Goal: Task Accomplishment & Management: Use online tool/utility

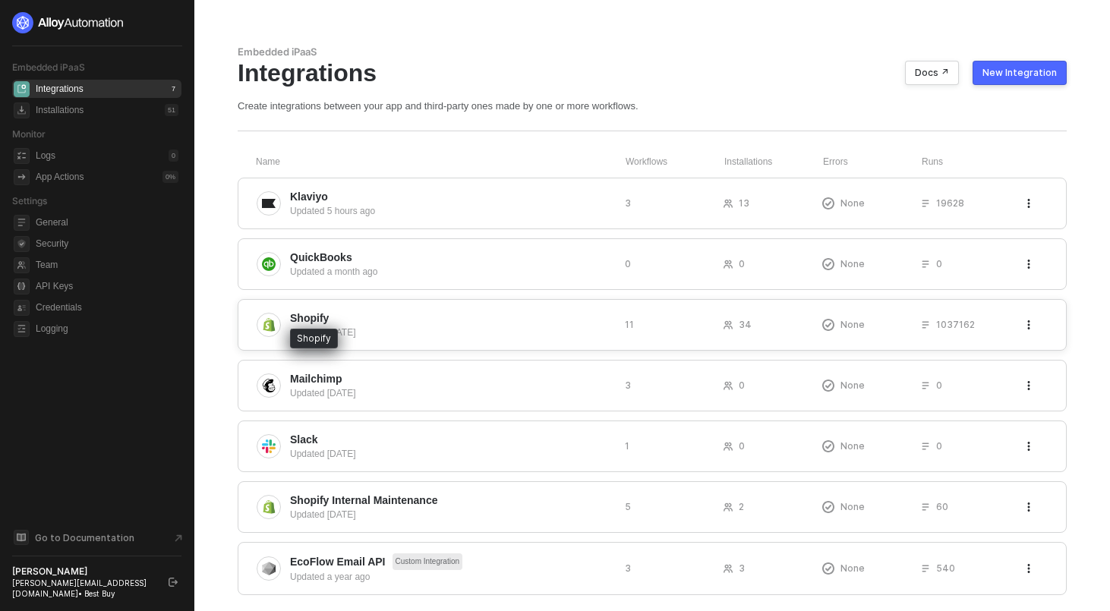
click at [312, 312] on span "Shopify" at bounding box center [309, 318] width 39 height 15
click at [74, 112] on div "Installations" at bounding box center [60, 110] width 48 height 13
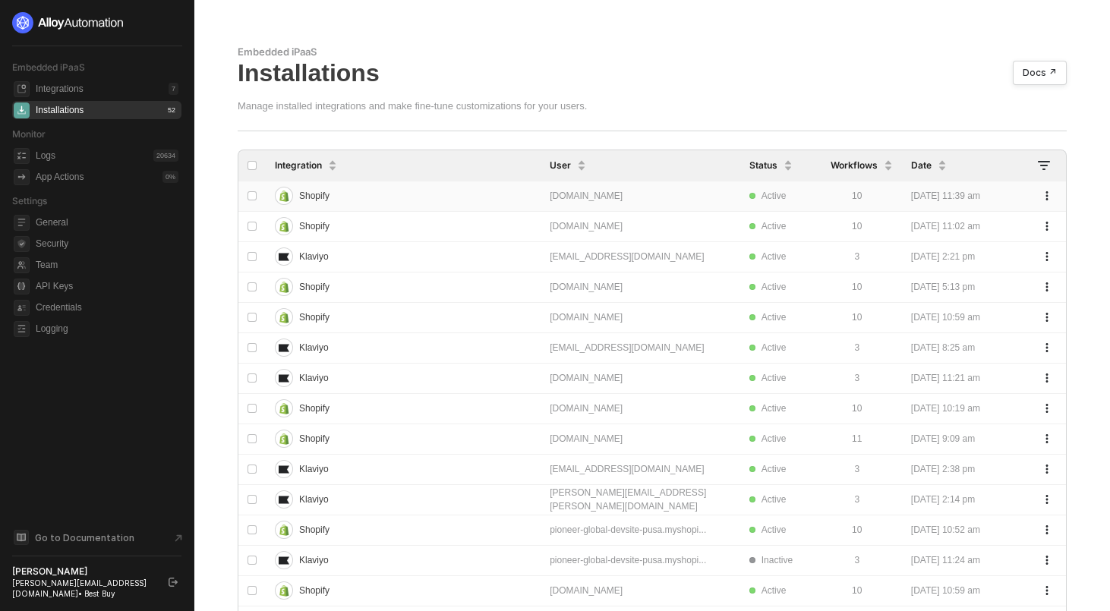
click at [449, 194] on div "Shopify" at bounding box center [396, 196] width 243 height 24
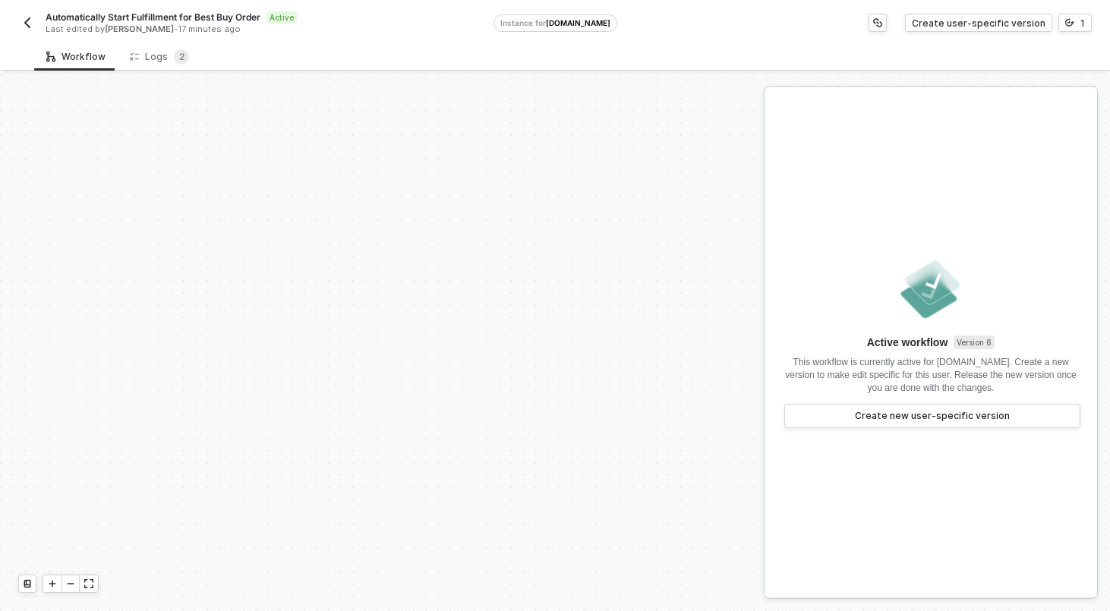
scroll to position [342, 0]
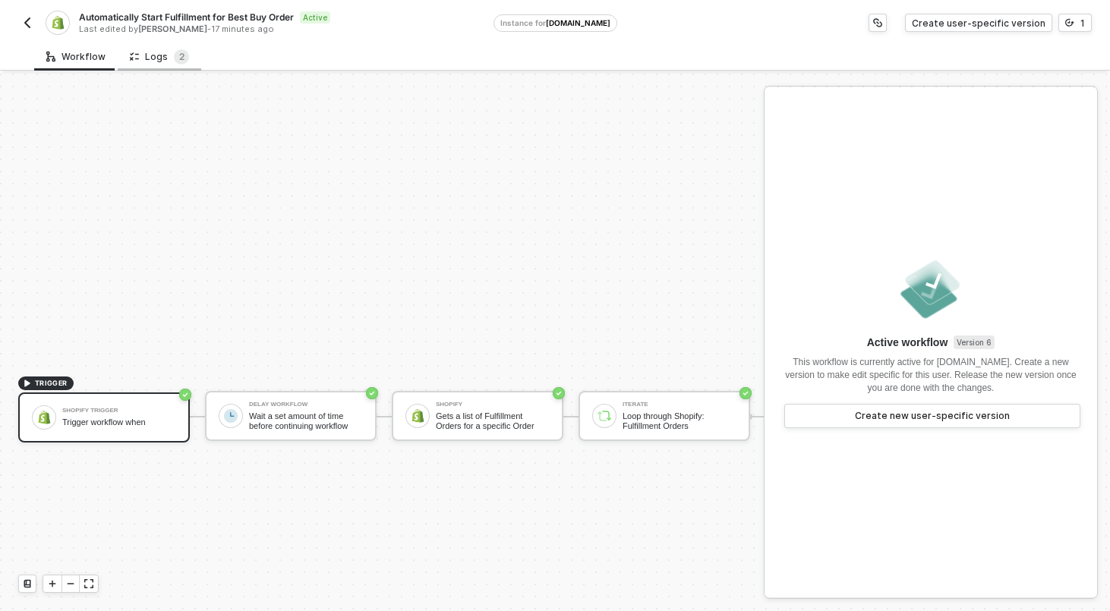
click at [151, 60] on div "Logs 2" at bounding box center [159, 56] width 59 height 15
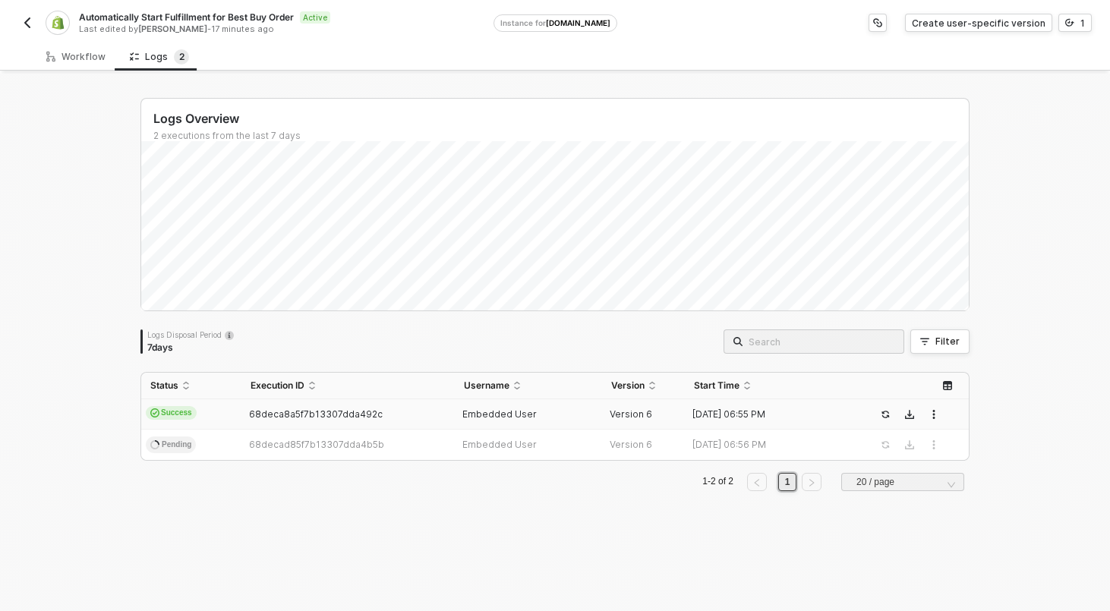
click at [217, 414] on td "Success" at bounding box center [191, 414] width 100 height 30
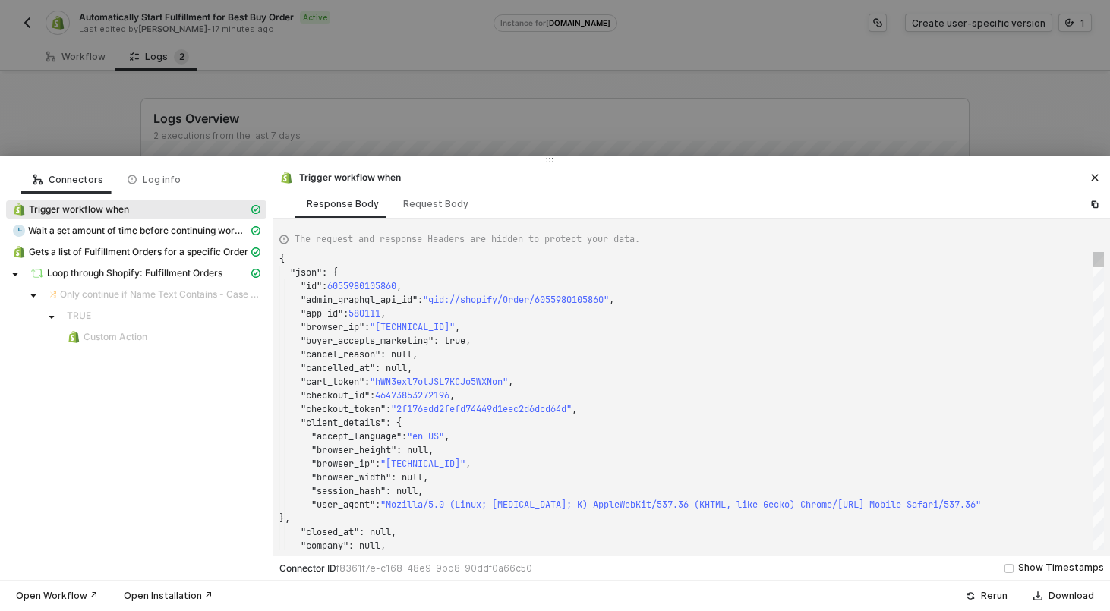
scroll to position [137, 0]
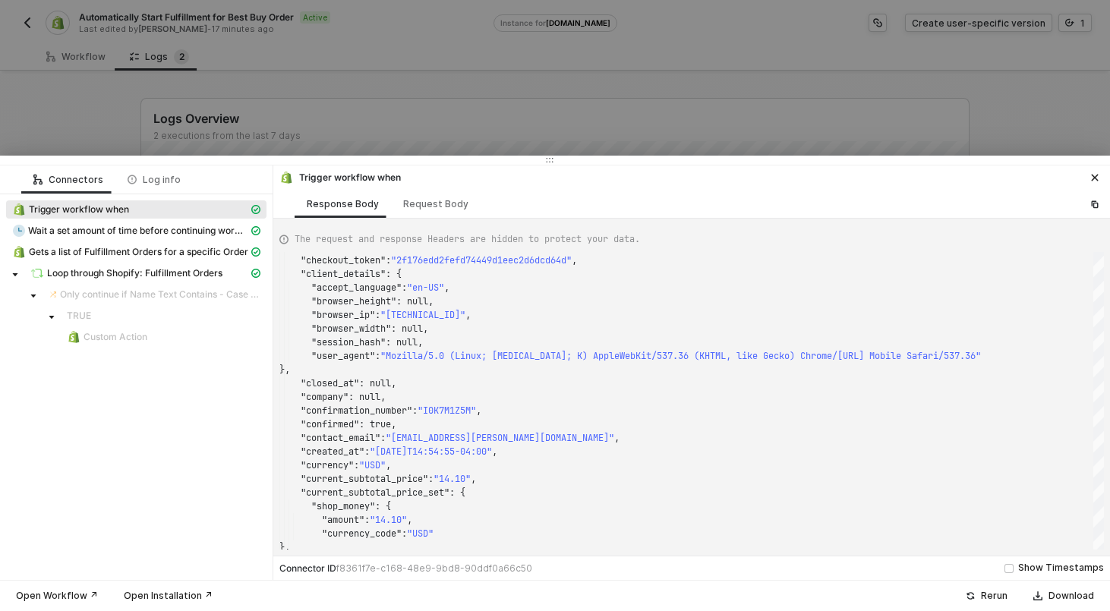
click at [221, 95] on div at bounding box center [555, 305] width 1110 height 611
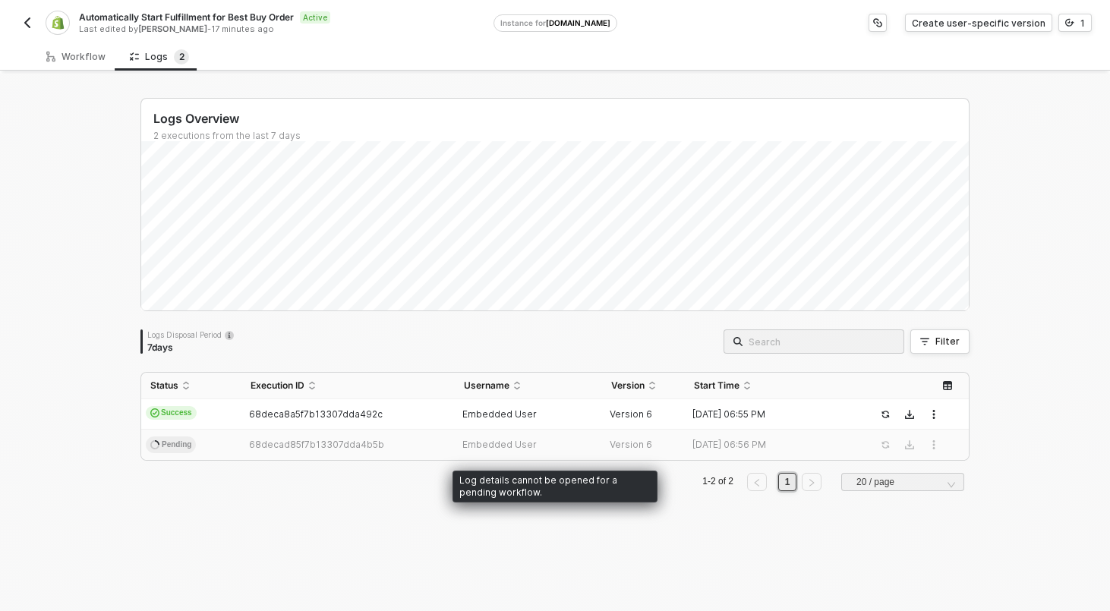
click at [256, 460] on div "Status Execution ID Username Version Start Time Success 68deca8a5f7b13307dda492…" at bounding box center [554, 416] width 829 height 89
click at [231, 436] on td "Pending" at bounding box center [191, 445] width 100 height 30
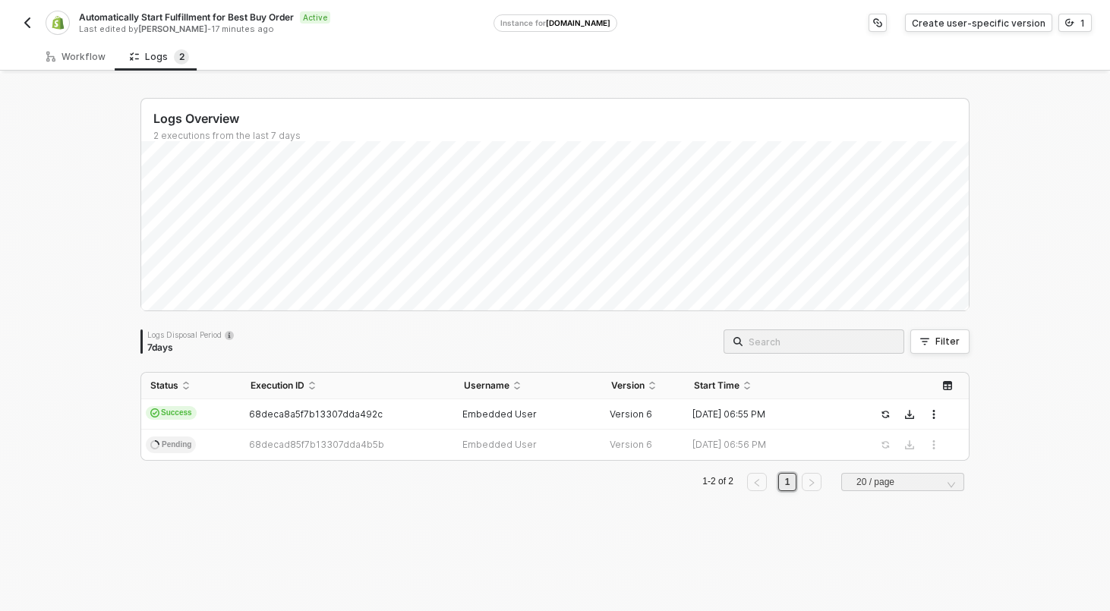
click at [30, 31] on button "button" at bounding box center [27, 23] width 18 height 18
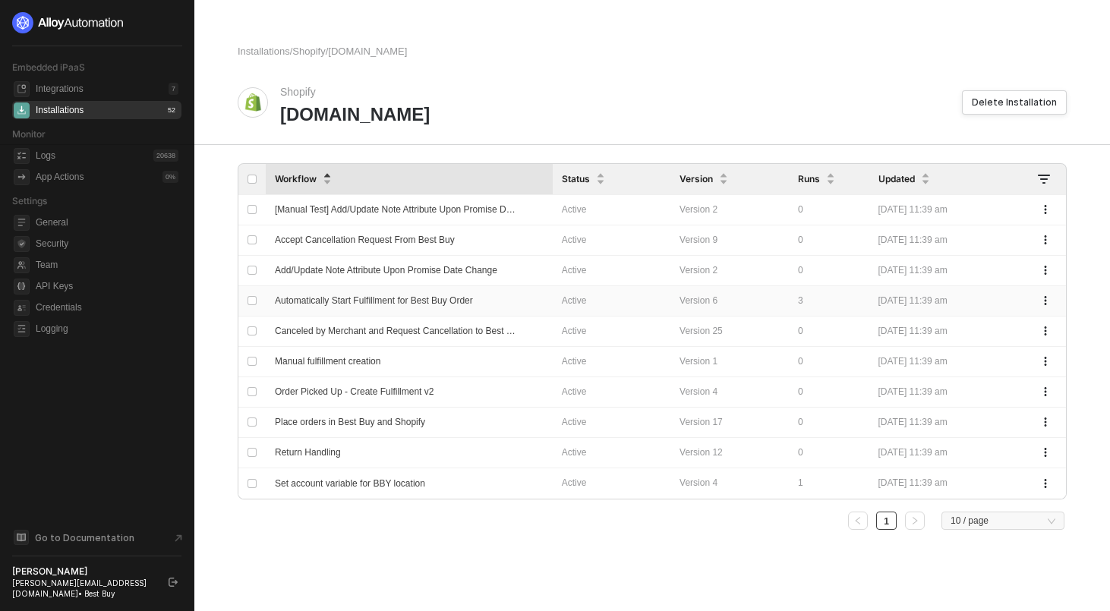
click at [436, 303] on span "Automatically Start Fulfillment for Best Buy Order" at bounding box center [374, 300] width 198 height 11
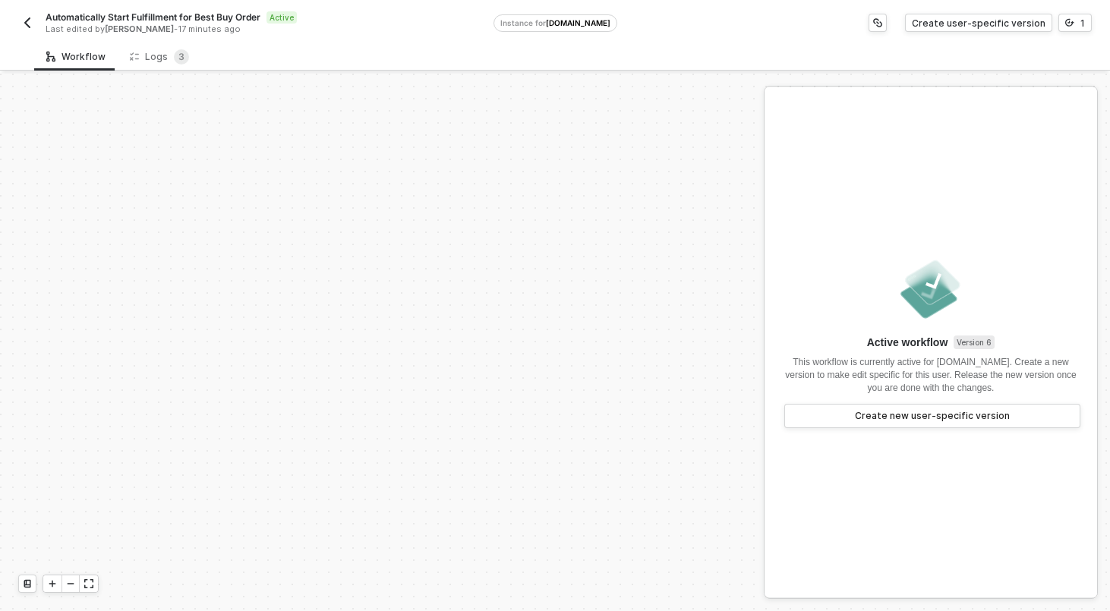
scroll to position [342, 0]
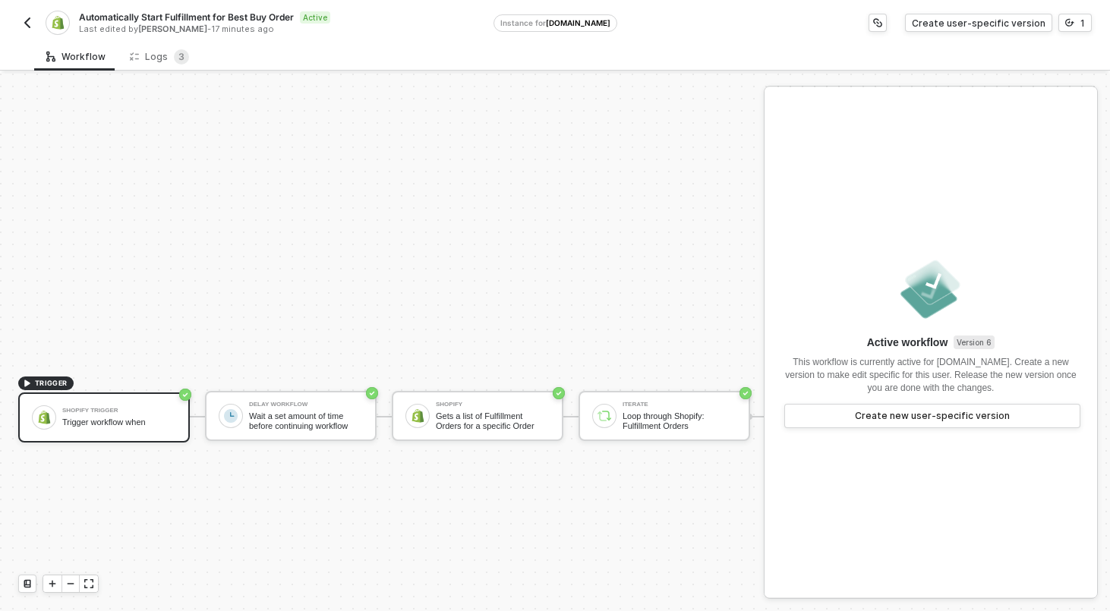
click at [142, 71] on div "Workflow Logs 3 TRIGGER Shopify Trigger Trigger workflow when Delay Workflow Wa…" at bounding box center [555, 327] width 1110 height 569
click at [149, 62] on div "Logs 3" at bounding box center [159, 56] width 59 height 15
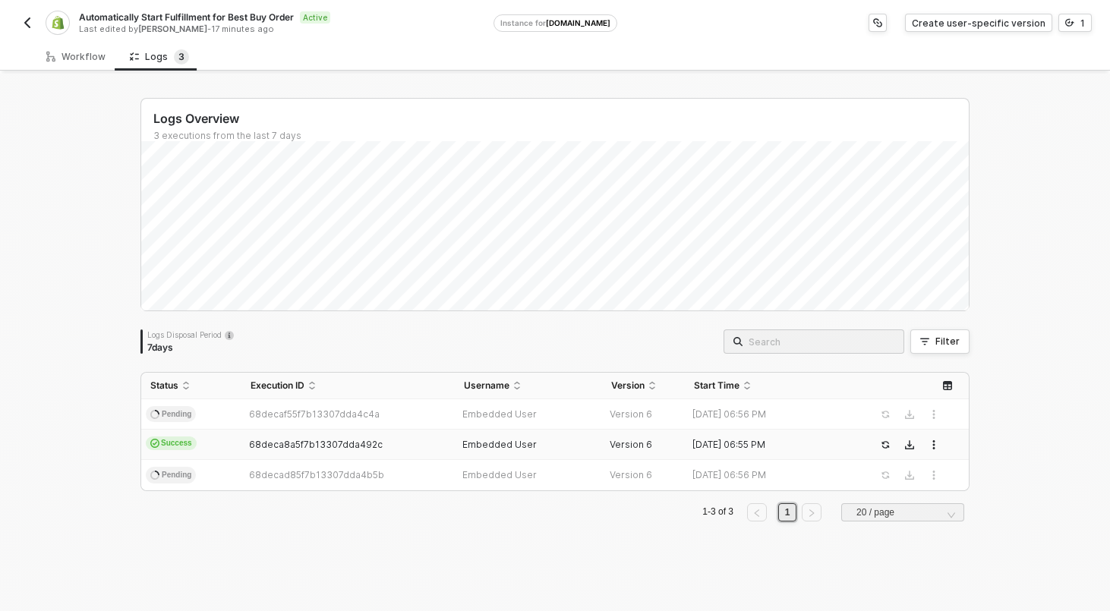
click at [225, 440] on td "Success" at bounding box center [191, 445] width 100 height 30
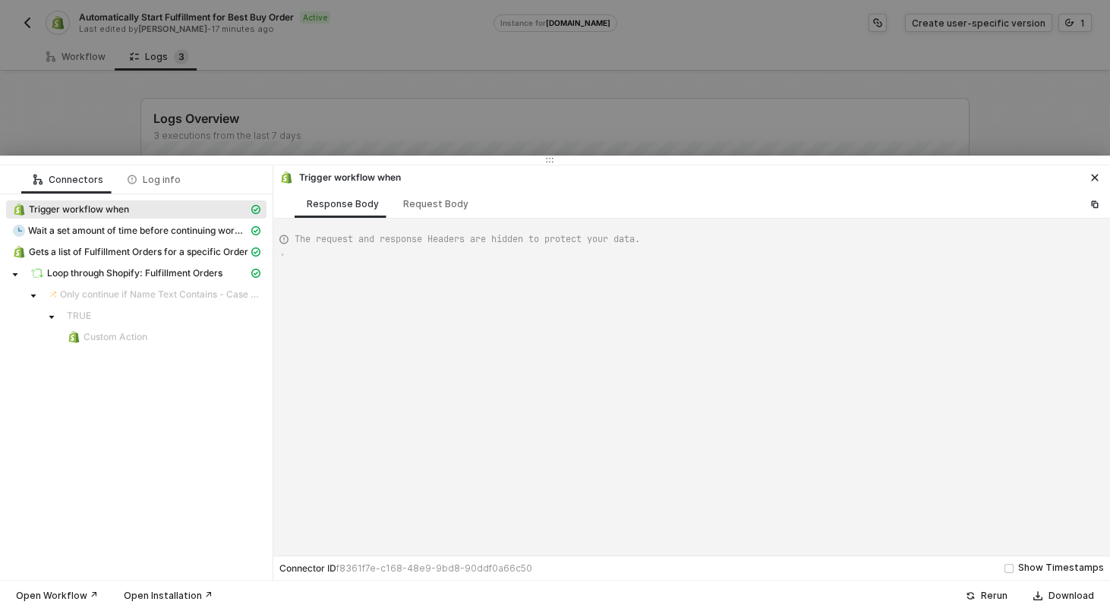
type textarea "{ "json": { "id": 6055980105860, "admin_graphql_api_id": "gid://shopify/Order/6…"
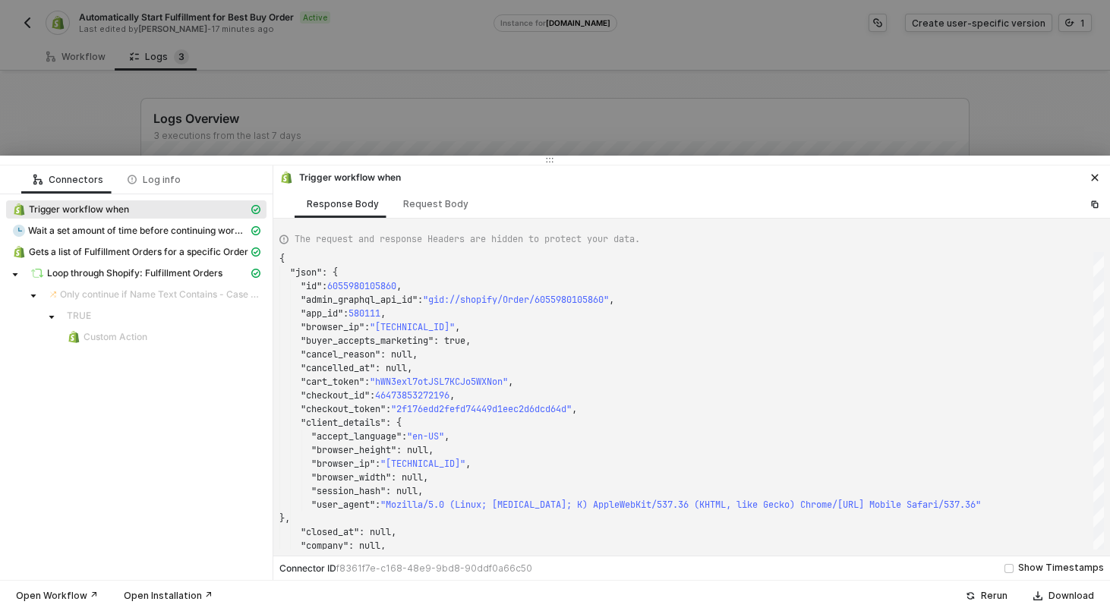
click at [452, 96] on div at bounding box center [555, 305] width 1110 height 611
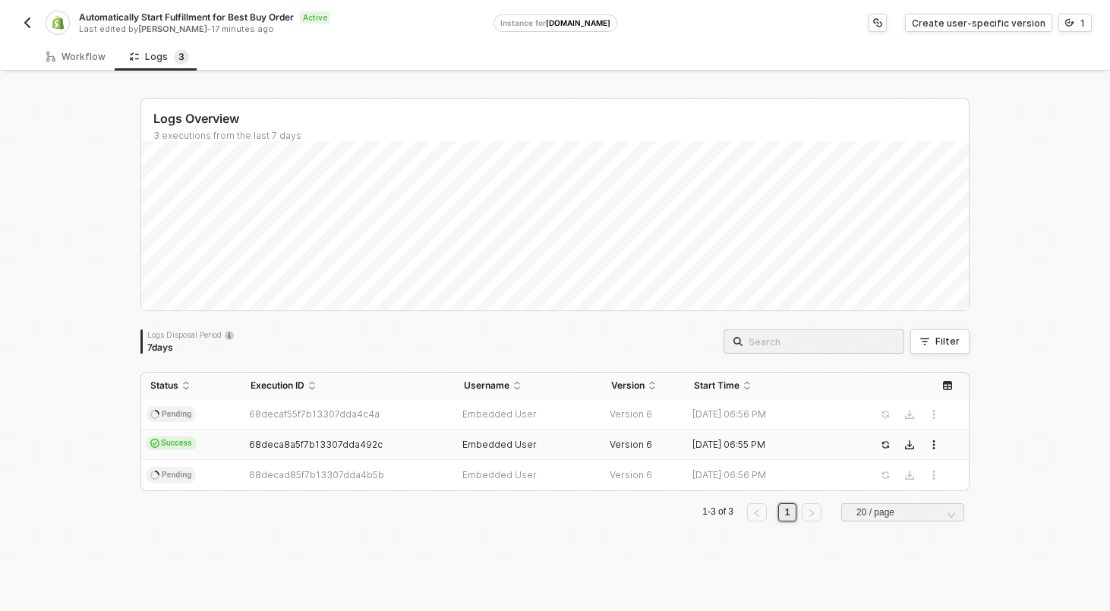
click at [210, 447] on td "Success" at bounding box center [191, 445] width 100 height 30
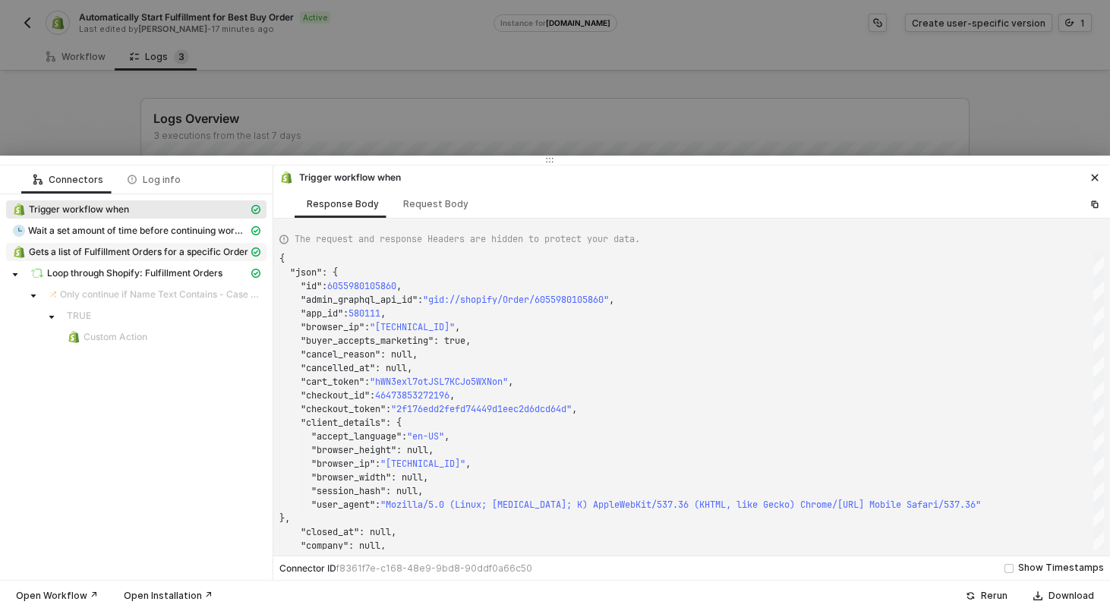
click at [151, 248] on span "Gets a list of Fulfillment Orders for a specific Order" at bounding box center [138, 252] width 219 height 12
type textarea "{ "json": { "fulfillment_orders": [] }, "statusCode": 200, "id": "4df2117a-8044…"
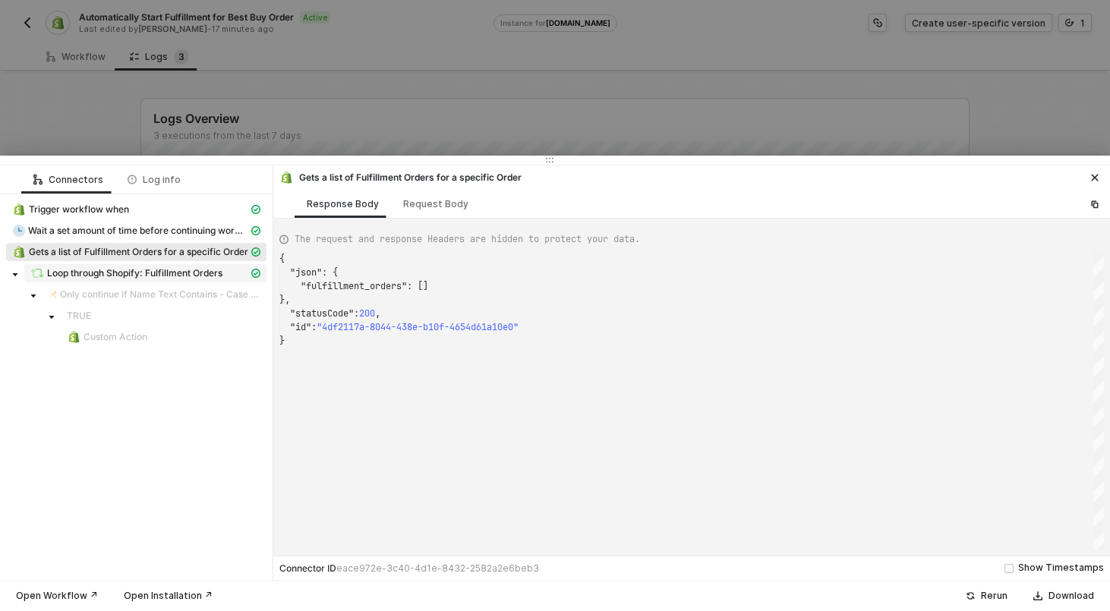
click at [184, 272] on span "Loop through Shopify: Fulfillment Orders" at bounding box center [134, 273] width 175 height 12
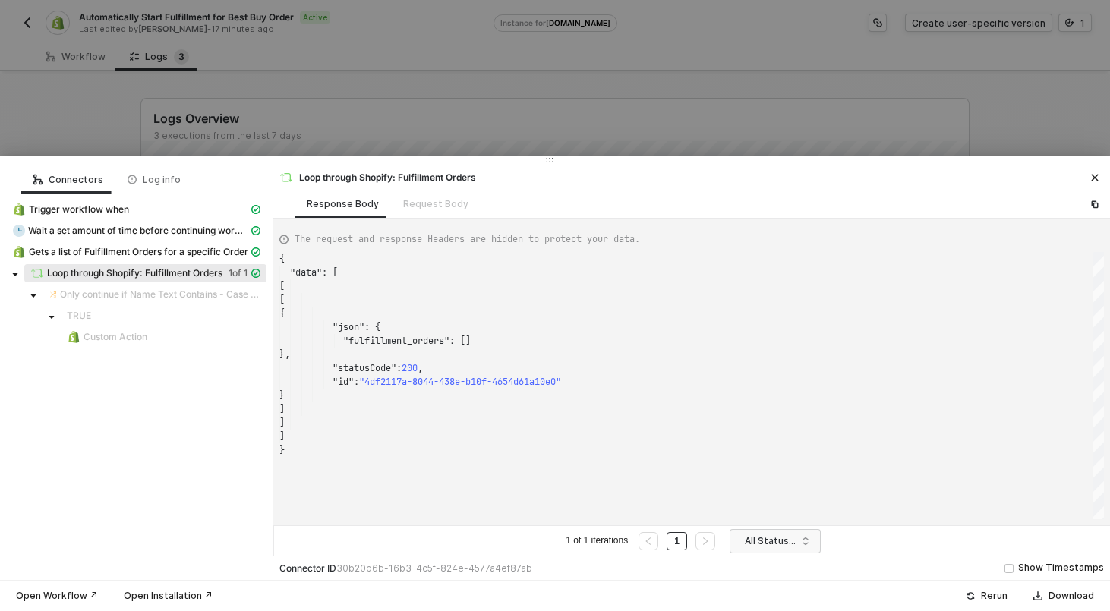
scroll to position [137, 0]
click at [464, 103] on div at bounding box center [555, 305] width 1110 height 611
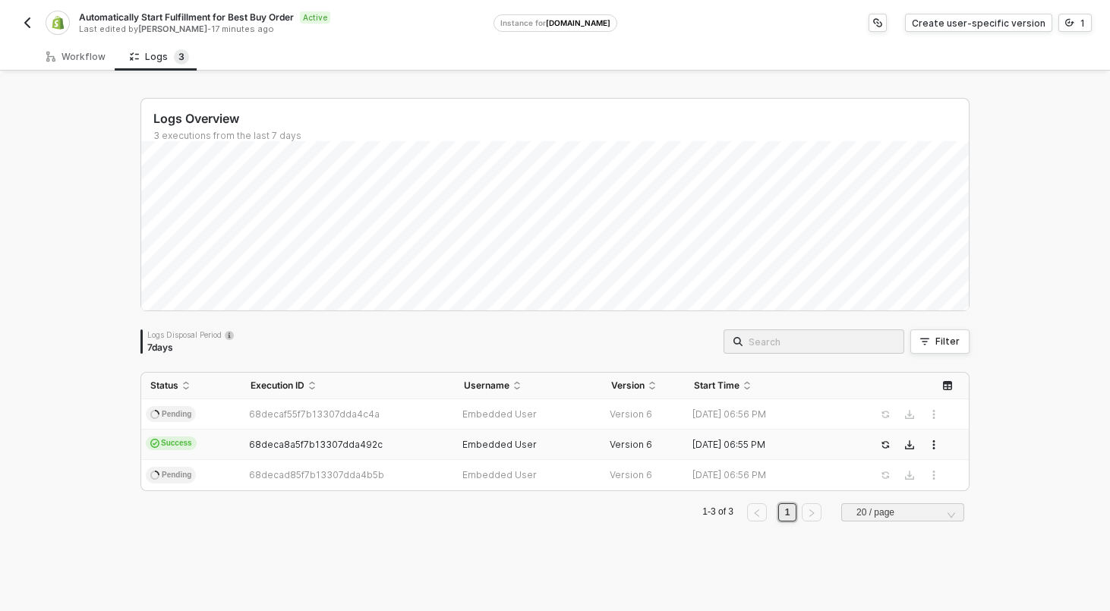
click at [30, 21] on img "button" at bounding box center [27, 23] width 12 height 12
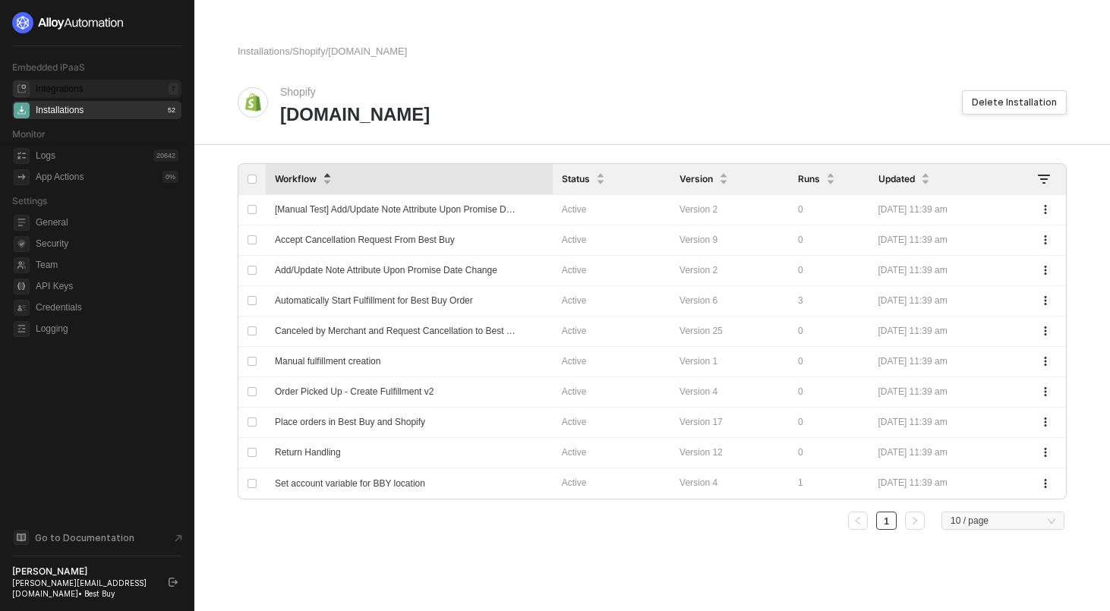
click at [68, 90] on div "Integrations" at bounding box center [60, 89] width 48 height 13
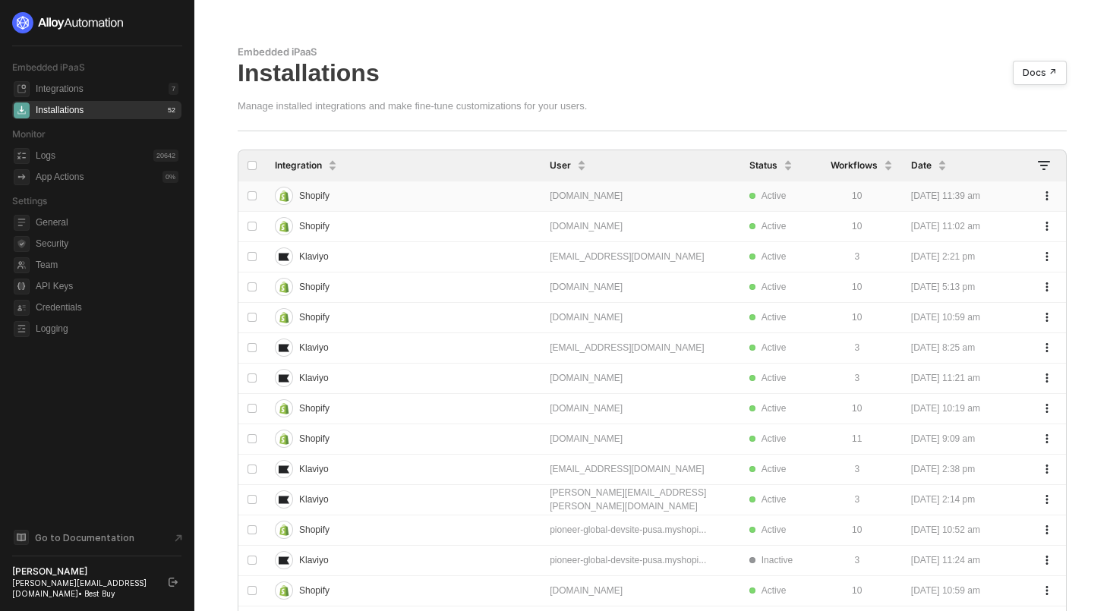
click at [451, 204] on div "Shopify" at bounding box center [396, 196] width 243 height 24
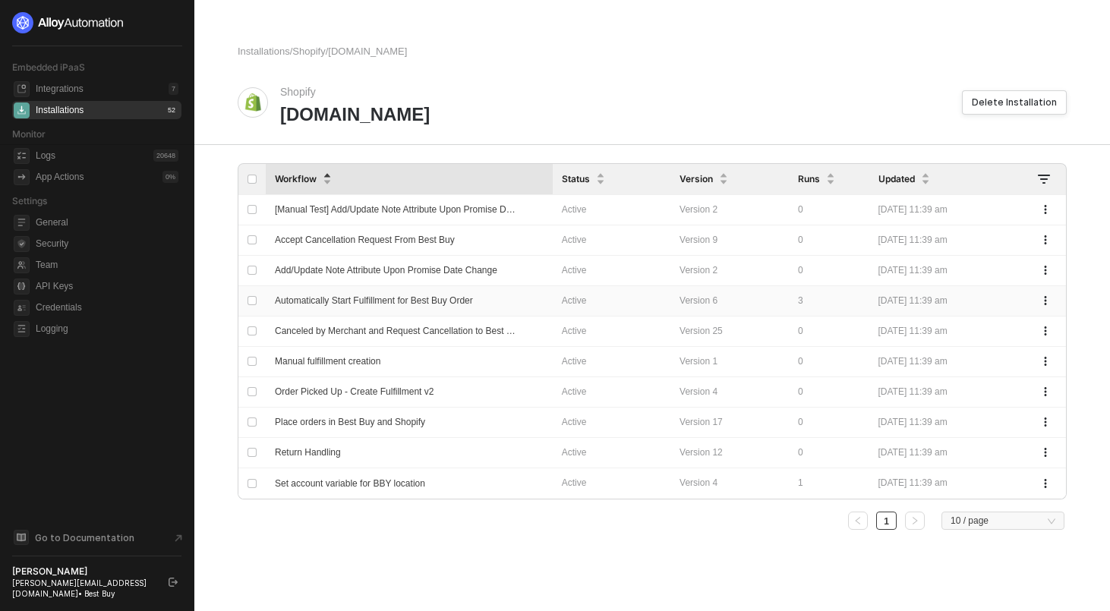
click at [423, 304] on span "Automatically Start Fulfillment for Best Buy Order" at bounding box center [374, 300] width 198 height 11
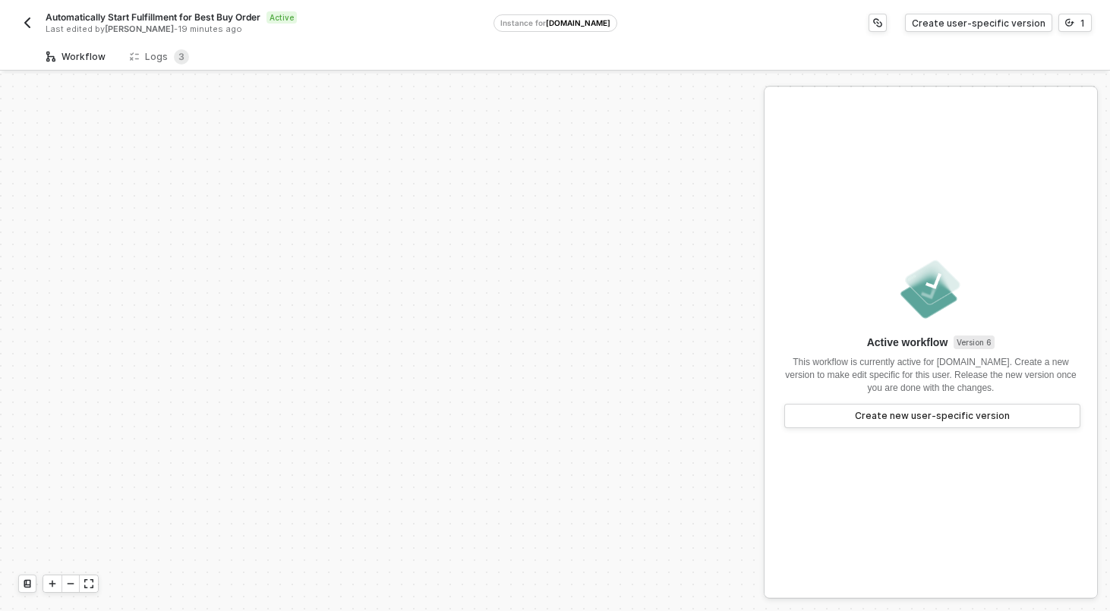
scroll to position [342, 0]
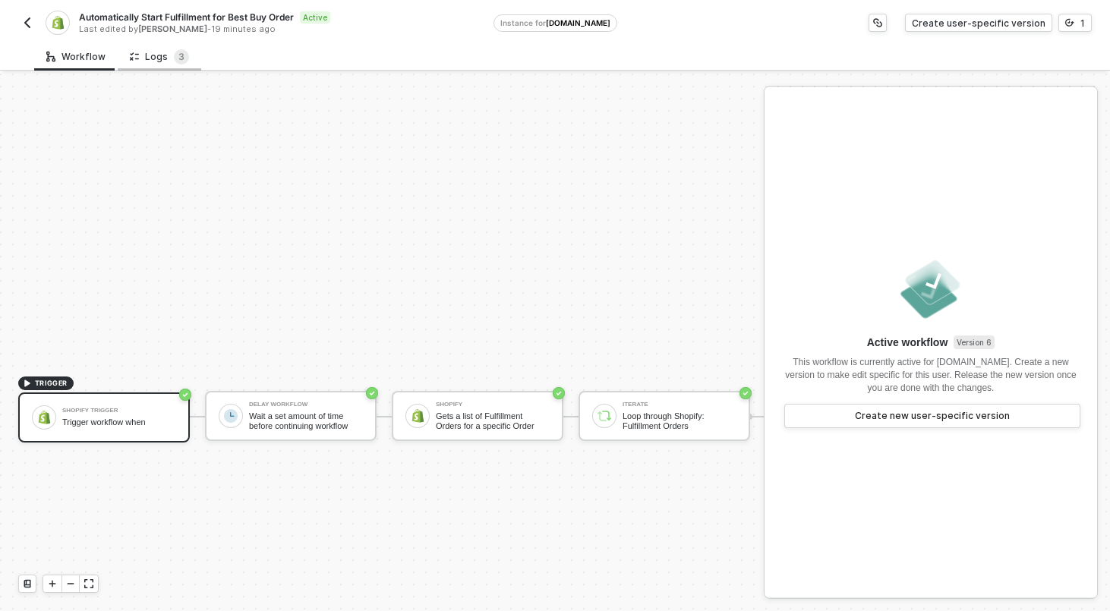
click at [159, 58] on div "Logs 3" at bounding box center [159, 56] width 59 height 15
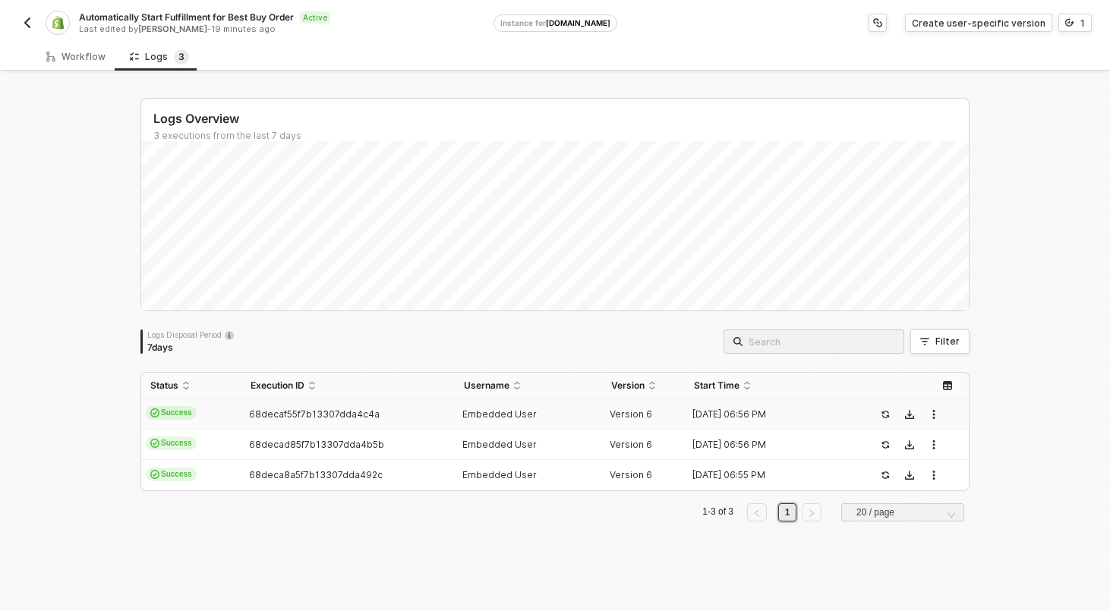
click at [219, 421] on td "Success" at bounding box center [191, 414] width 100 height 30
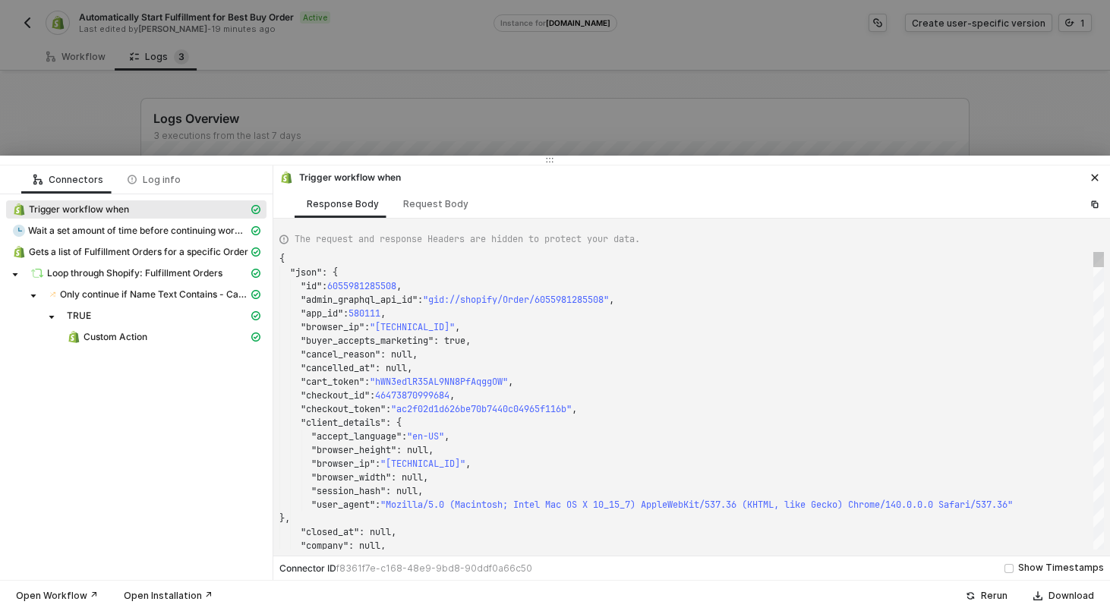
scroll to position [137, 0]
click at [111, 268] on span "Loop through Shopify: Fulfillment Orders" at bounding box center [134, 273] width 175 height 12
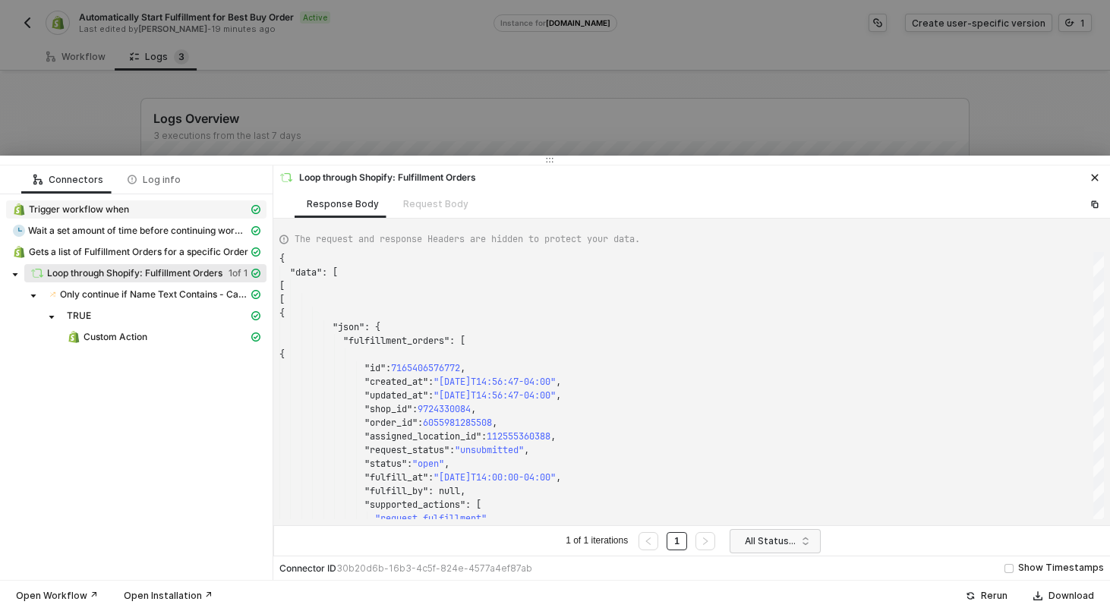
click at [111, 214] on span "Trigger workflow when" at bounding box center [79, 210] width 100 height 12
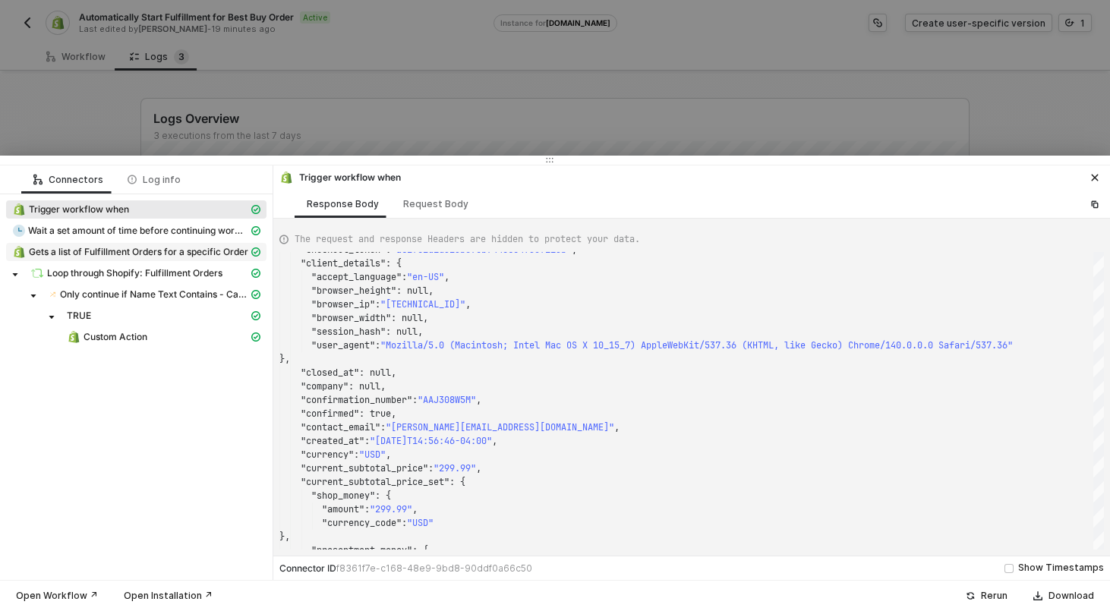
click at [96, 253] on span "Gets a list of Fulfillment Orders for a specific Order" at bounding box center [138, 252] width 219 height 12
type textarea "{ "json": { "fulfillment_orders": [ { "id": 7165406576772, "created_at": "2025-…"
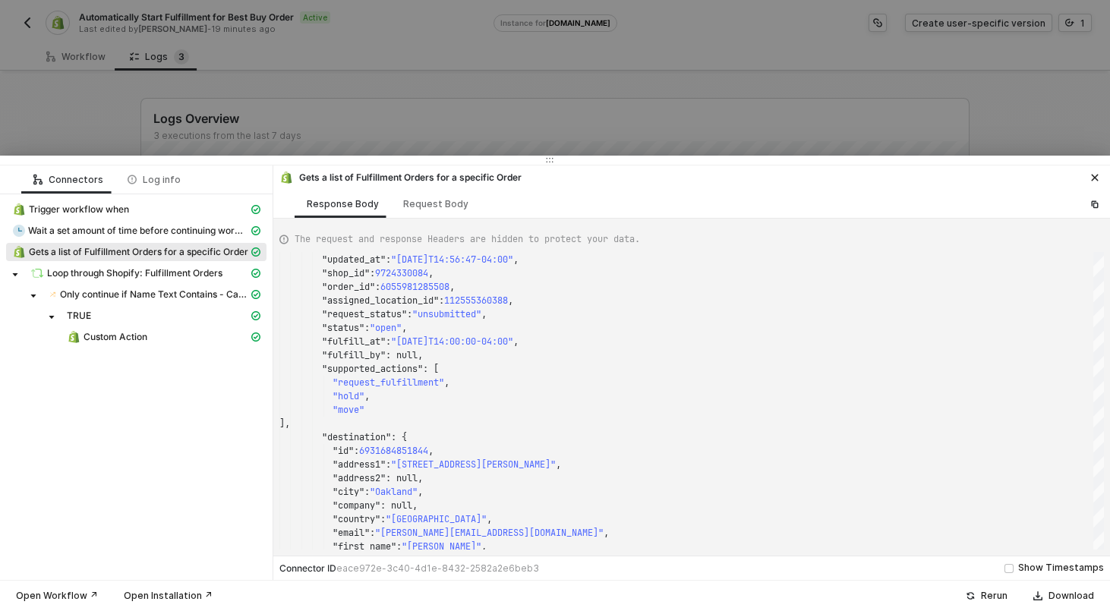
click at [171, 119] on div at bounding box center [555, 305] width 1110 height 611
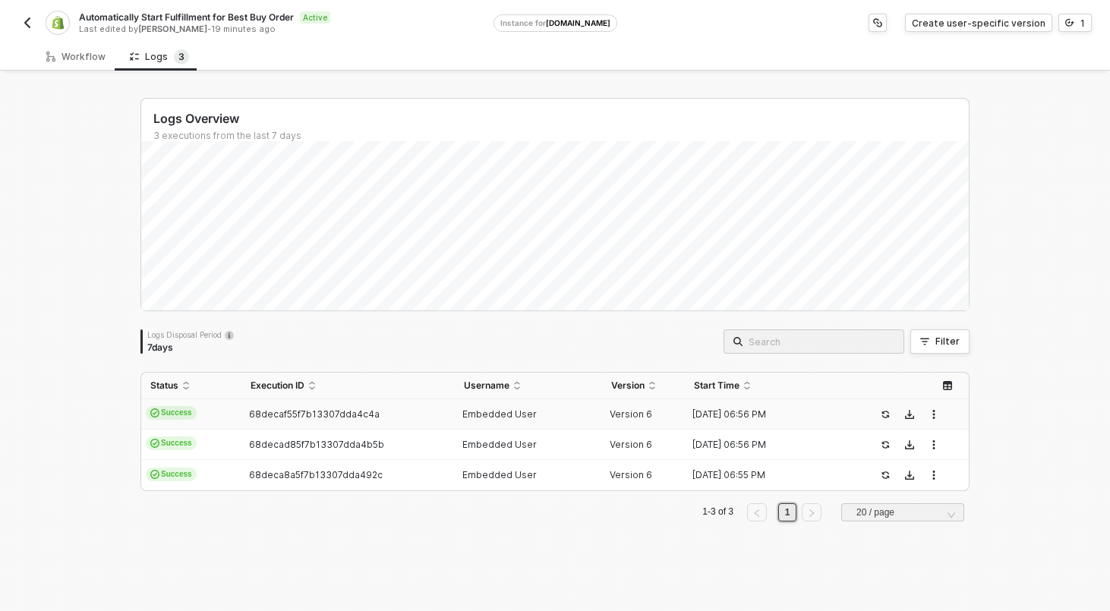
click at [23, 24] on img "button" at bounding box center [27, 23] width 12 height 12
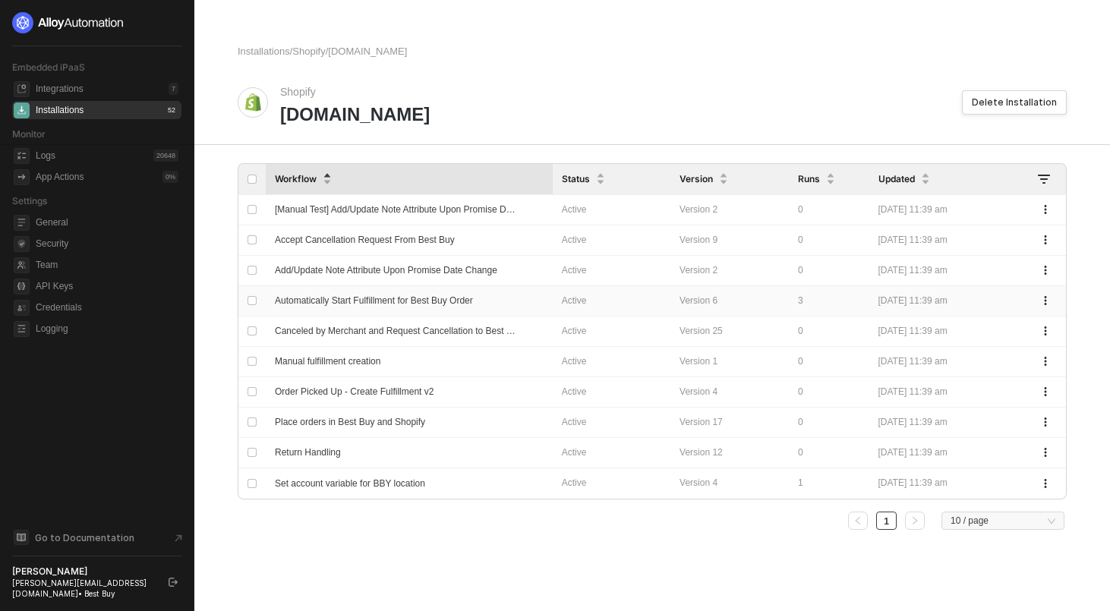
click at [352, 301] on span "Automatically Start Fulfillment for Best Buy Order" at bounding box center [374, 300] width 198 height 11
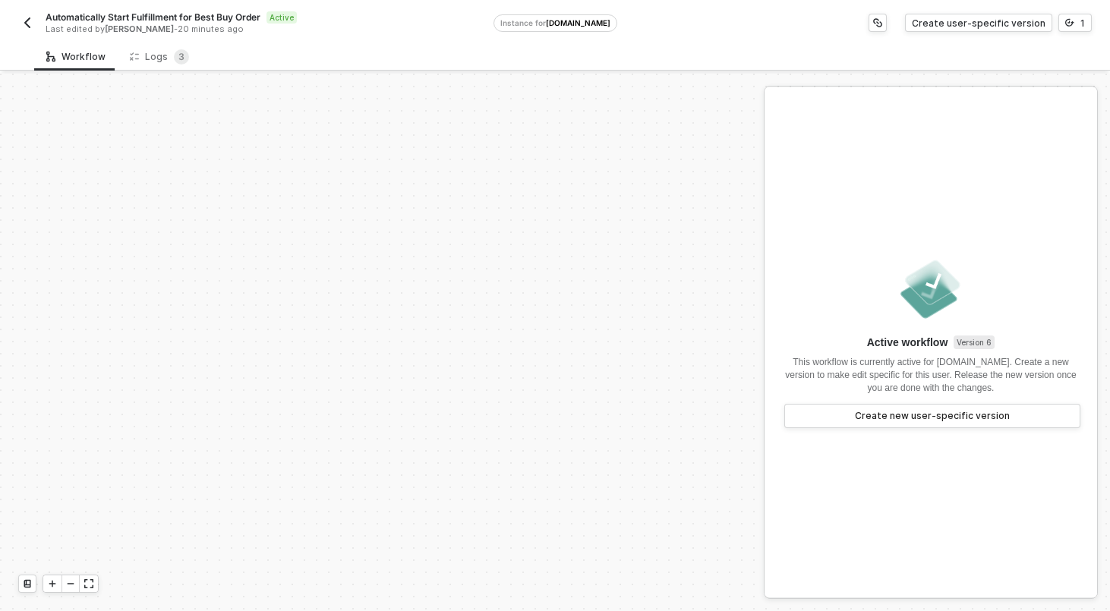
scroll to position [342, 0]
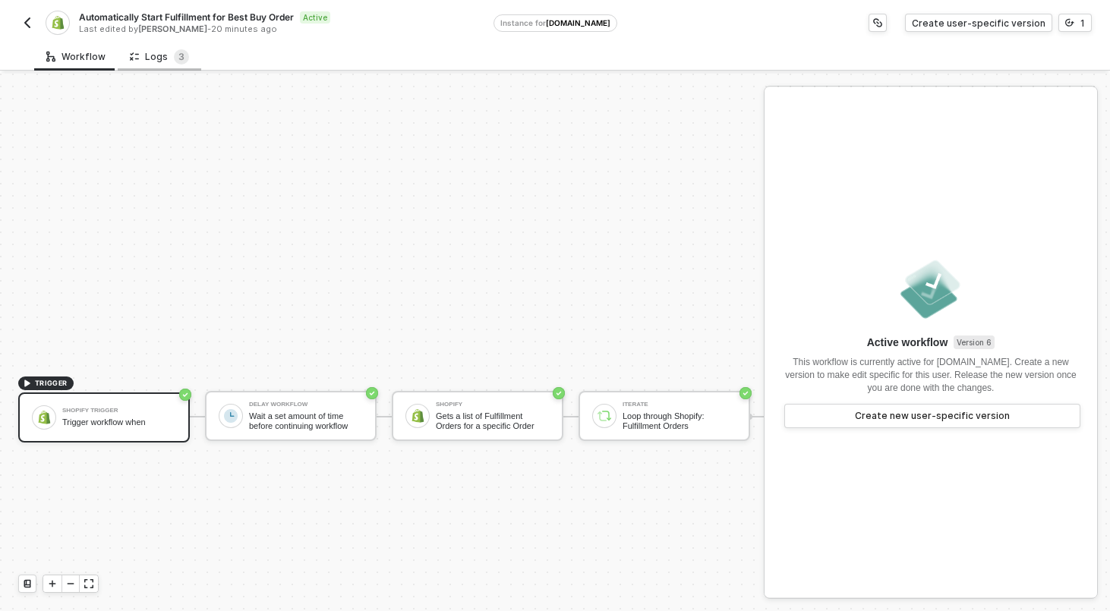
click at [163, 57] on div "Logs 3" at bounding box center [159, 56] width 59 height 15
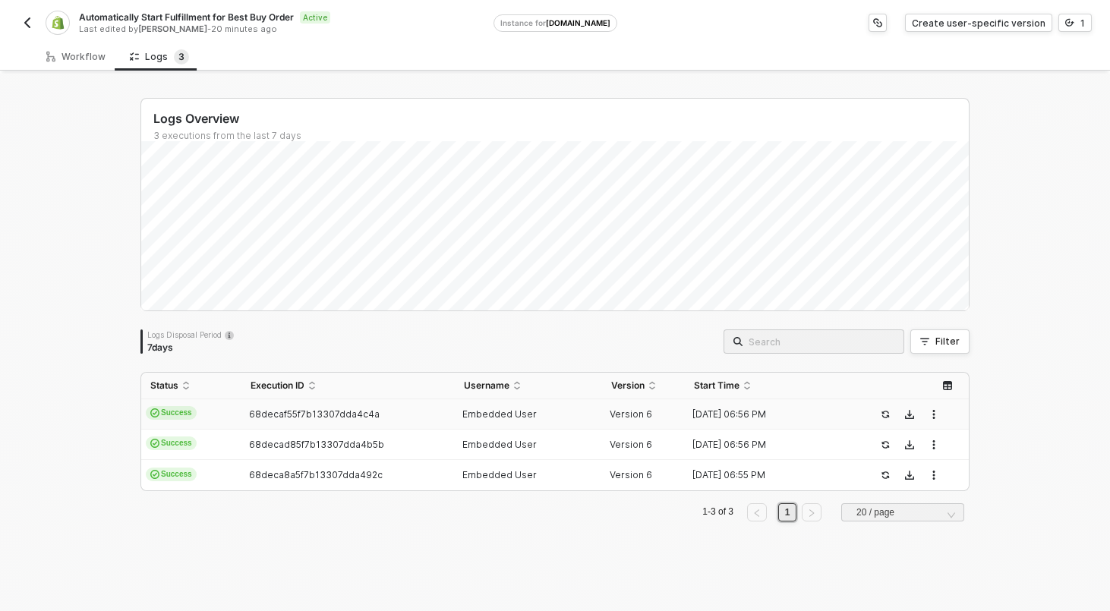
click at [204, 418] on td "Success" at bounding box center [191, 414] width 100 height 30
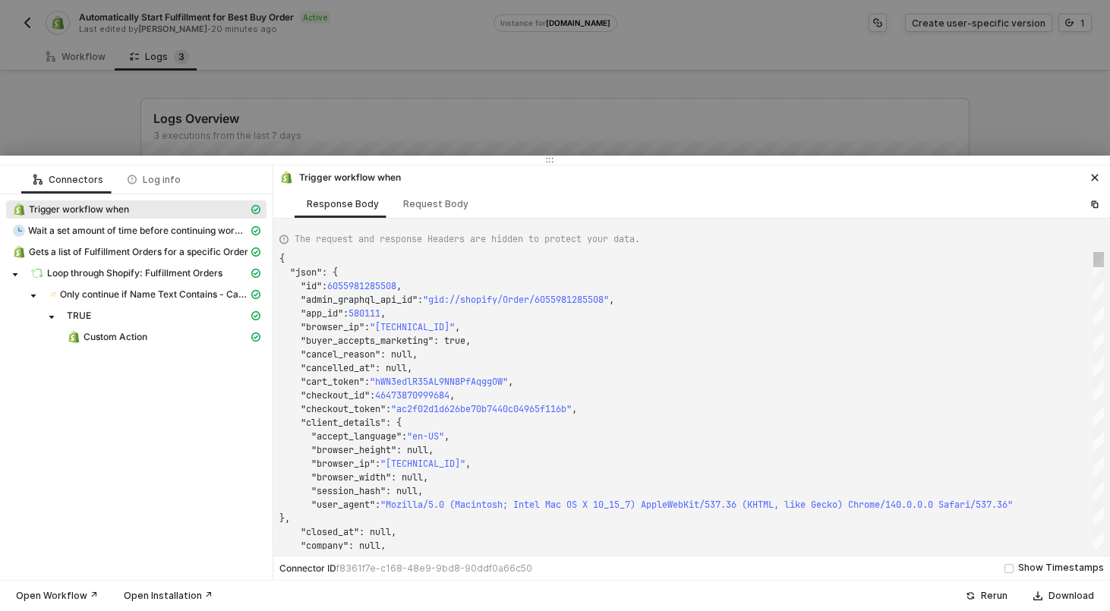
scroll to position [137, 0]
click at [92, 327] on div "TRUE" at bounding box center [136, 317] width 260 height 21
click at [100, 335] on span "Custom Action" at bounding box center [116, 337] width 64 height 12
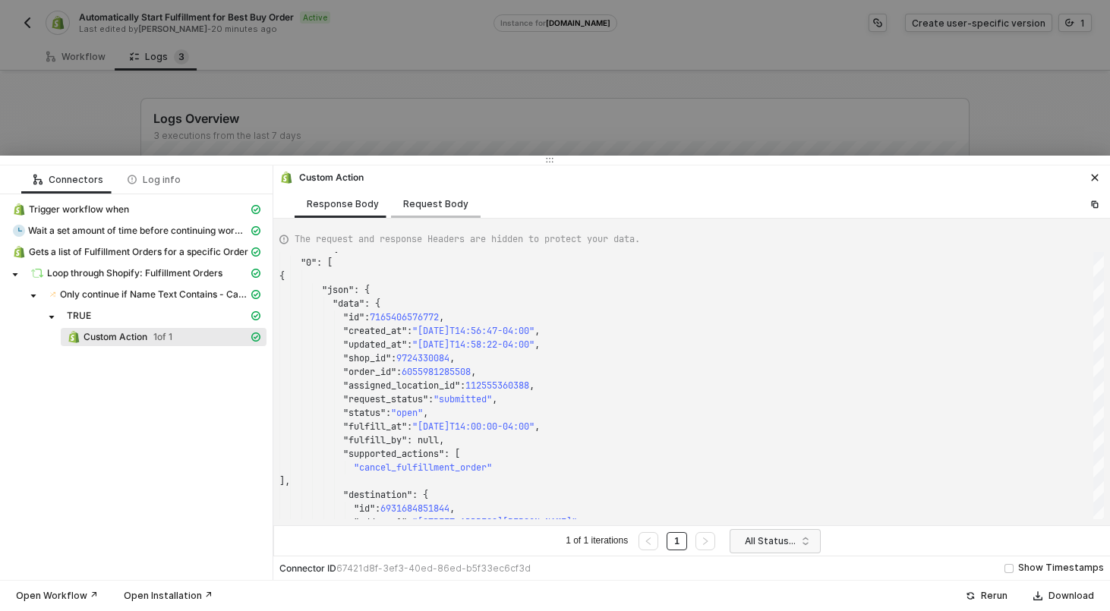
click at [427, 207] on div "Request Body" at bounding box center [435, 204] width 65 height 12
type textarea "[ { "keyValuePairs": [], "apiVersion": "shopifyV1", "resource": "custom", "oper…"
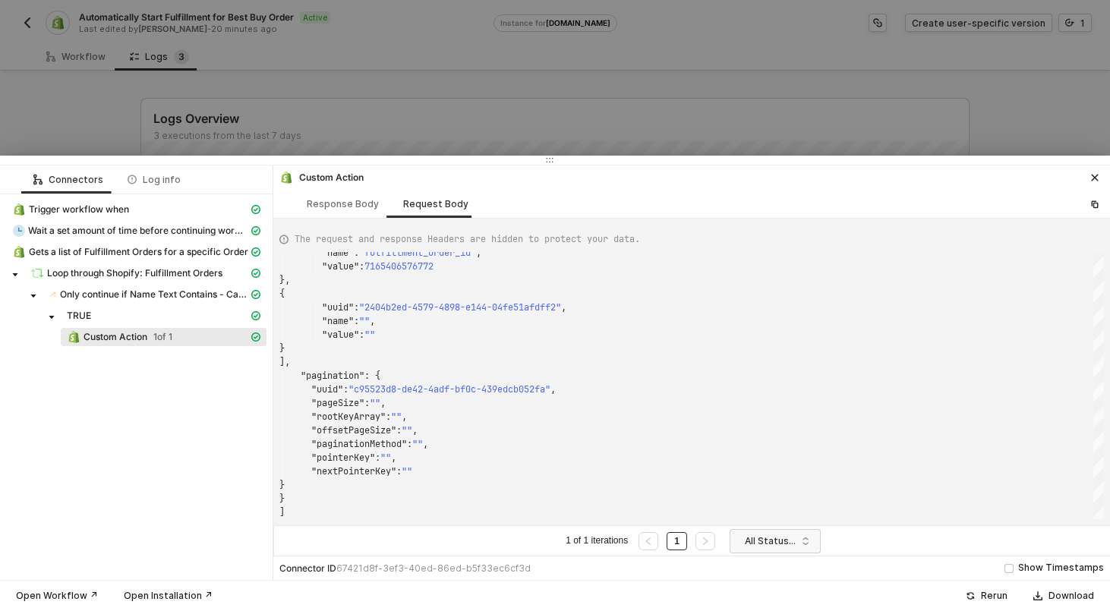
click at [345, 96] on div at bounding box center [555, 305] width 1110 height 611
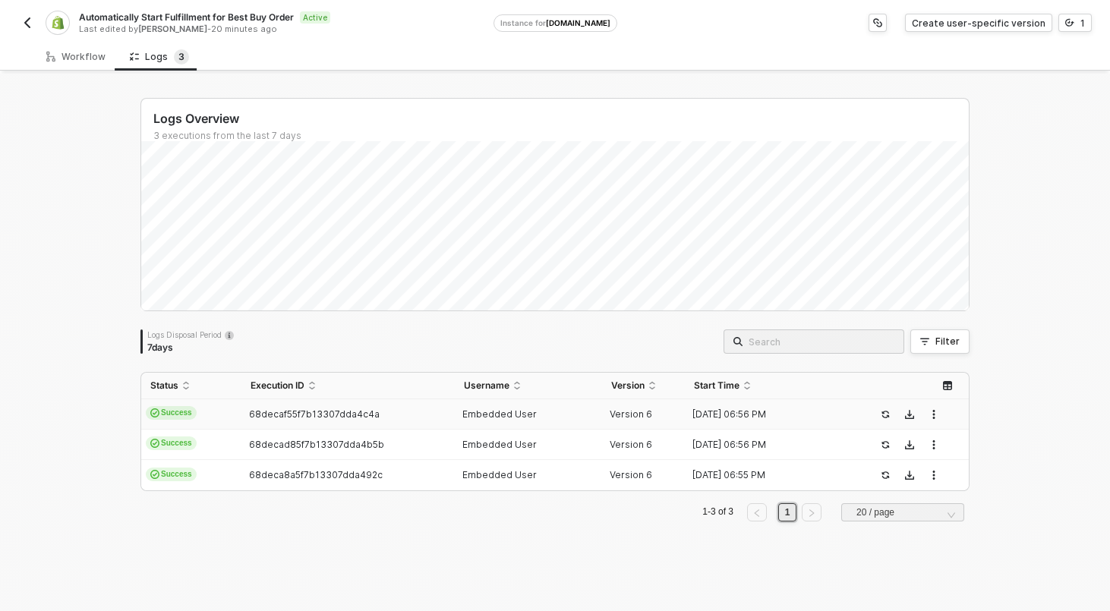
click at [23, 9] on div "Automatically Start Fulfillment for Best Buy Order Active Last edited by Chris …" at bounding box center [555, 21] width 1074 height 43
click at [26, 22] on img "button" at bounding box center [27, 23] width 12 height 12
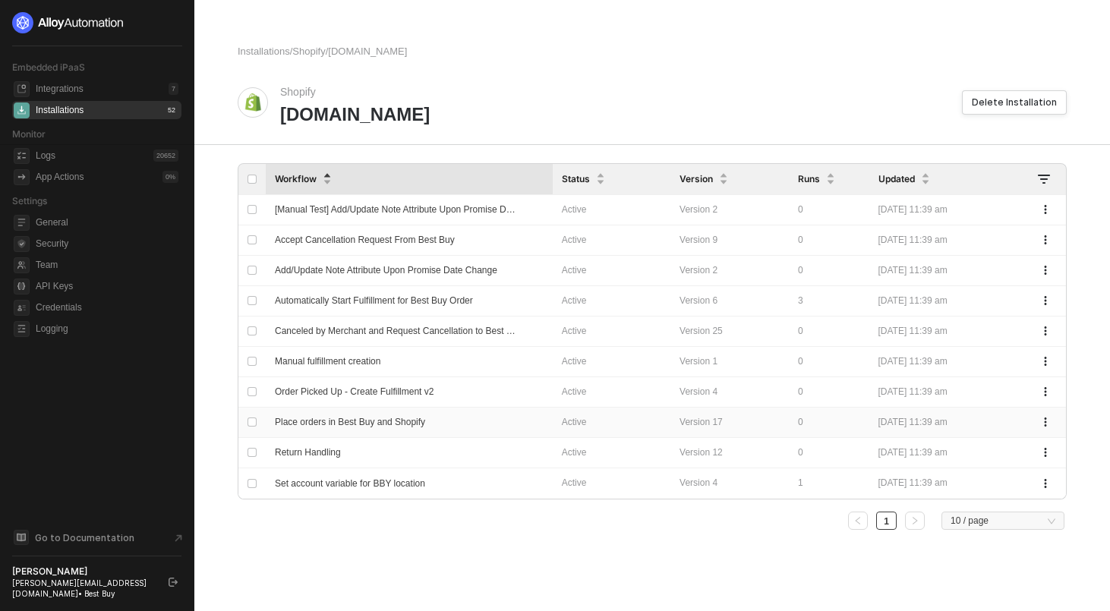
click at [335, 420] on span "Place orders in Best Buy and Shopify" at bounding box center [350, 422] width 150 height 11
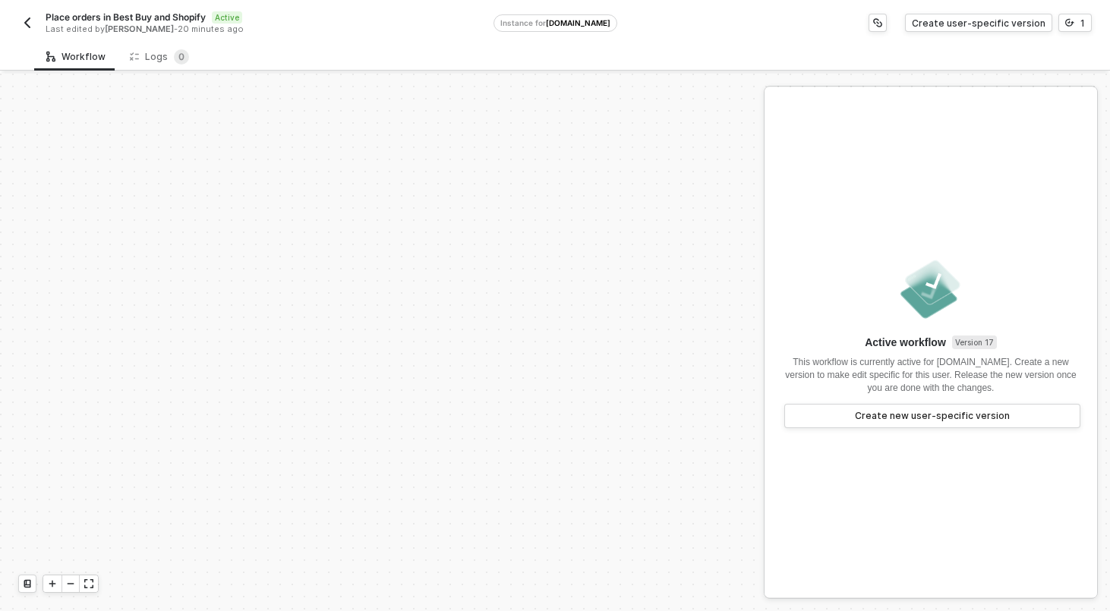
scroll to position [342, 0]
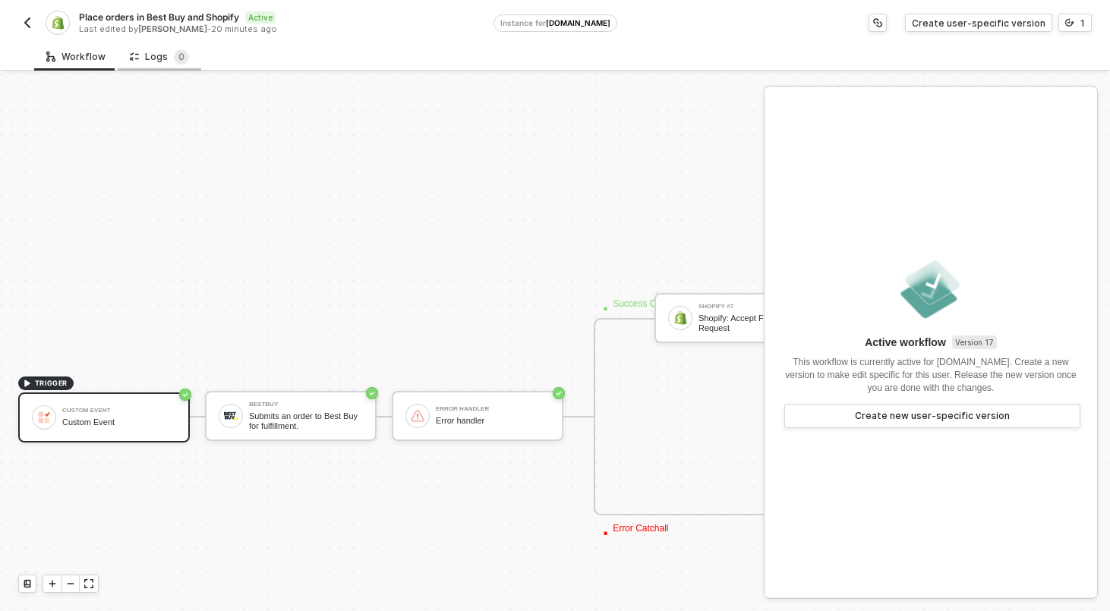
click at [150, 52] on div "Logs 0" at bounding box center [159, 56] width 59 height 15
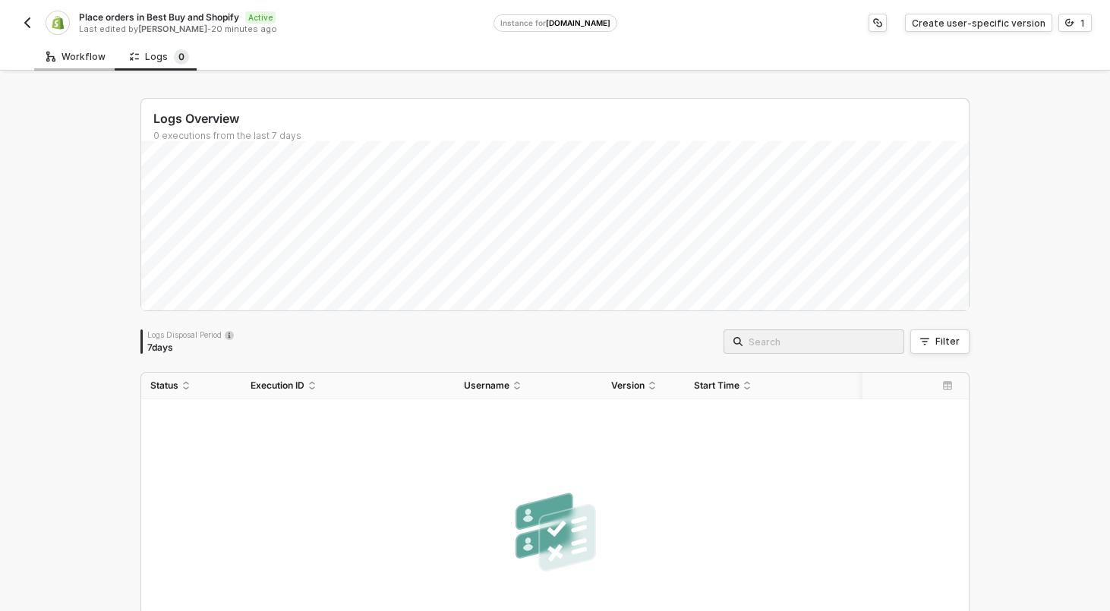
click at [61, 57] on div "Workflow" at bounding box center [75, 57] width 59 height 12
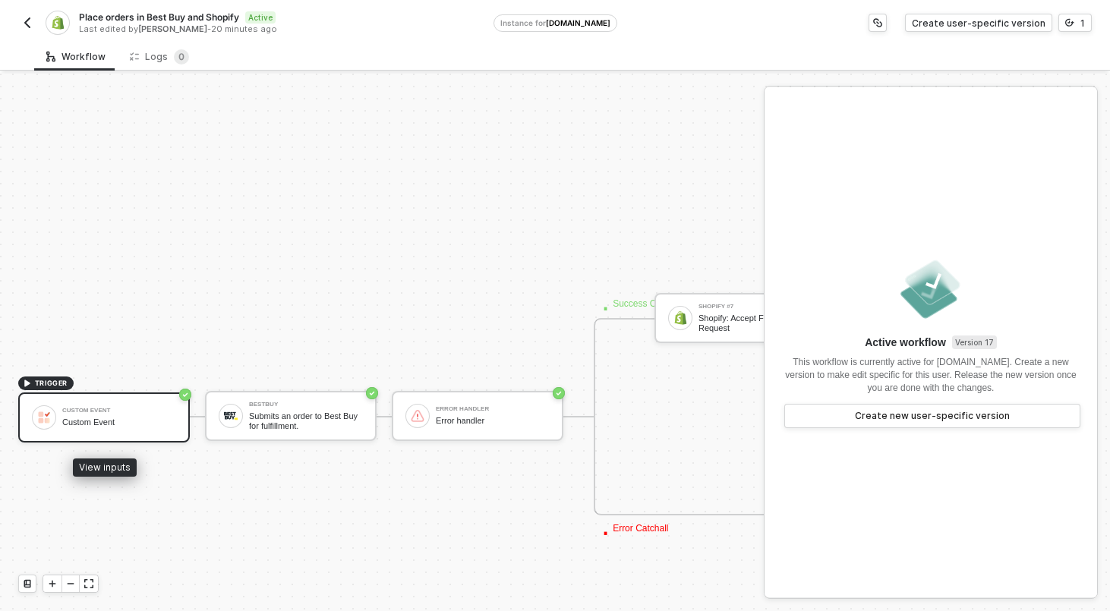
click at [114, 410] on div "Custom Event" at bounding box center [119, 411] width 114 height 6
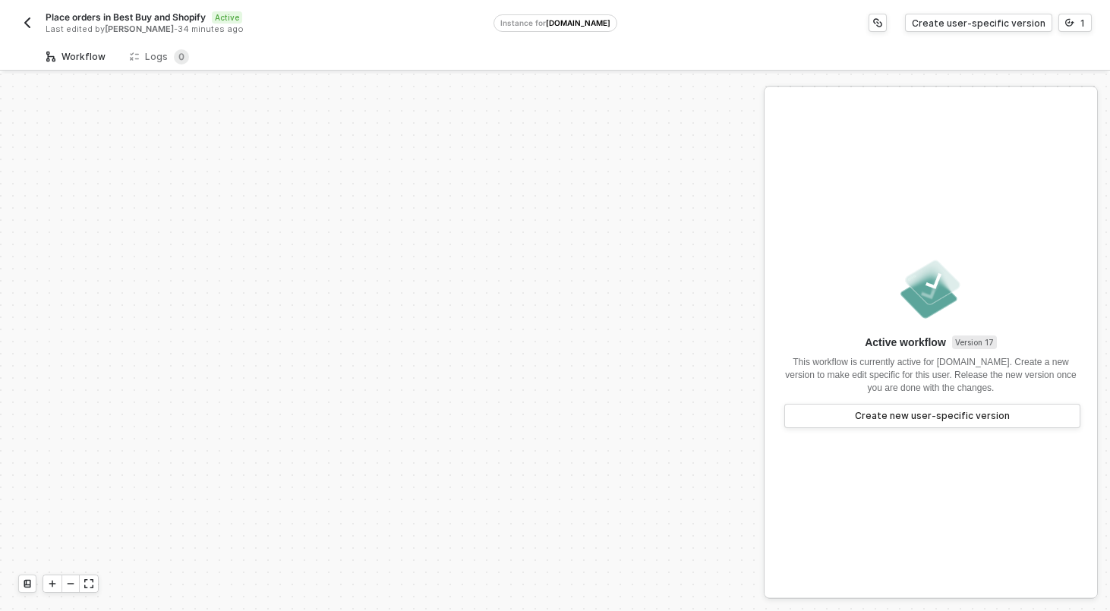
scroll to position [342, 0]
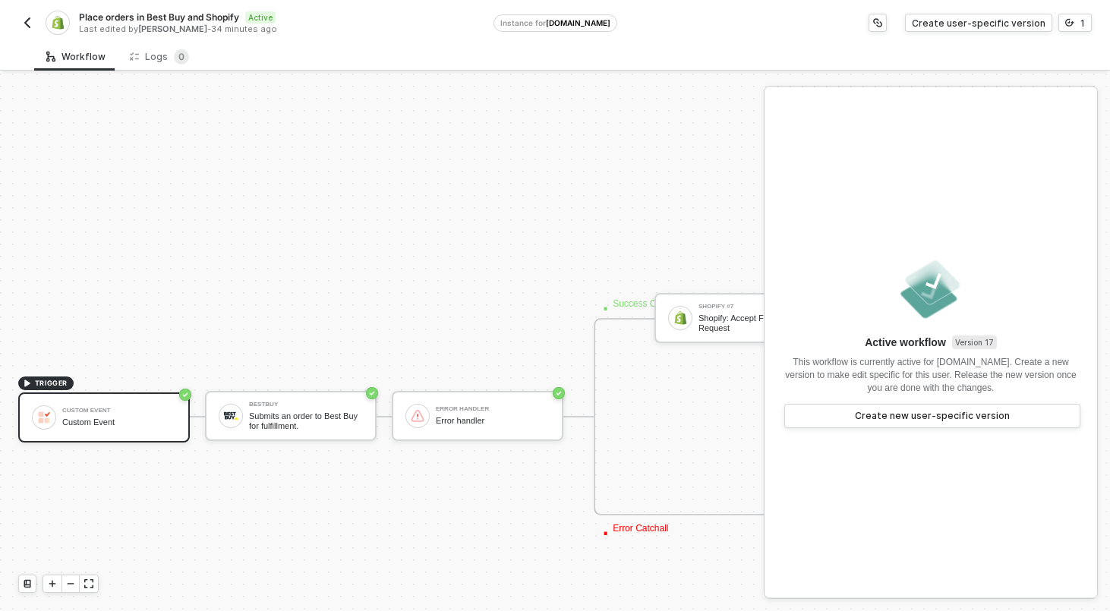
click at [23, 21] on img "button" at bounding box center [27, 23] width 12 height 12
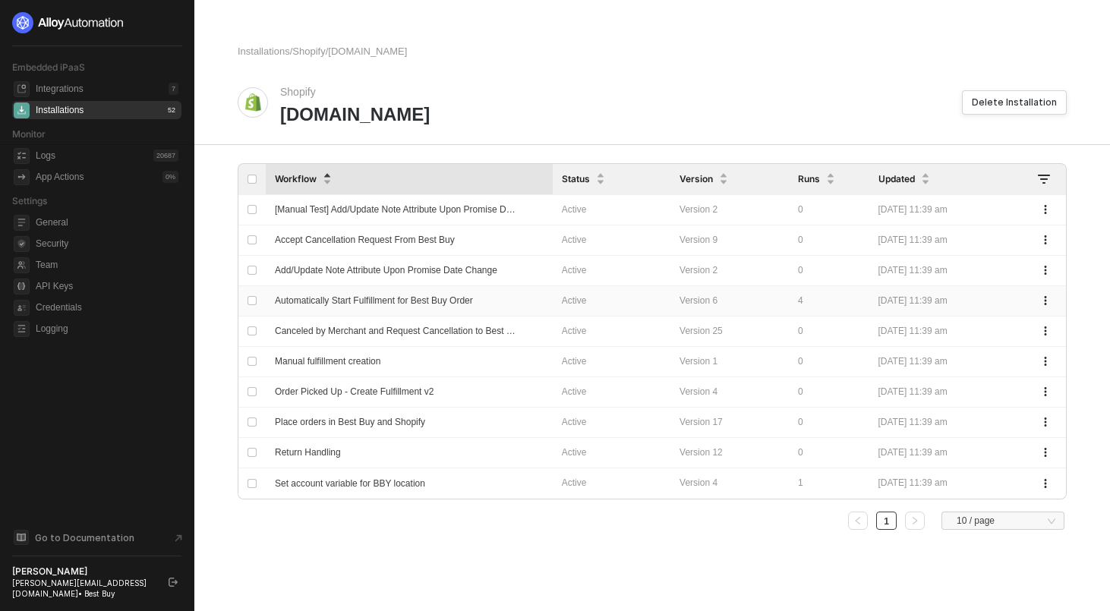
click at [437, 297] on span "Automatically Start Fulfillment for Best Buy Order" at bounding box center [374, 300] width 198 height 11
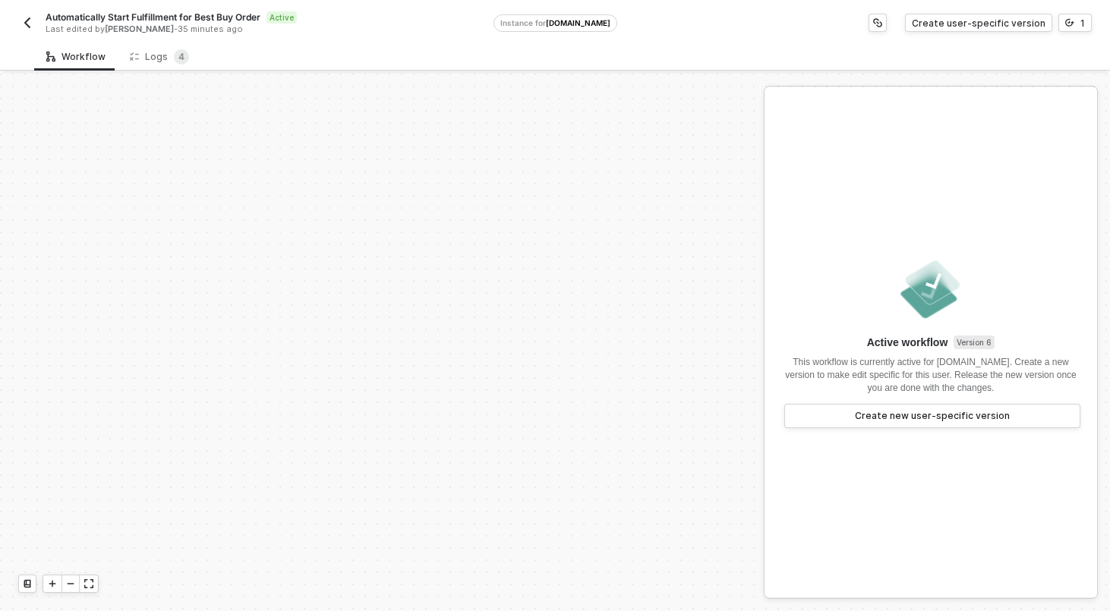
scroll to position [342, 0]
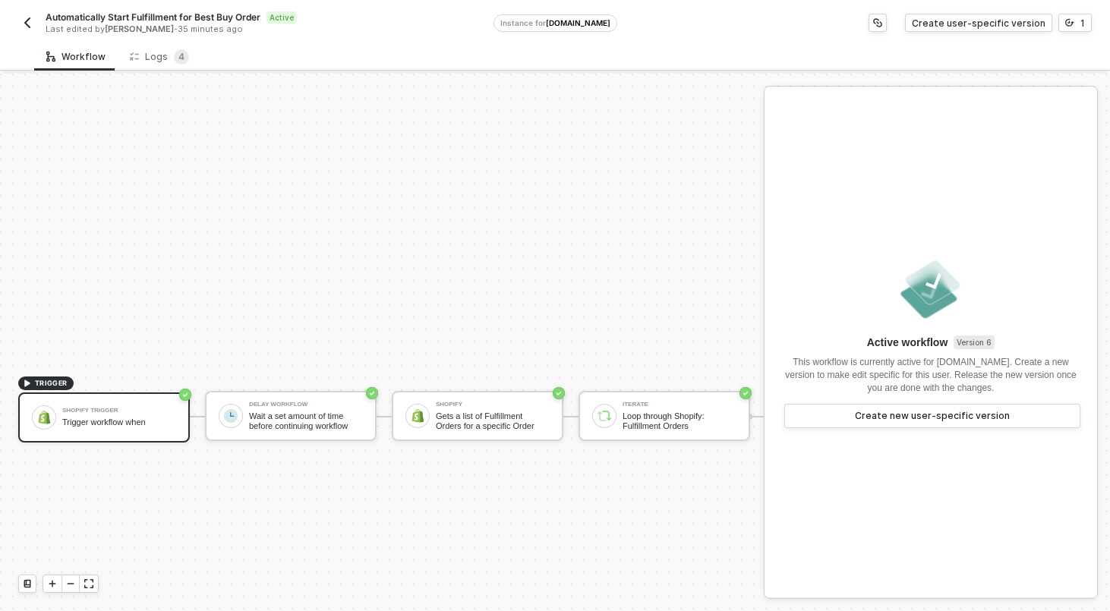
click at [582, 299] on div "TRIGGER Shopify Trigger Trigger workflow when Delay Workflow Wait a set amount …" at bounding box center [555, 416] width 1110 height 1371
click at [164, 64] on div "Logs 4" at bounding box center [159, 56] width 59 height 15
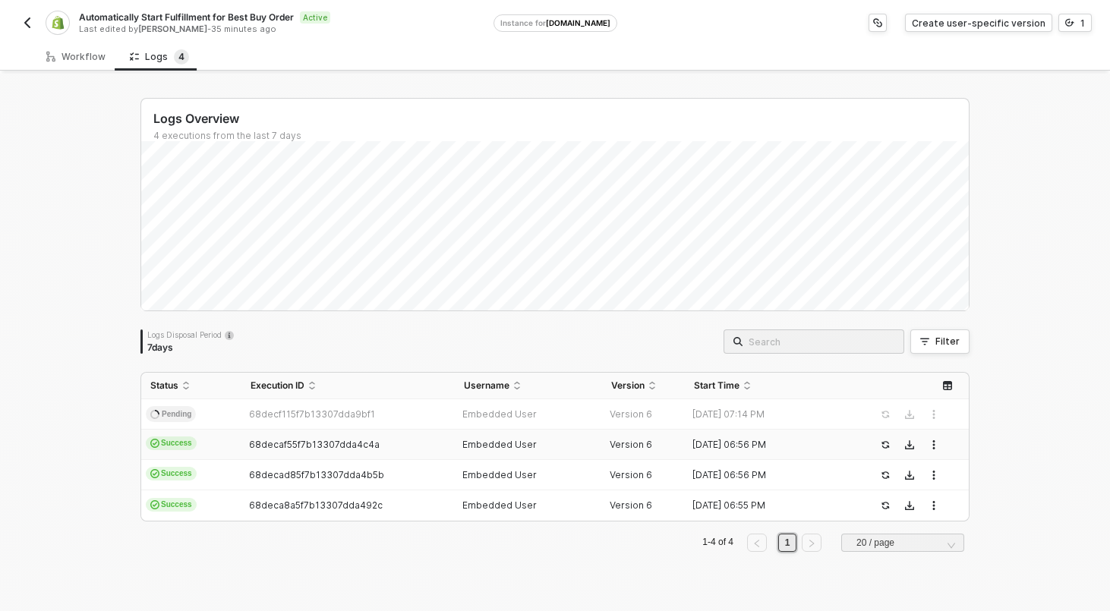
click at [229, 448] on td "Success" at bounding box center [191, 445] width 100 height 30
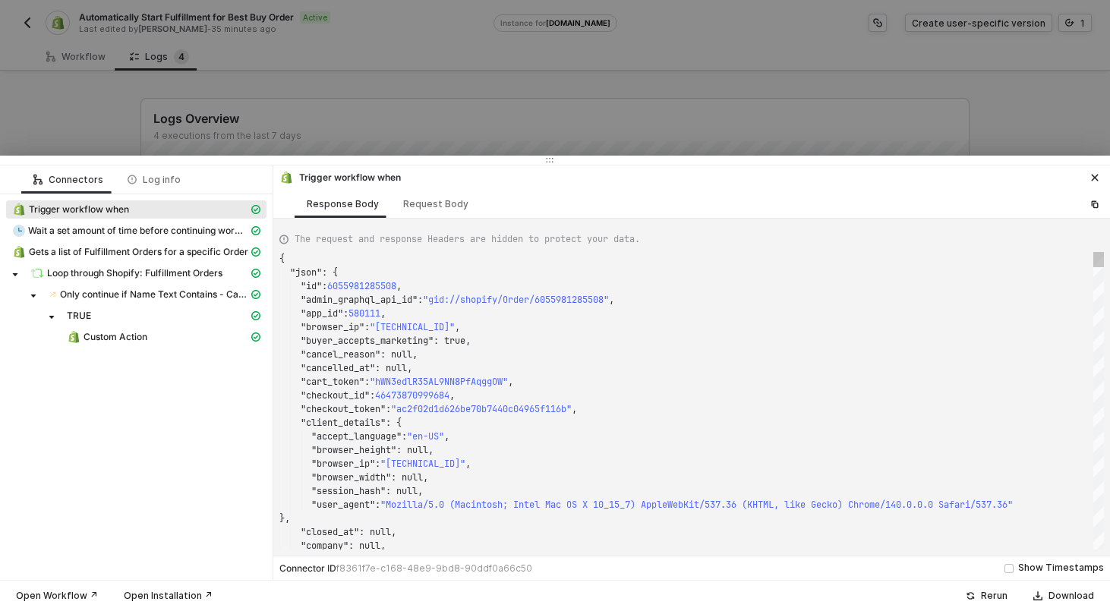
scroll to position [137, 0]
click at [178, 277] on span "Loop through Shopify: Fulfillment Orders" at bounding box center [134, 273] width 175 height 12
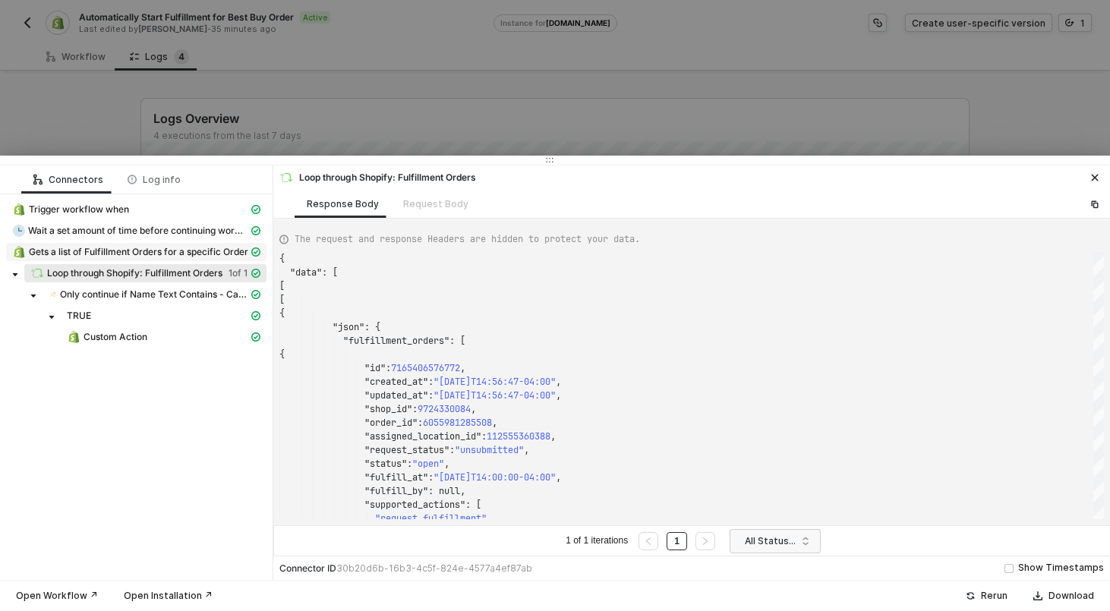
click at [145, 255] on span "Gets a list of Fulfillment Orders for a specific Order" at bounding box center [138, 252] width 219 height 12
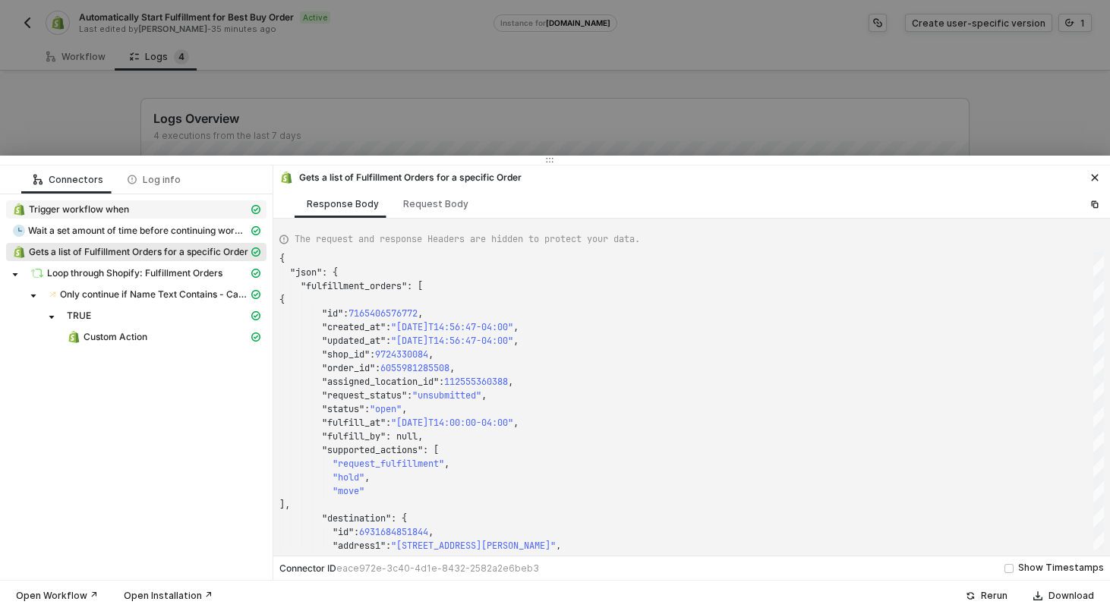
click at [103, 210] on span "Trigger workflow when" at bounding box center [79, 210] width 100 height 12
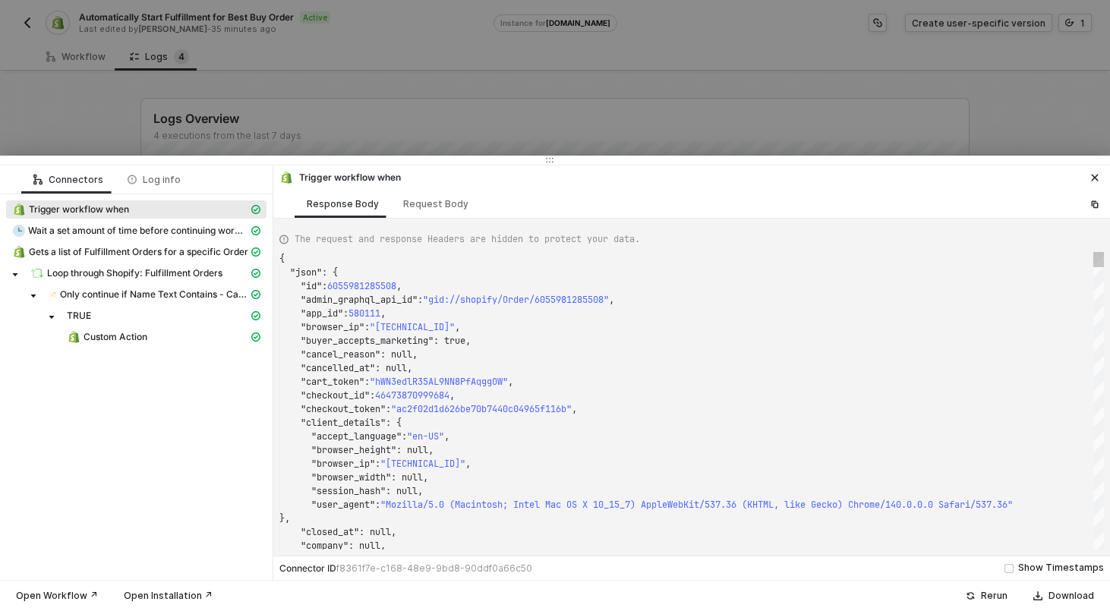
click at [103, 210] on span "Trigger workflow when" at bounding box center [79, 210] width 100 height 12
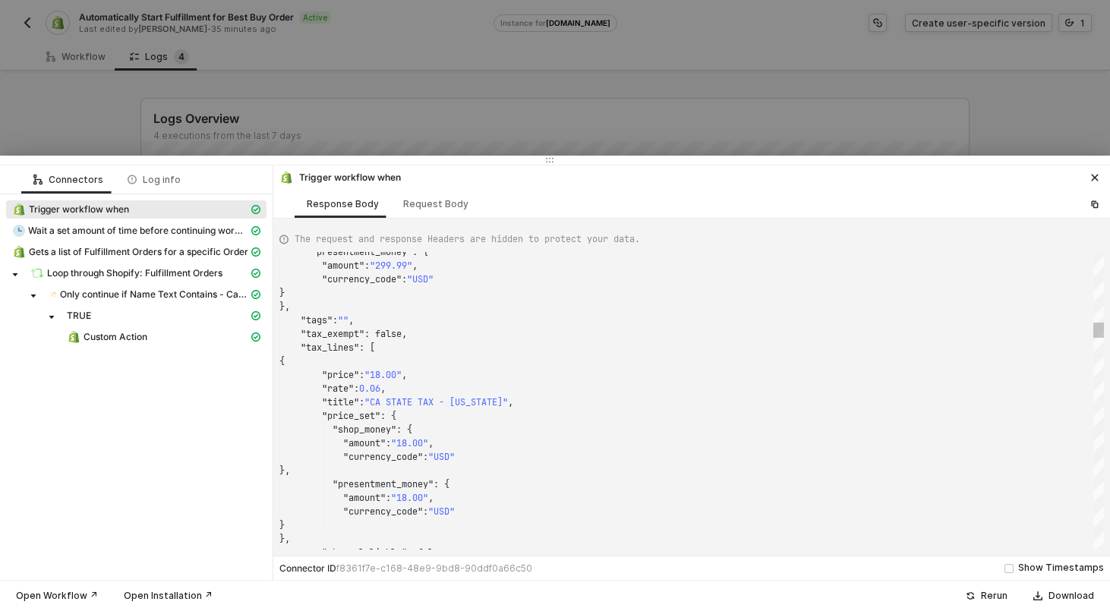
type textarea ""price_set": { "shop_money": { "amount": "18.00", "currency_code": "USD" }, "pr…"
click at [603, 468] on div "}," at bounding box center [691, 471] width 825 height 14
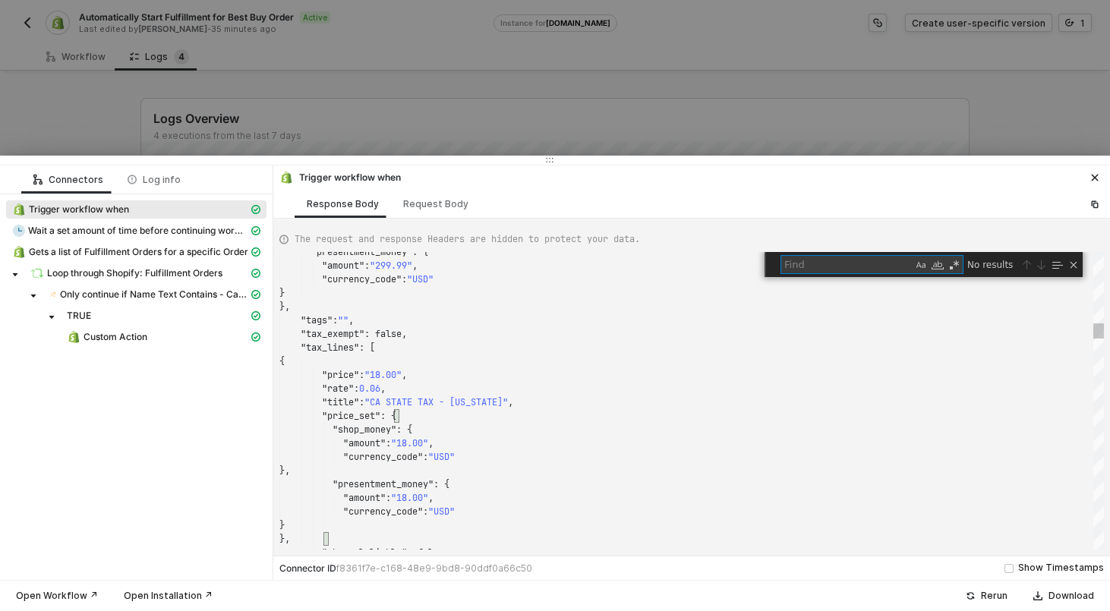
type textarea "t"
type textarea ""channel_liable": false }, { "price": "0.75", "rate": 0.0025, "title": "CA COUN…"
type textarea "ta"
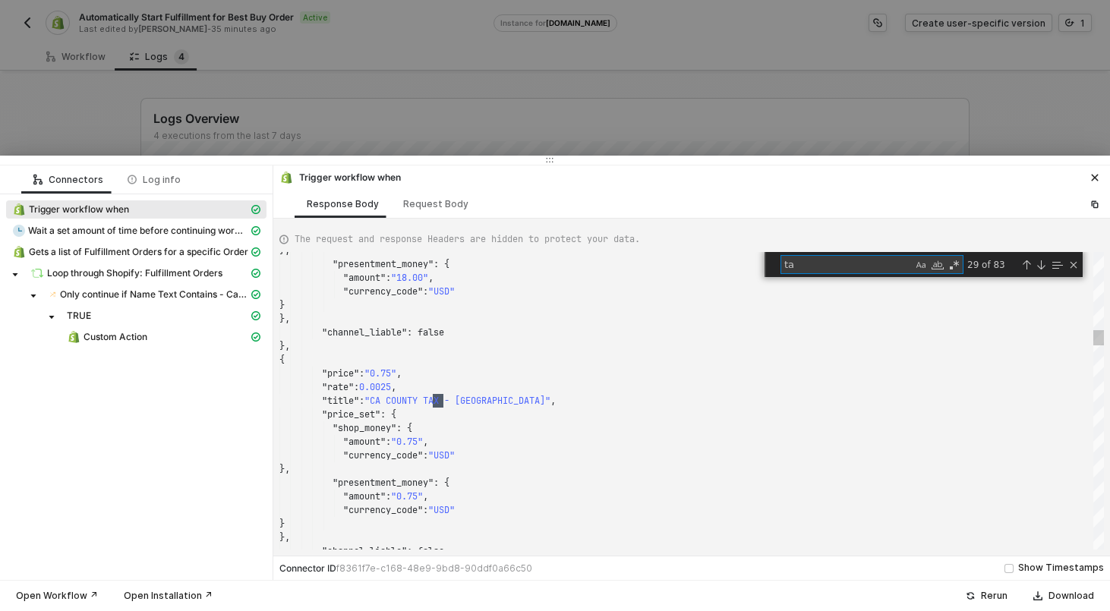
type textarea ""consent_updated_at": "2022-01-18T17:31:21-05:00" }, "sms_marketing_consent": n…"
type textarea "tags"
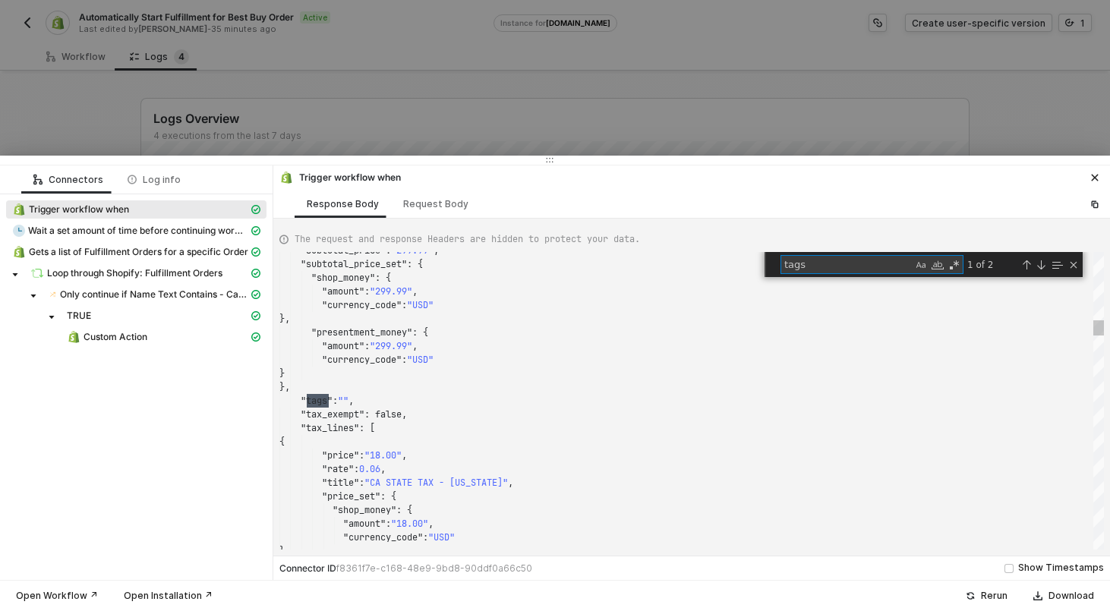
type textarea ""channel_liable": false }, { "price": "0.75", "rate": 0.0025, "title": "CA COUN…"
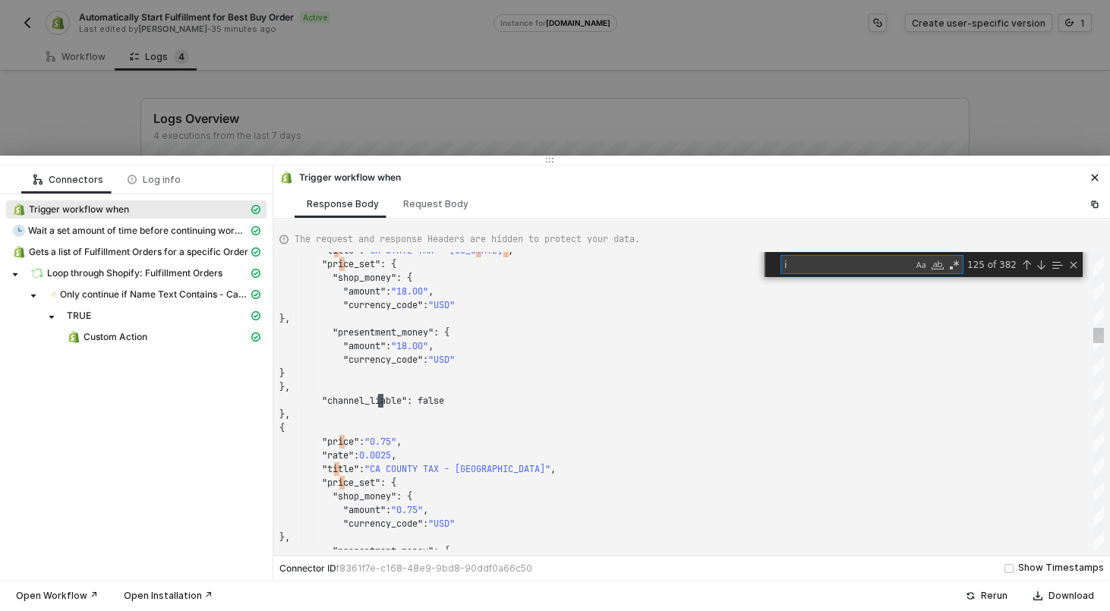
type textarea "in"
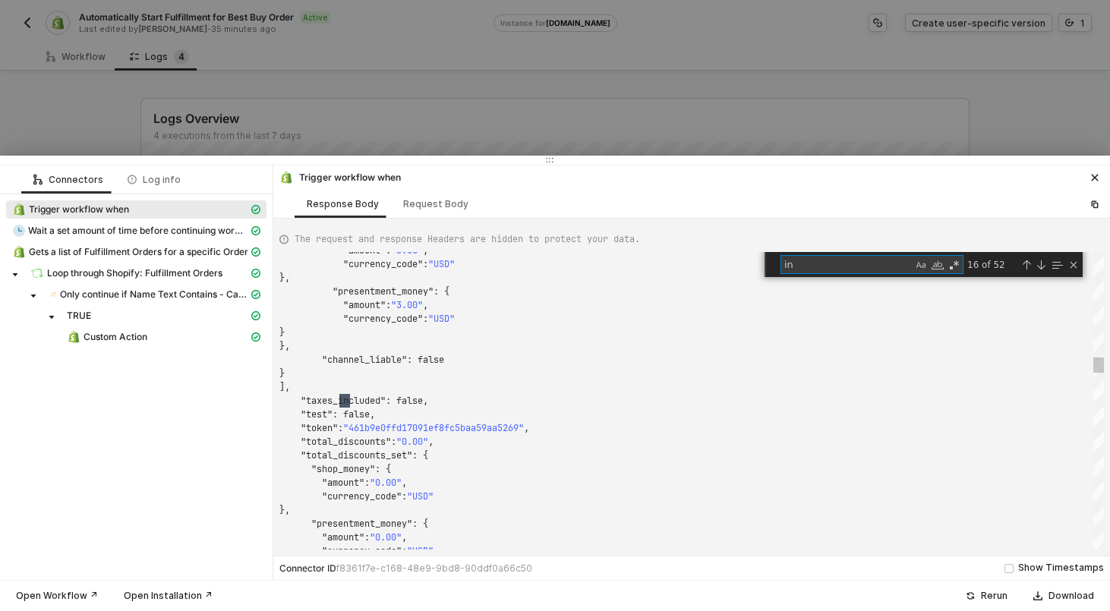
type textarea ""first_name": "Cyndie Test Order", "last_name": "Hoffman", "state": "disabled",…"
type textarea "in_"
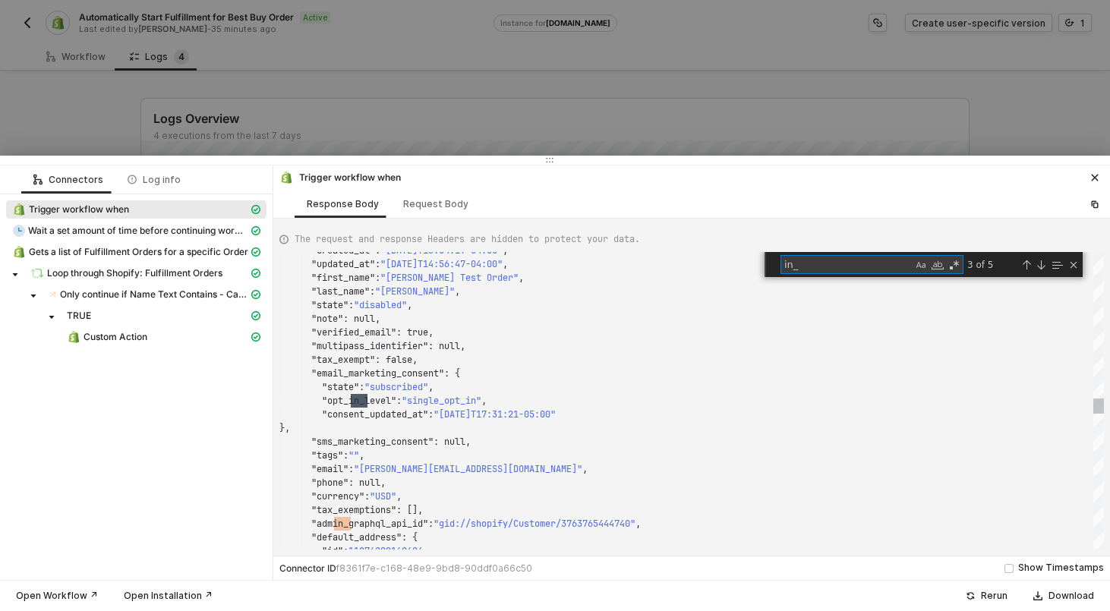
type textarea ""price_set": { "shop_money": { "amount": "18.00", "currency_code": "USD" }, "pr…"
type textarea "p"
type textarea ""amount": "332.24", "currency_code": "USD" } }, "total_shipping_price_set": { "…"
type textarea "pic"
type textarea ""fulfillments": [], "line_items": [ { "id": 14779794620548, "admin_graphql_api_…"
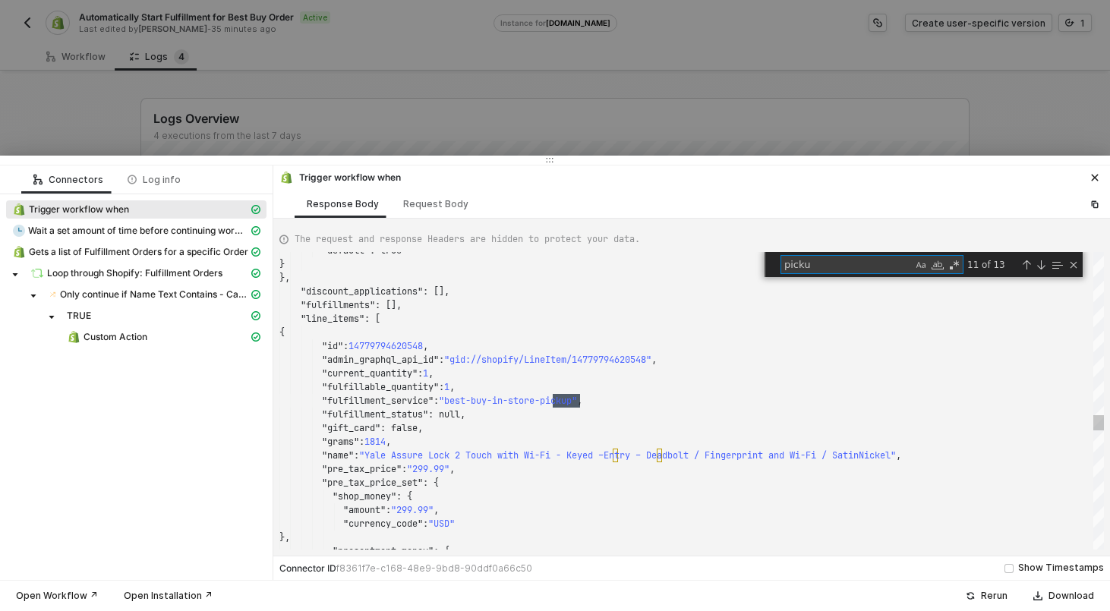
type textarea "pickup"
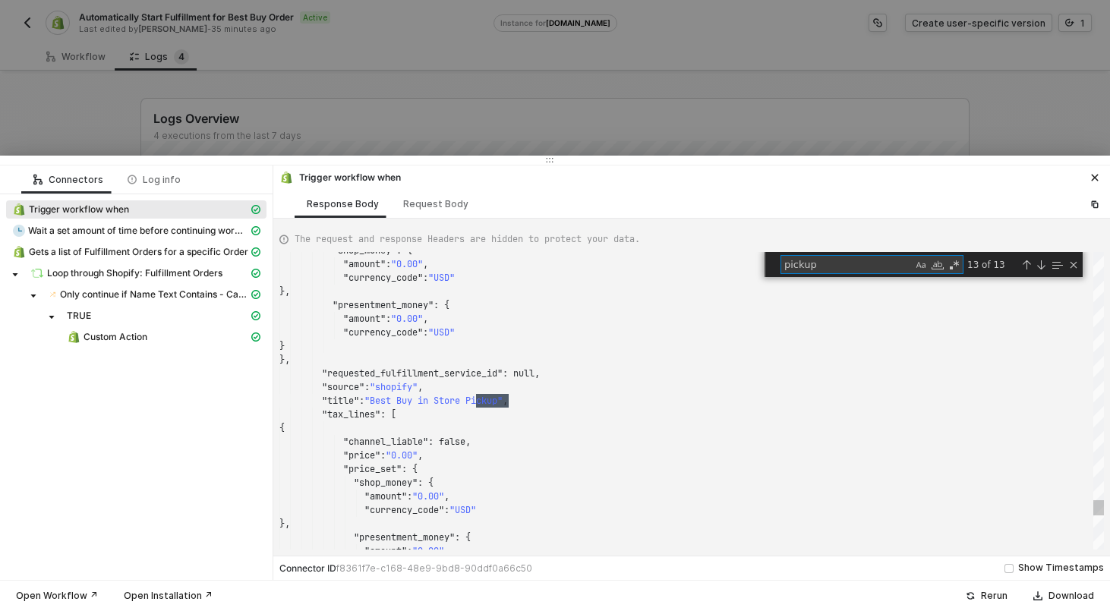
scroll to position [137, 229]
type textarea ""landing_site": "/online_store_preview", "landing_site_ref": null, "location_id…"
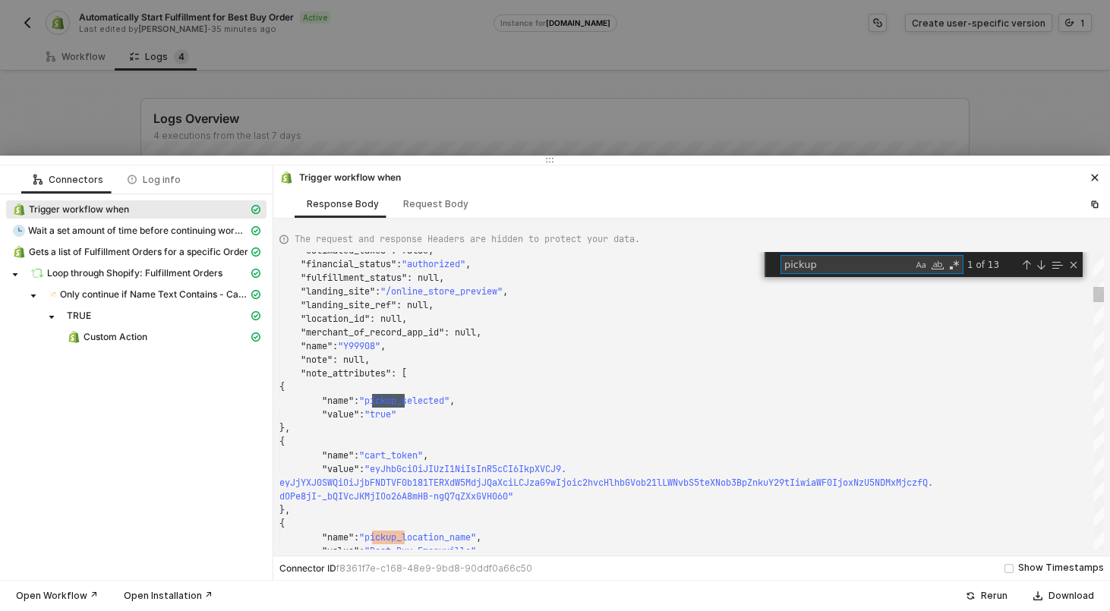
scroll to position [137, 126]
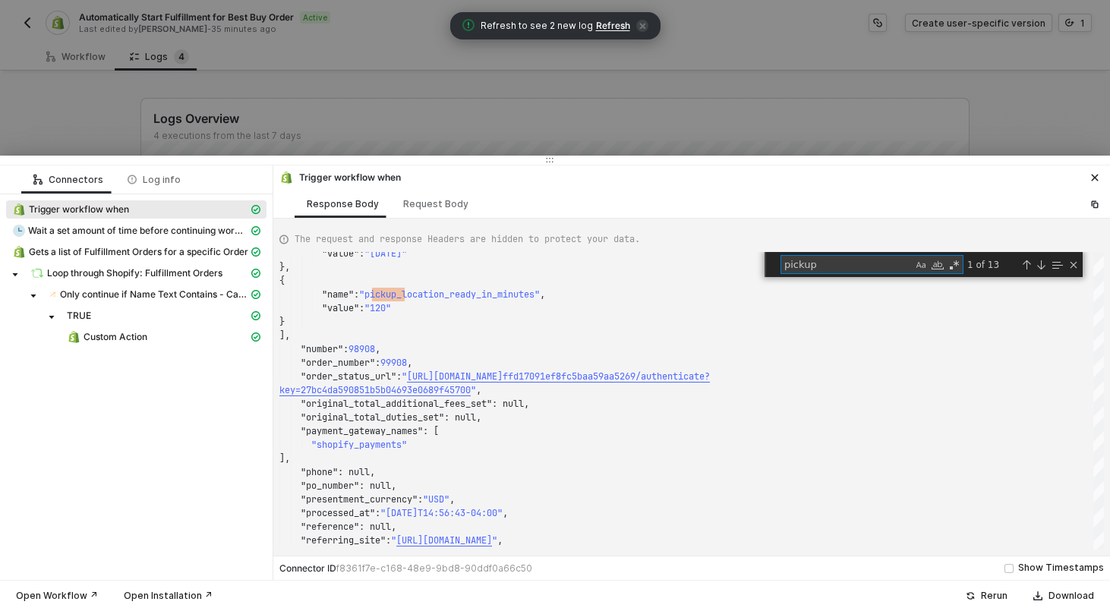
type textarea "pickup"
click at [178, 112] on div at bounding box center [555, 305] width 1110 height 611
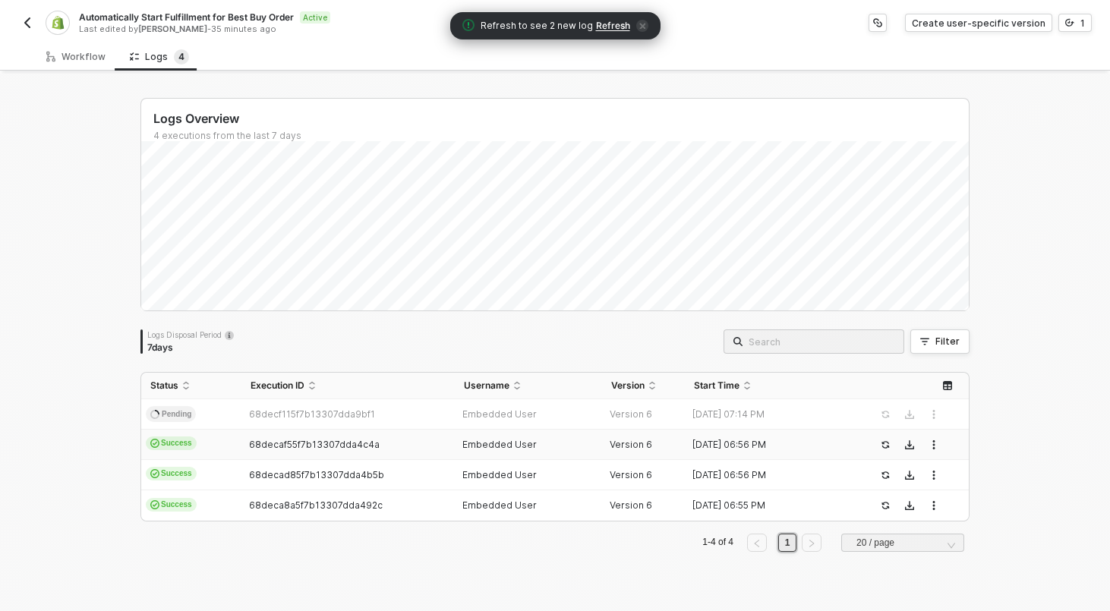
click at [217, 447] on td "Success" at bounding box center [191, 445] width 100 height 30
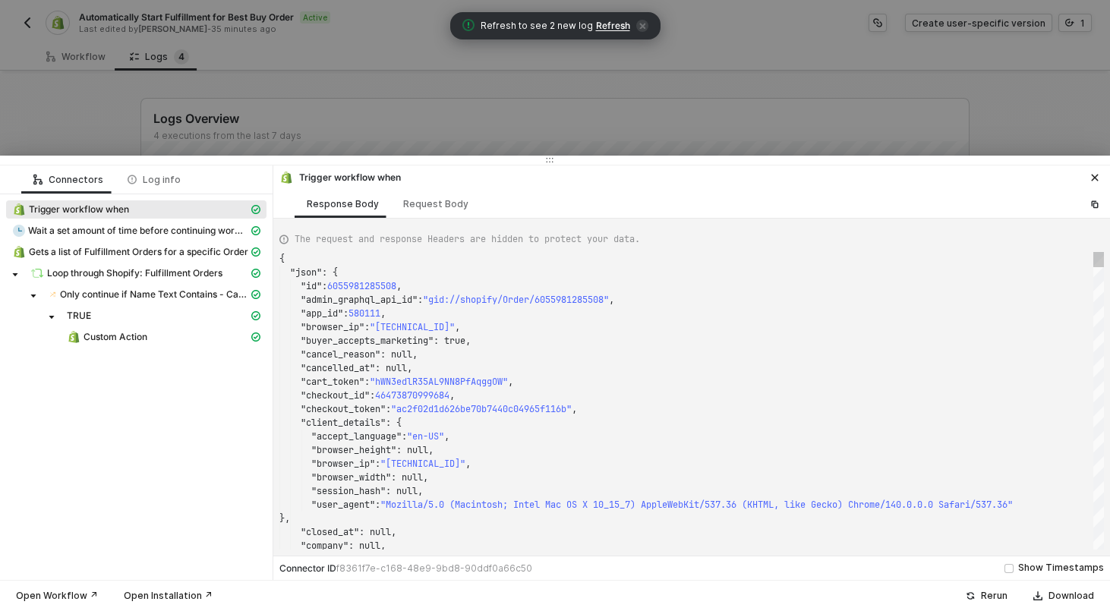
scroll to position [137, 0]
click at [47, 12] on div at bounding box center [555, 305] width 1110 height 611
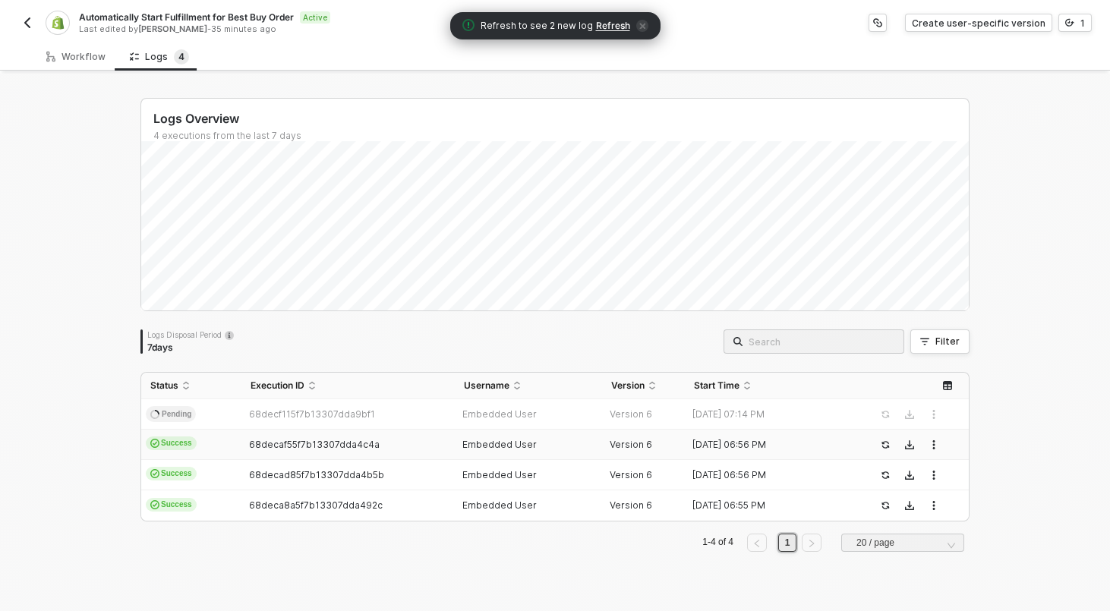
click at [36, 21] on div "Automatically Start Fulfillment for Best Buy Order Active Last edited by Chris …" at bounding box center [255, 23] width 475 height 24
click at [34, 21] on button "button" at bounding box center [27, 23] width 18 height 18
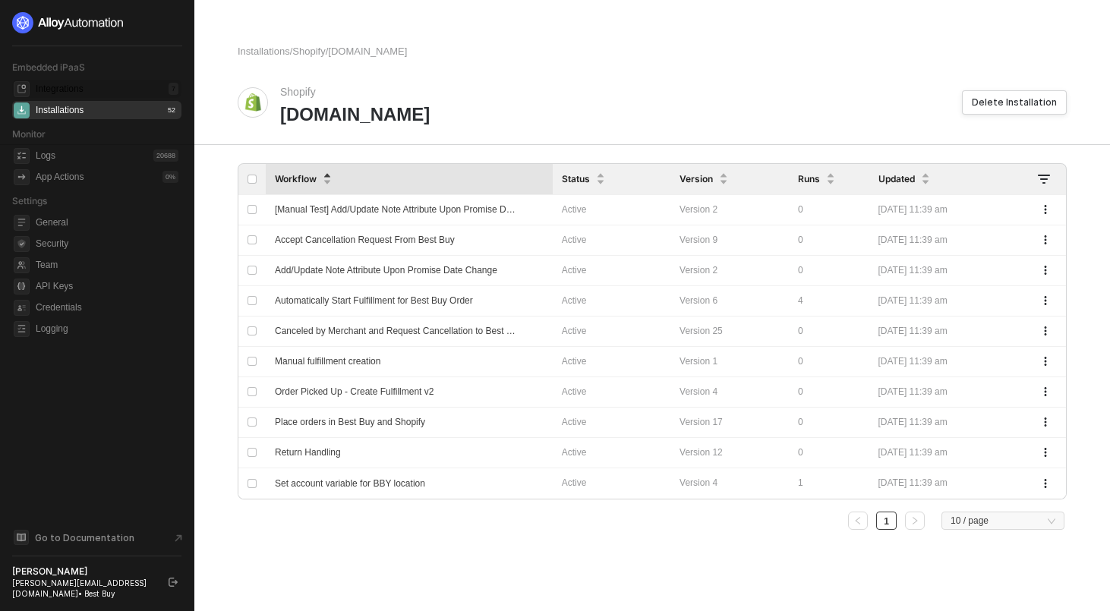
click at [96, 91] on div "Integrations 7" at bounding box center [107, 89] width 143 height 18
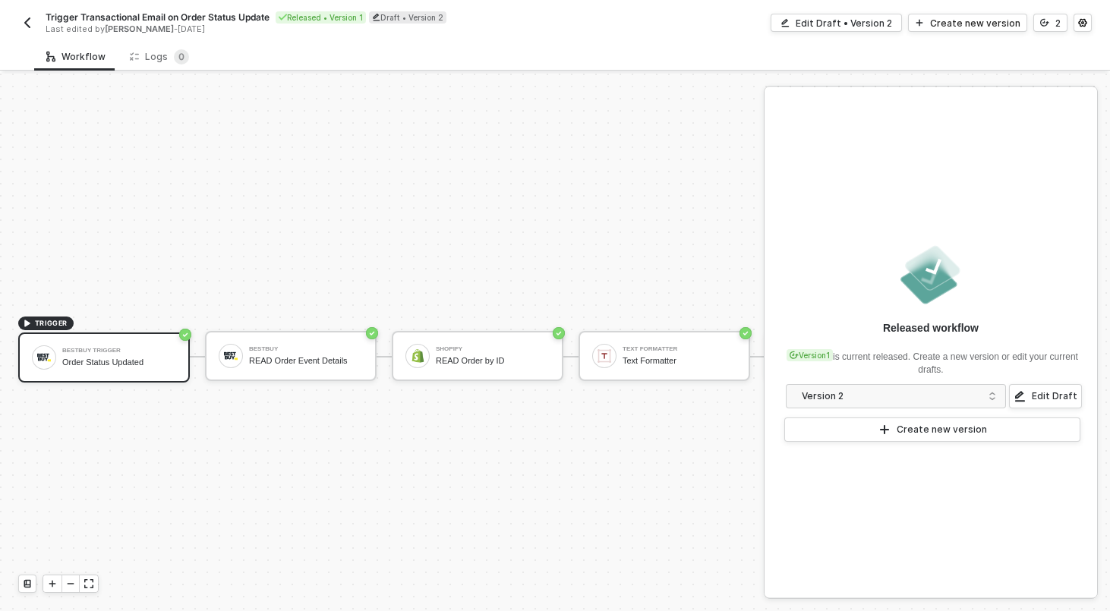
scroll to position [28, 0]
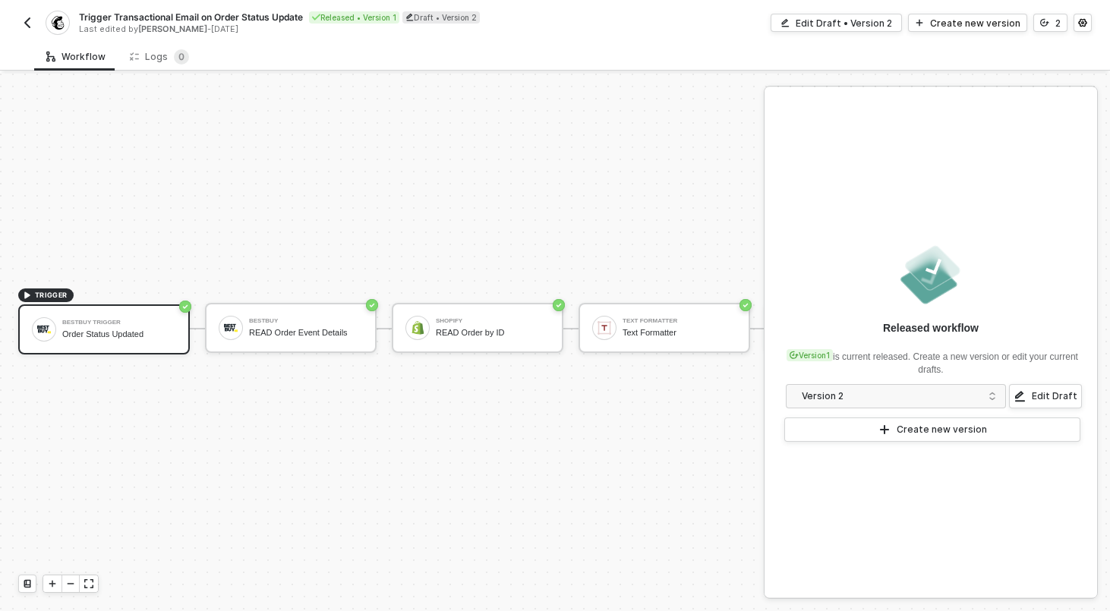
click at [601, 119] on div "TRIGGER BestBuy Trigger Order Status Updated BestBuy READ Order Event Details S…" at bounding box center [655, 329] width 1311 height 566
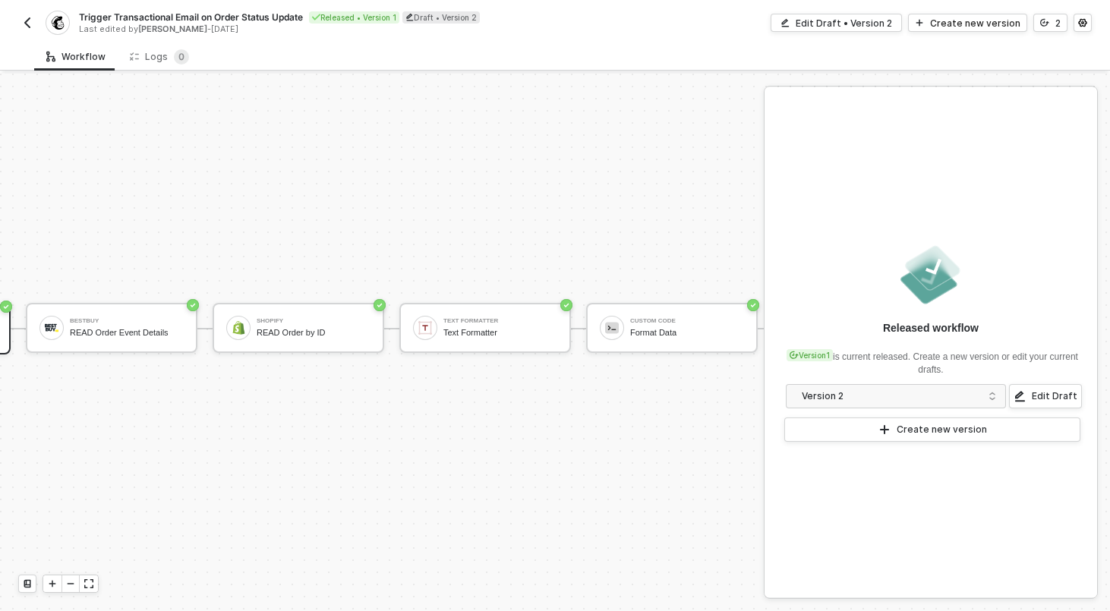
scroll to position [28, 175]
click at [301, 303] on div "Shopify READ Order by ID" at bounding box center [302, 328] width 172 height 50
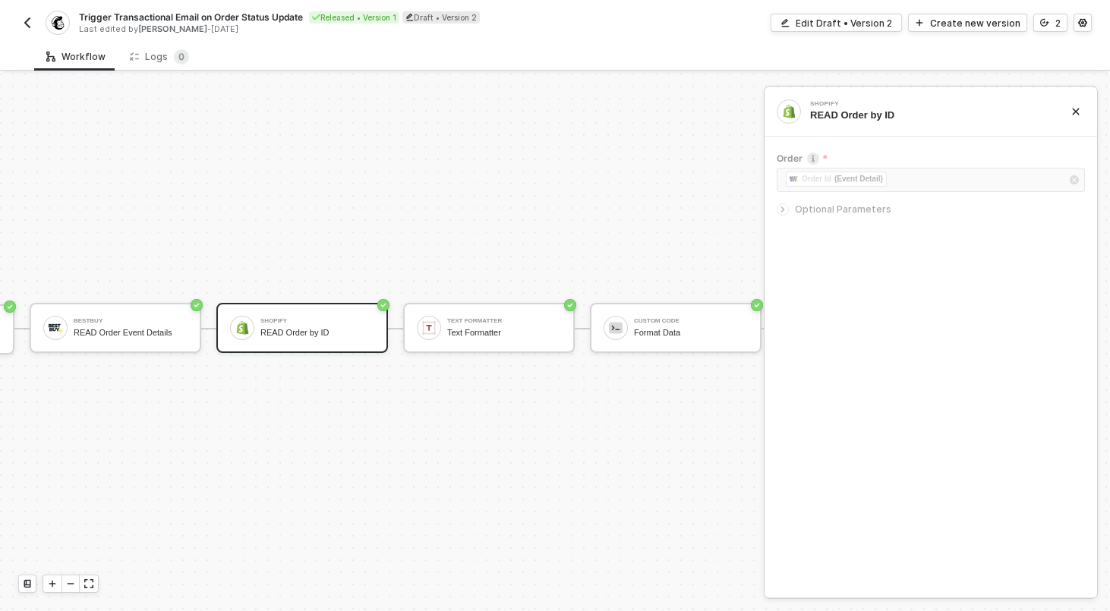
scroll to position [28, 0]
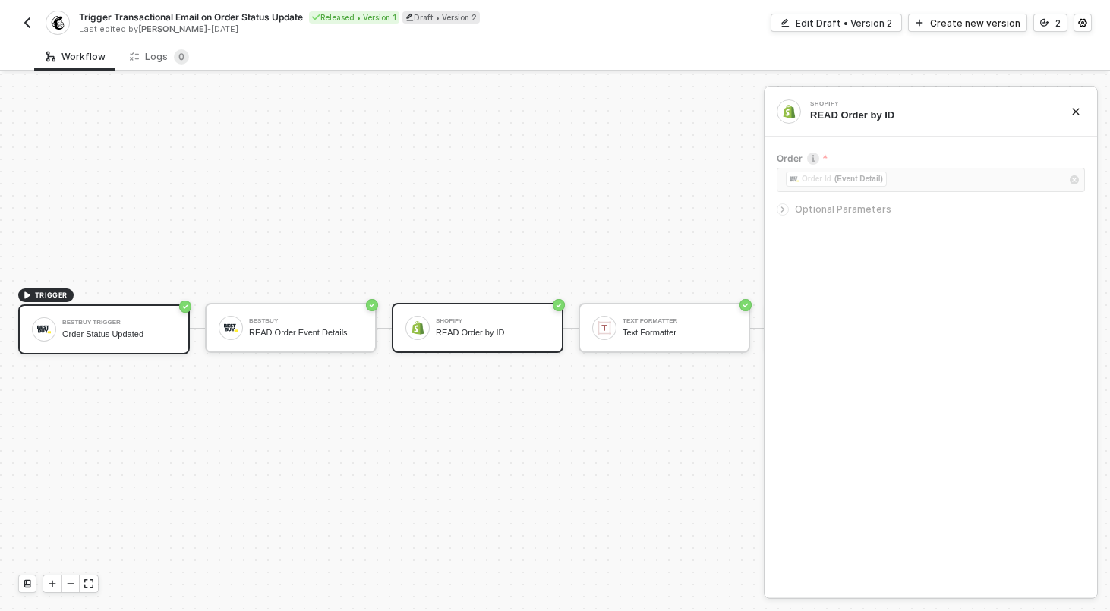
click at [106, 343] on div "BestBuy Trigger Order Status Updated" at bounding box center [104, 330] width 172 height 50
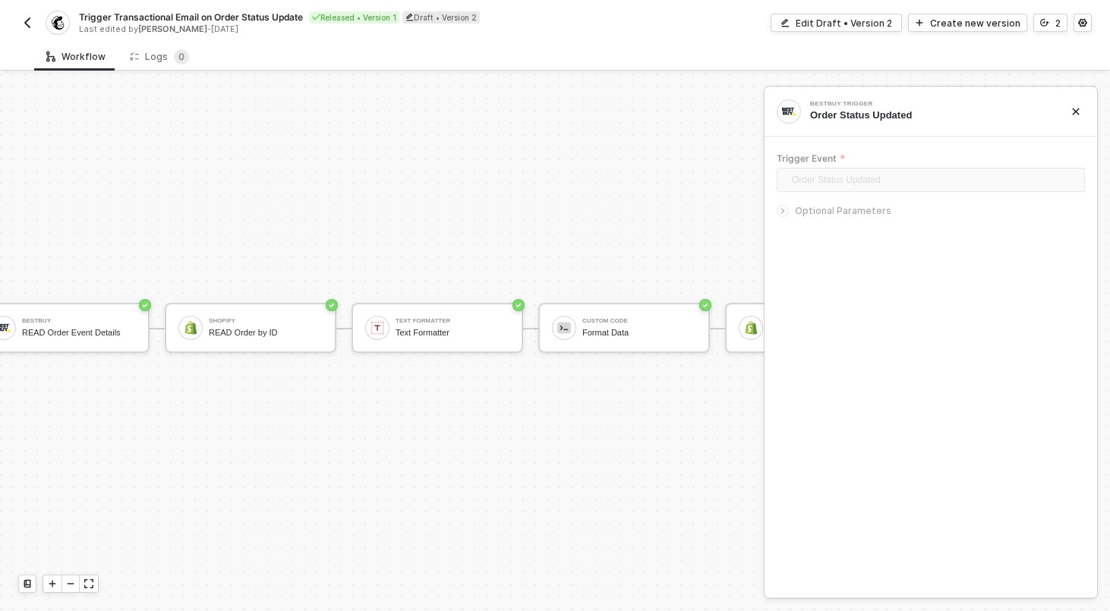
scroll to position [28, 554]
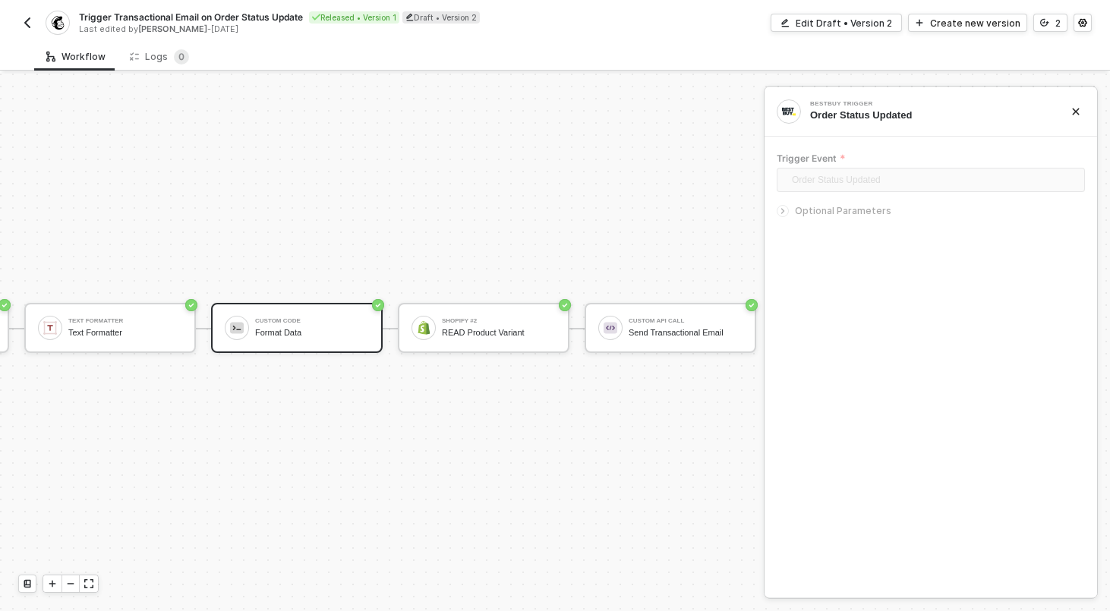
click at [314, 326] on div "Custom Code Format Data" at bounding box center [312, 328] width 114 height 29
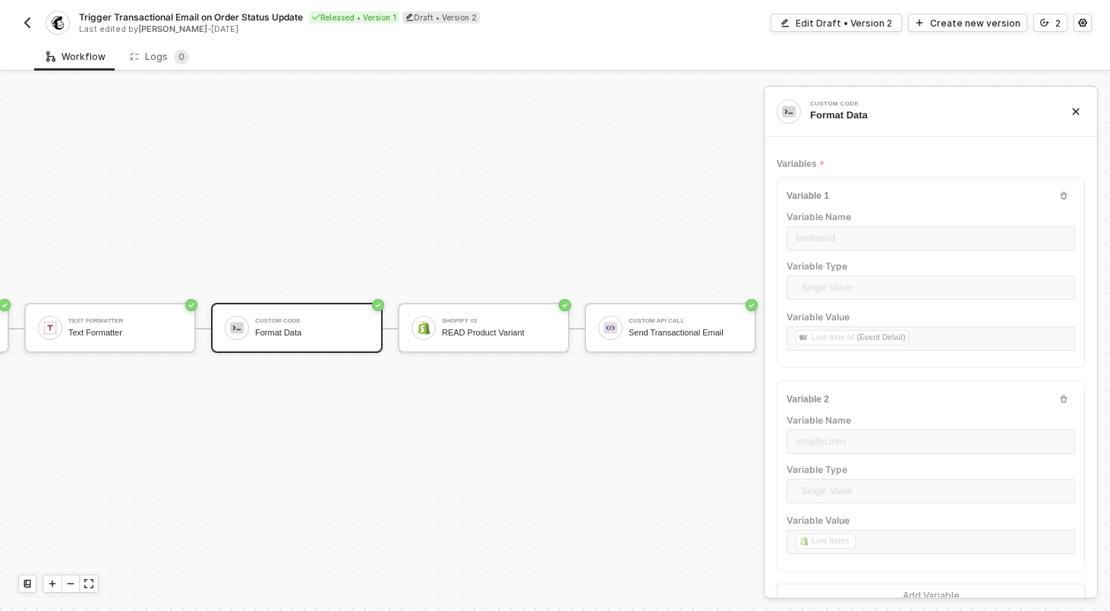
type textarea "/* You can access variables on the inputData object. ex: const myVariable = inp…"
click at [469, 309] on div "Shopify #2 READ Product Variant" at bounding box center [484, 328] width 172 height 50
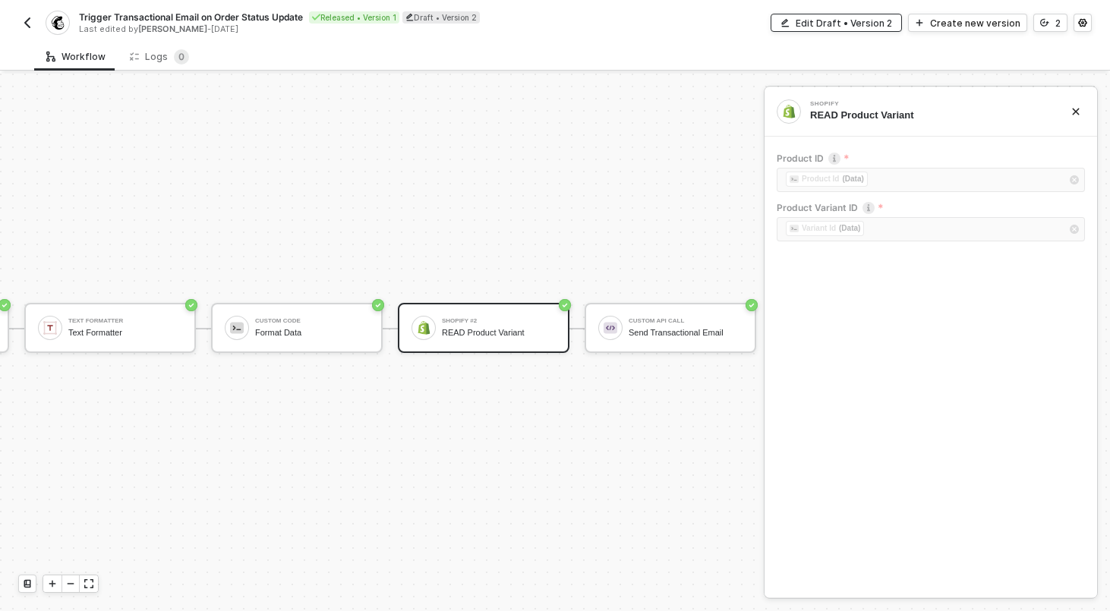
click at [854, 15] on button "Edit Draft • Version 2" at bounding box center [836, 23] width 131 height 18
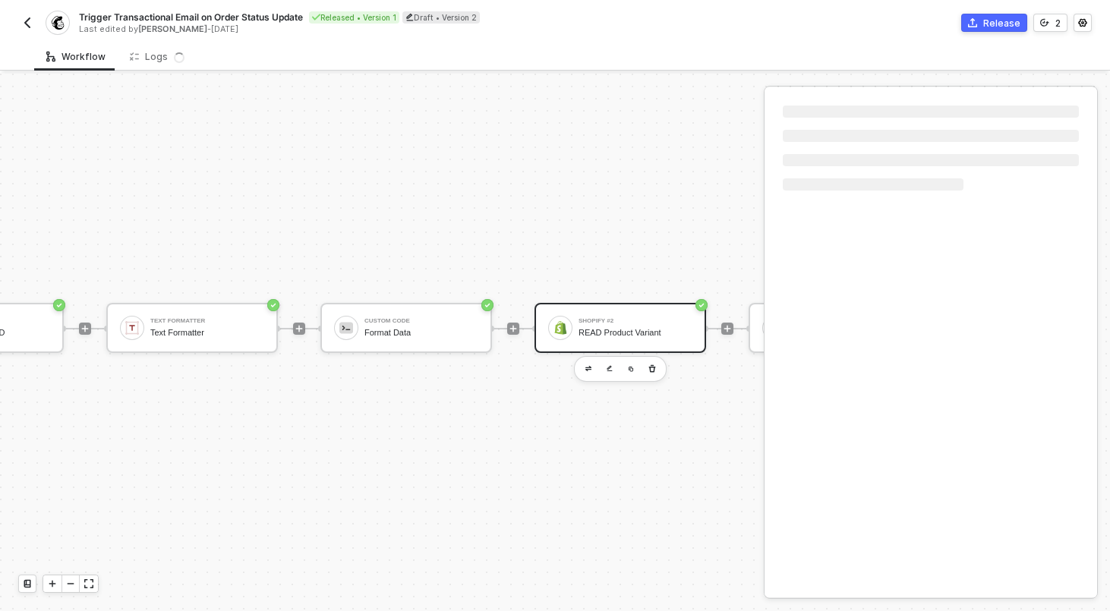
click at [573, 316] on div "Shopify #2 READ Product Variant" at bounding box center [633, 328] width 120 height 29
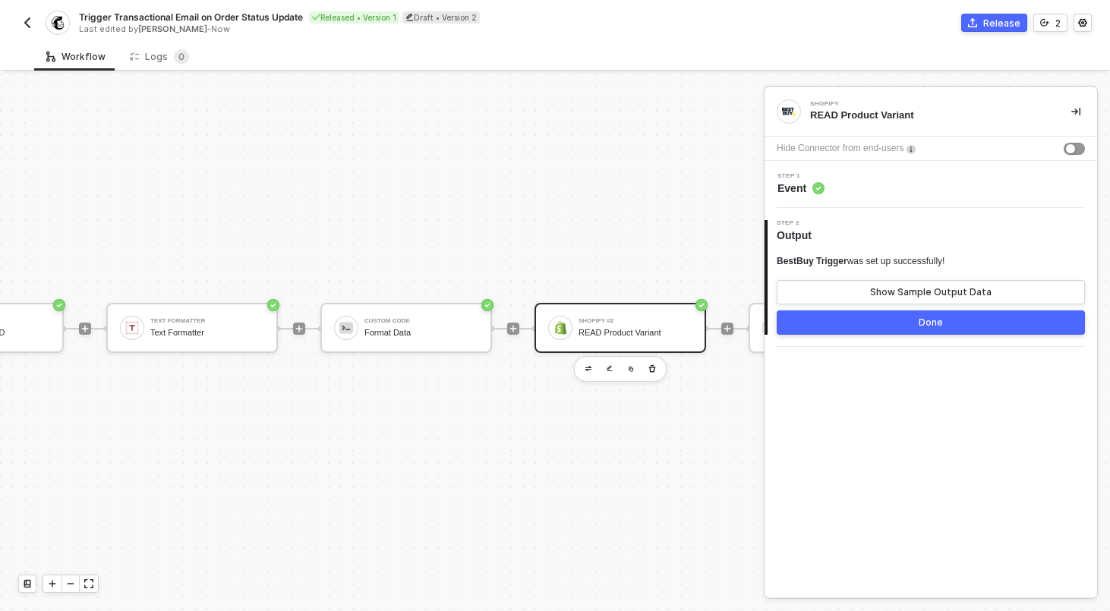
click at [597, 341] on div "Shopify #2 READ Product Variant" at bounding box center [636, 328] width 114 height 29
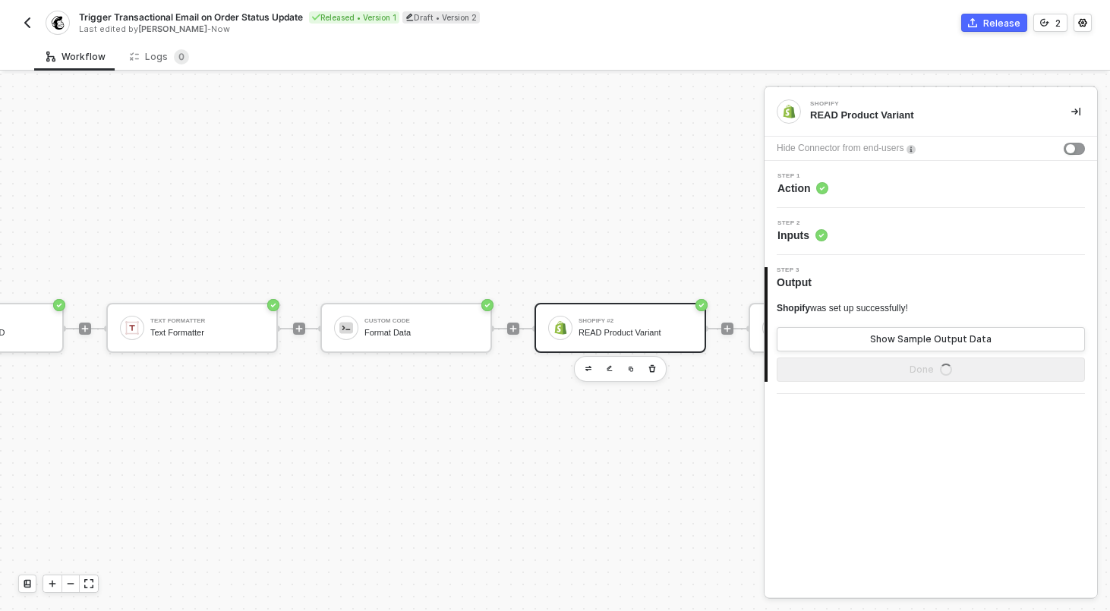
click at [880, 223] on div "Step 2 Inputs" at bounding box center [933, 231] width 329 height 23
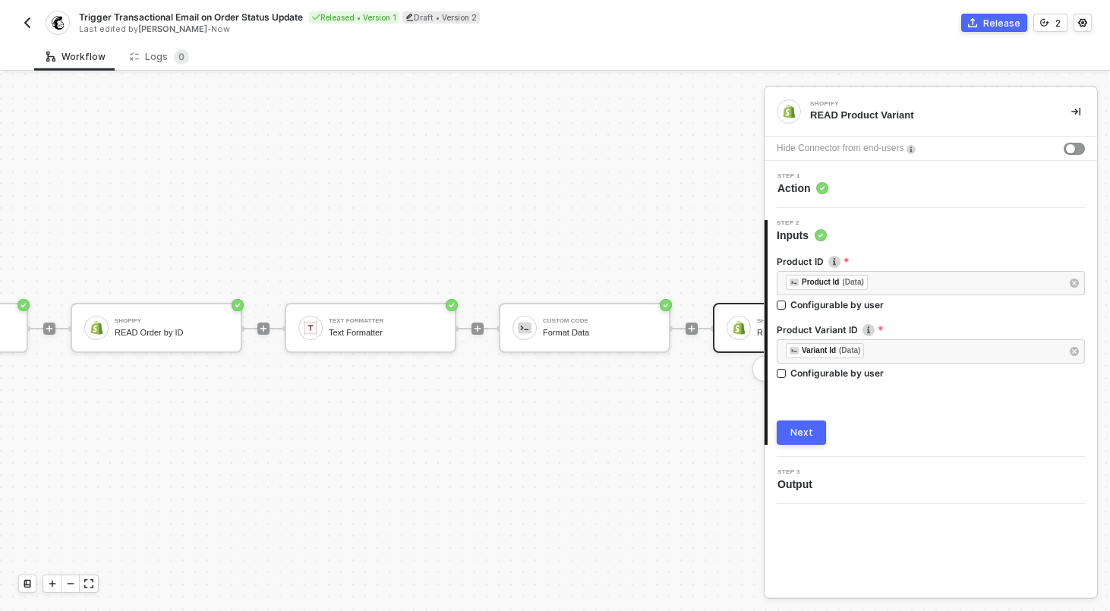
scroll to position [28, 99]
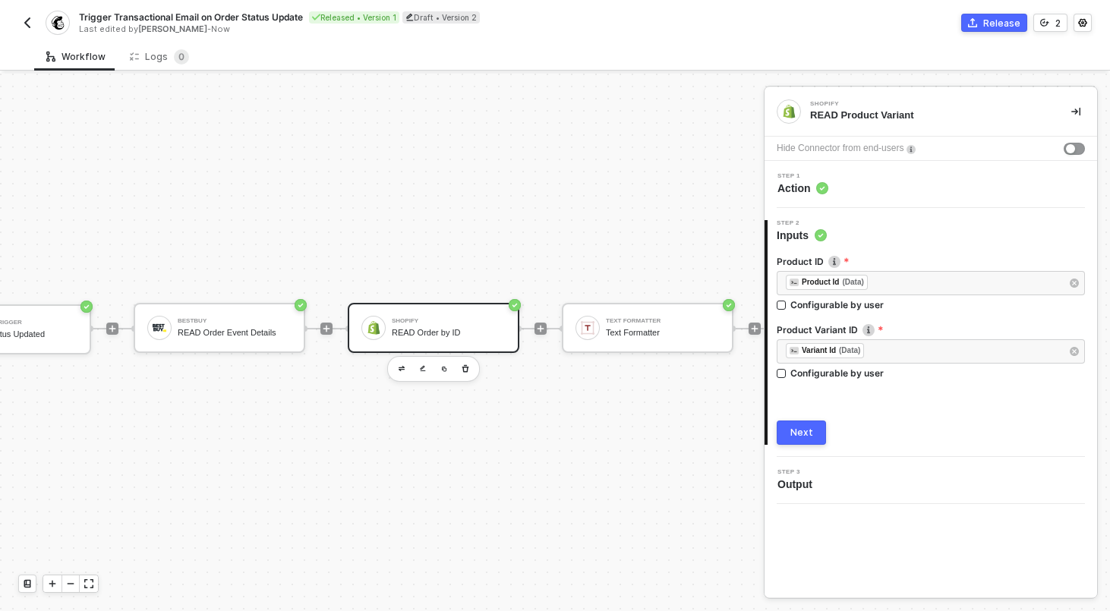
click at [402, 318] on div "Shopify" at bounding box center [449, 321] width 114 height 6
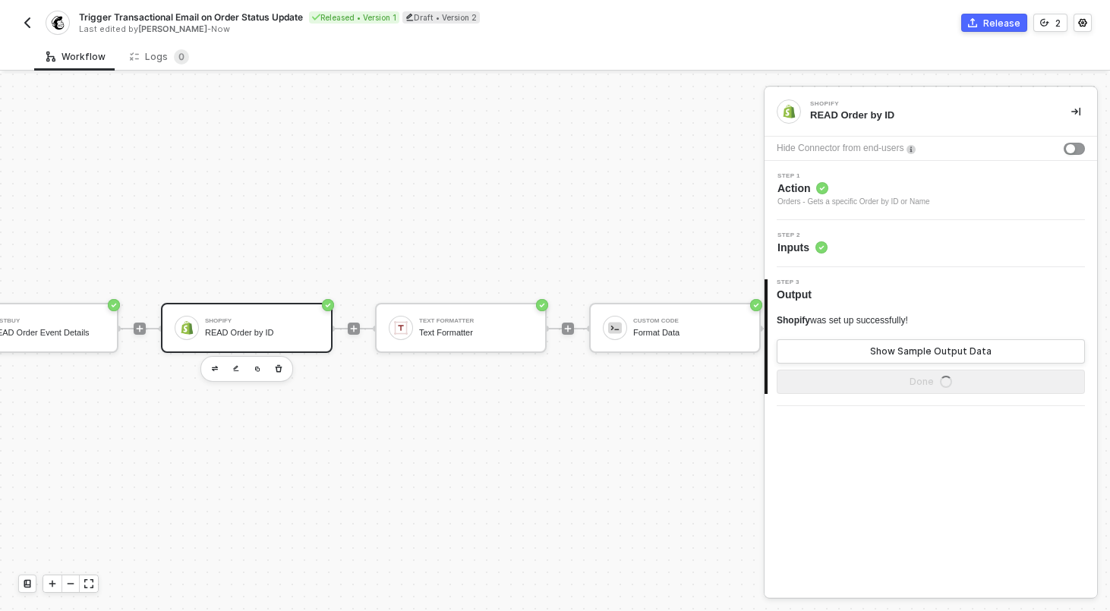
scroll to position [28, 478]
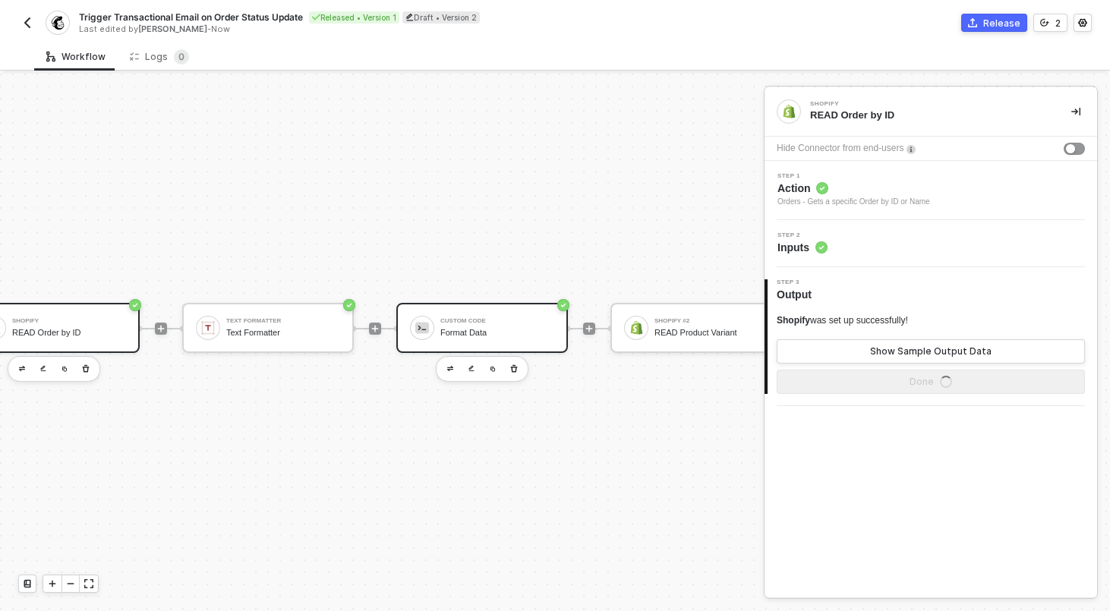
click at [492, 330] on div "Format Data" at bounding box center [497, 333] width 114 height 10
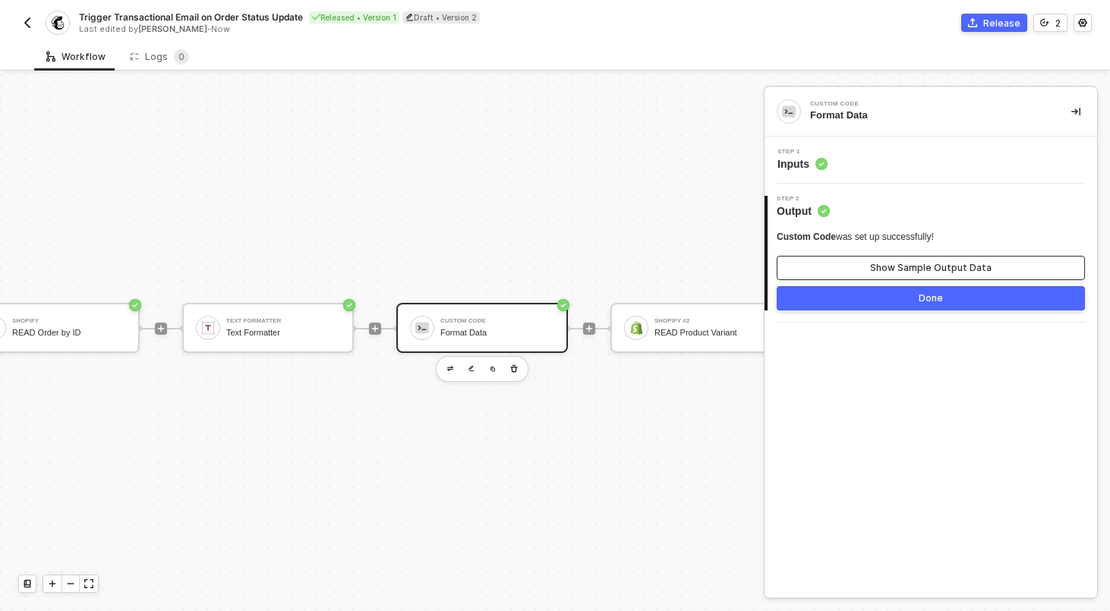
click at [859, 268] on button "Show Sample Output Data" at bounding box center [931, 268] width 308 height 24
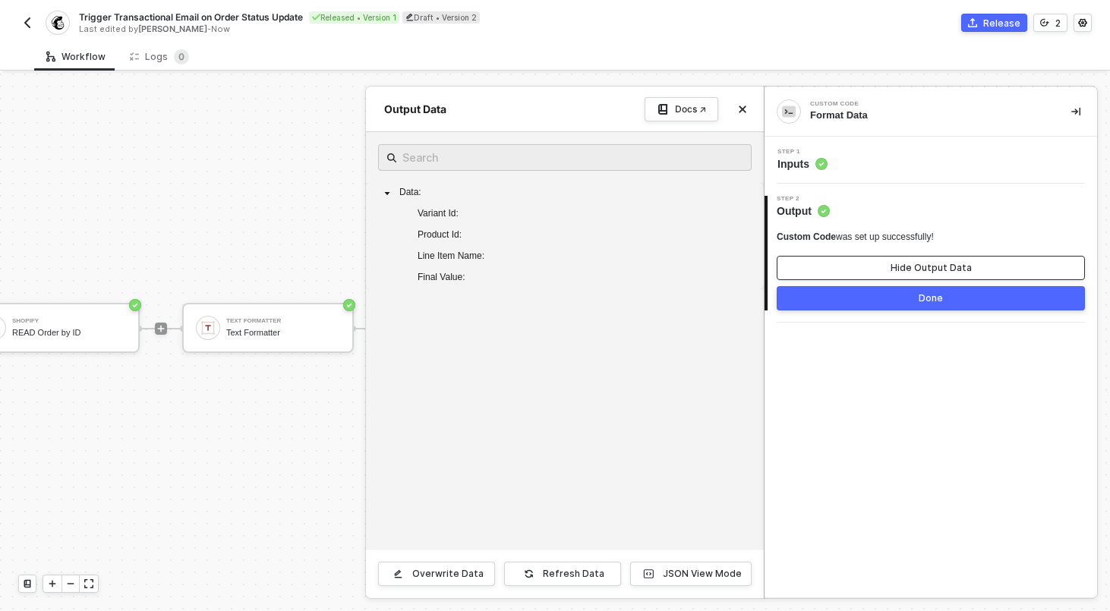
click at [859, 268] on button "Hide Output Data" at bounding box center [931, 268] width 308 height 24
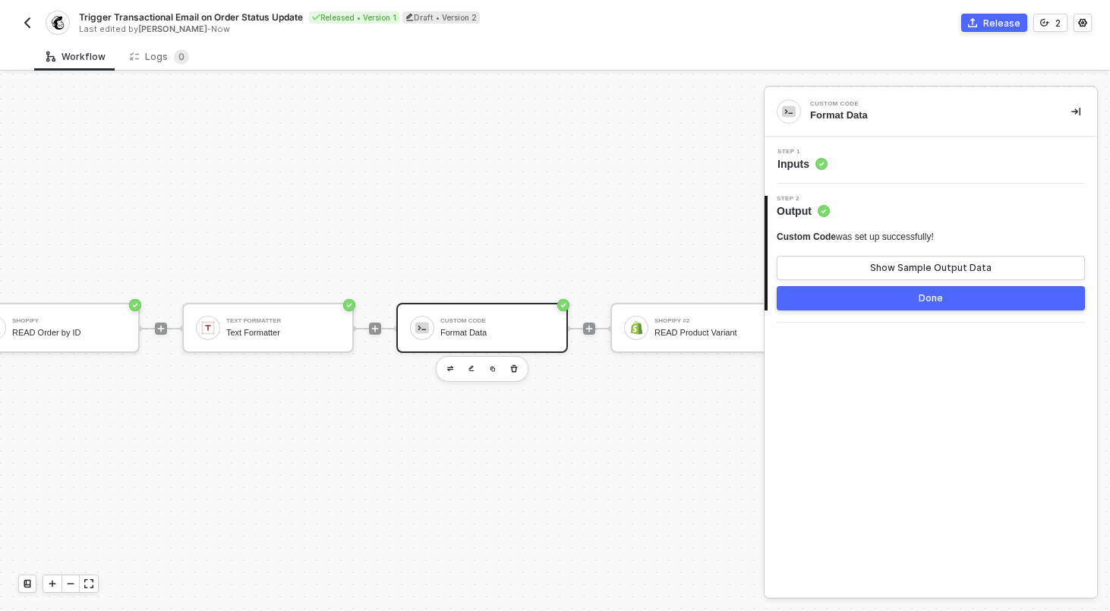
click at [855, 150] on div "Step 1 Inputs" at bounding box center [933, 160] width 329 height 23
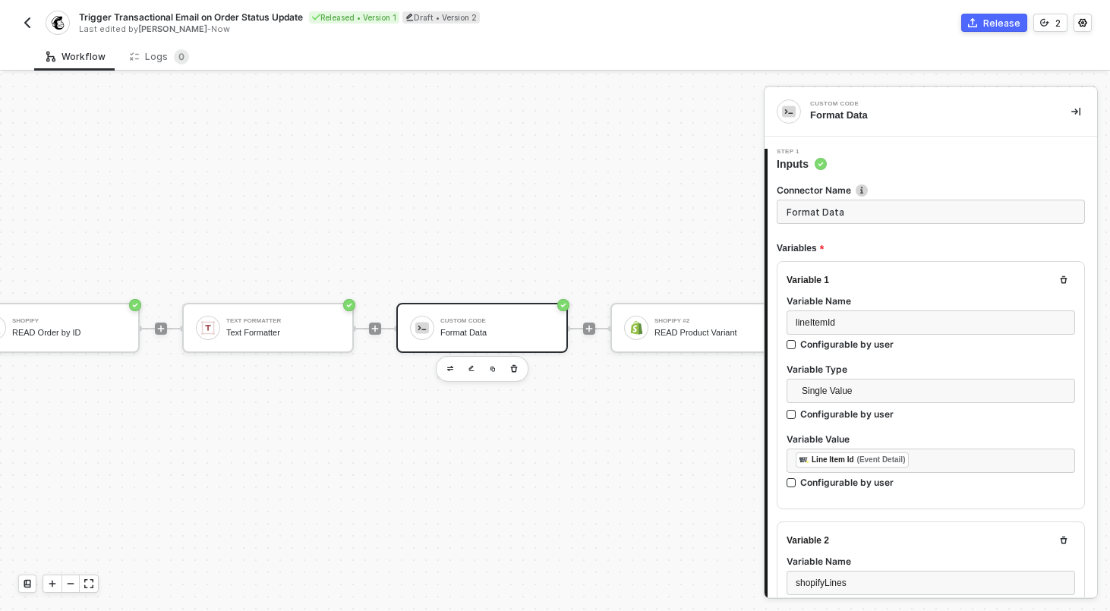
type textarea "/* You can access variables on the inputData object. ex: const myVariable = inp…"
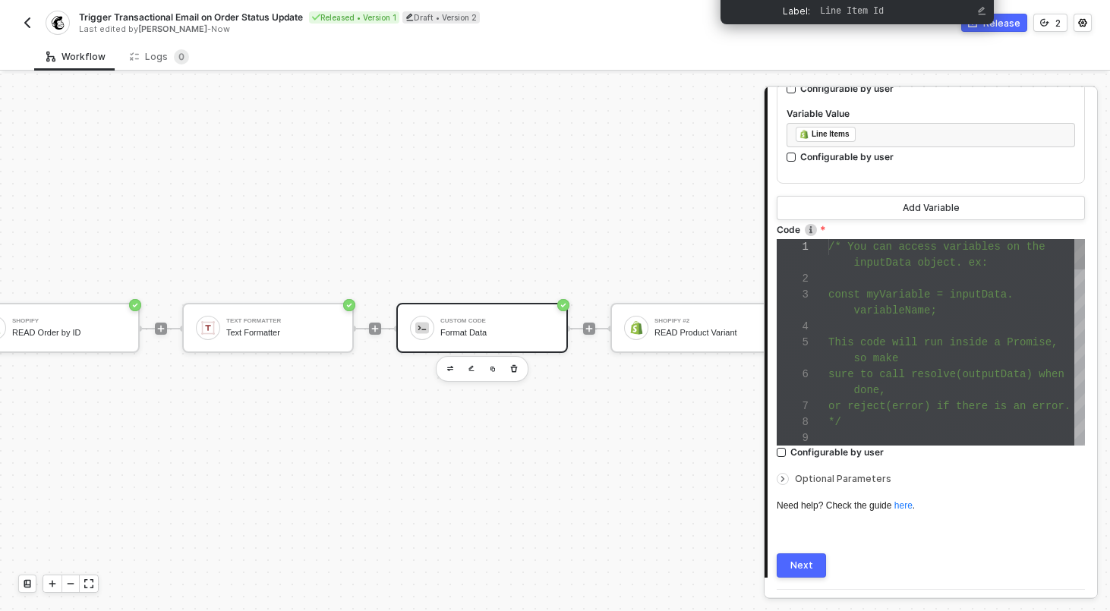
scroll to position [624, 0]
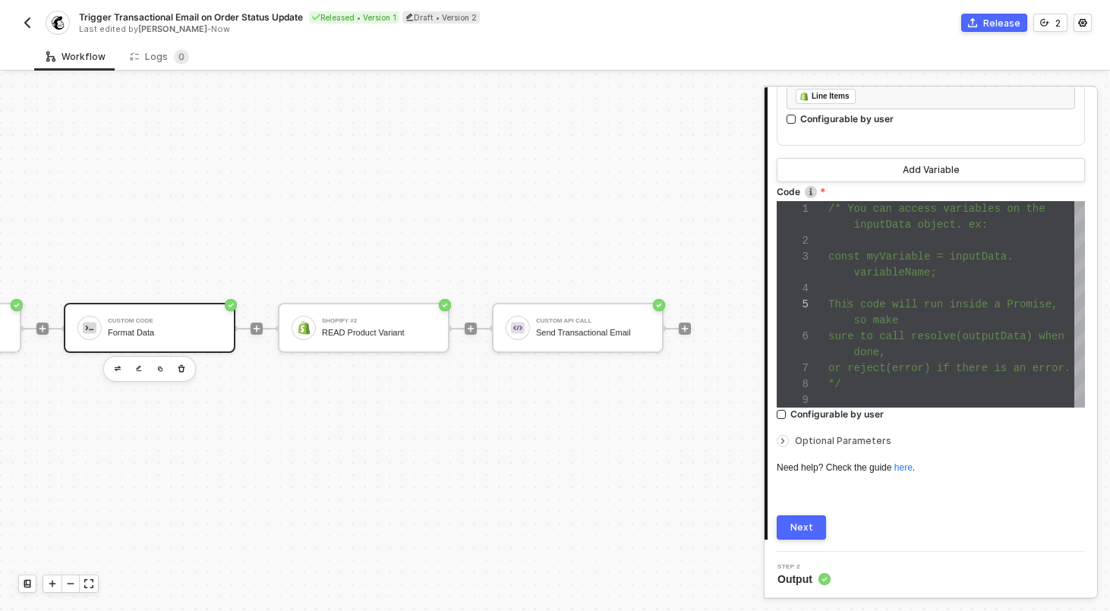
scroll to position [28, 833]
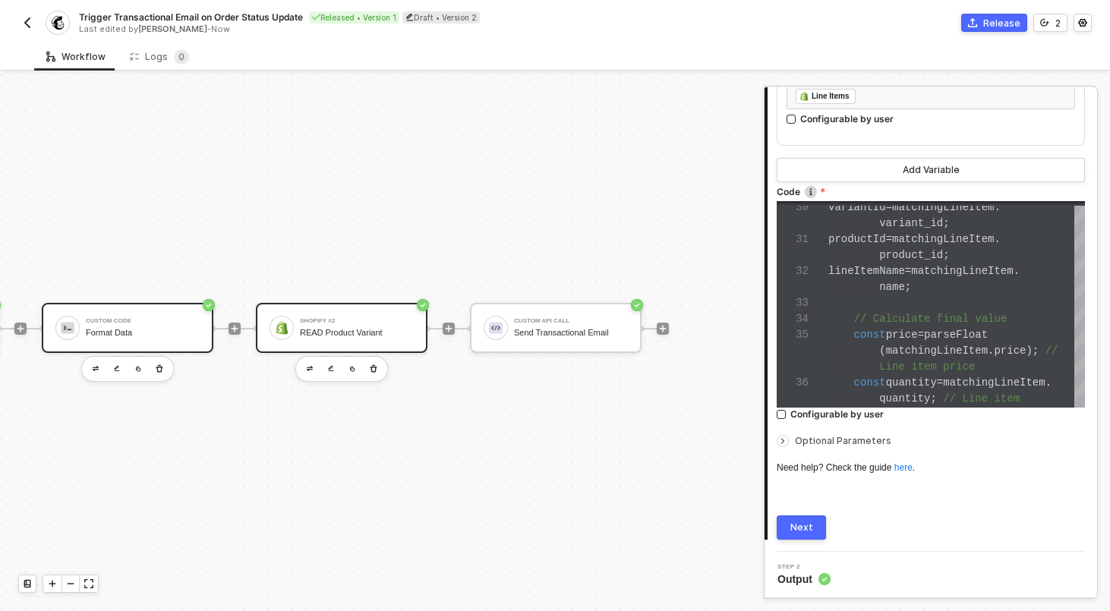
click at [375, 325] on div "Shopify #2 READ Product Variant" at bounding box center [357, 328] width 114 height 29
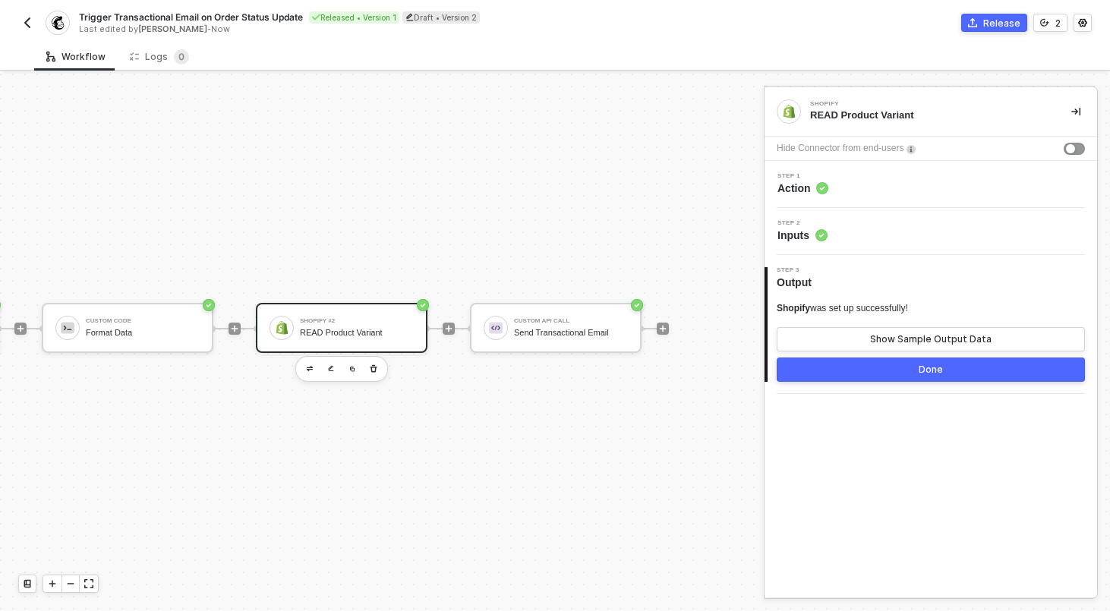
click at [855, 229] on div "Step 2 Inputs" at bounding box center [933, 231] width 329 height 23
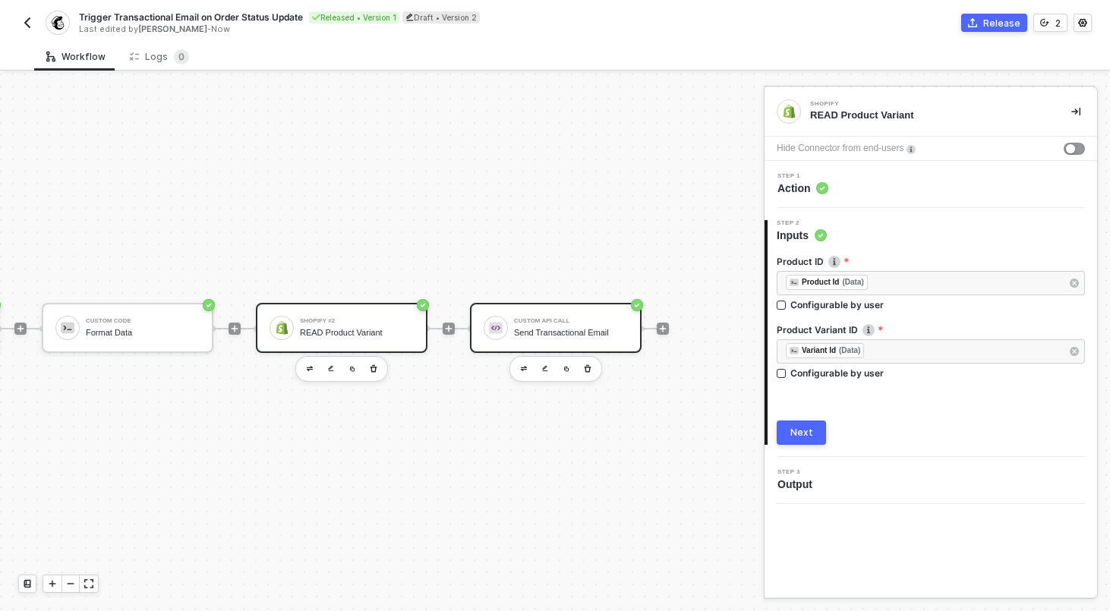
click at [556, 322] on div "Custom API Call" at bounding box center [571, 321] width 114 height 6
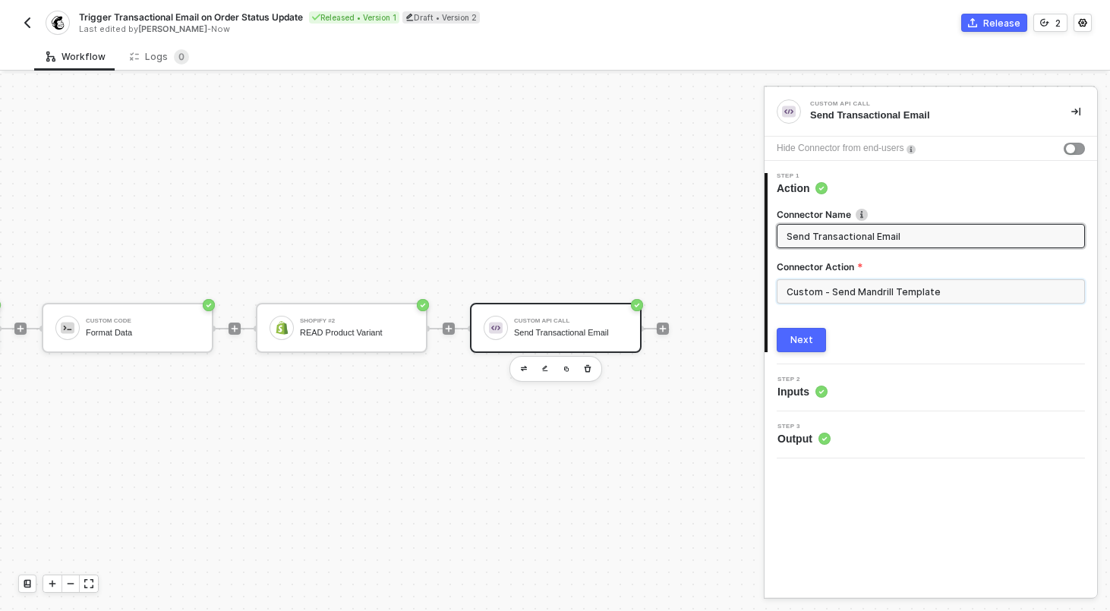
click at [825, 294] on input "Custom - Send Mandrill Template" at bounding box center [931, 291] width 308 height 24
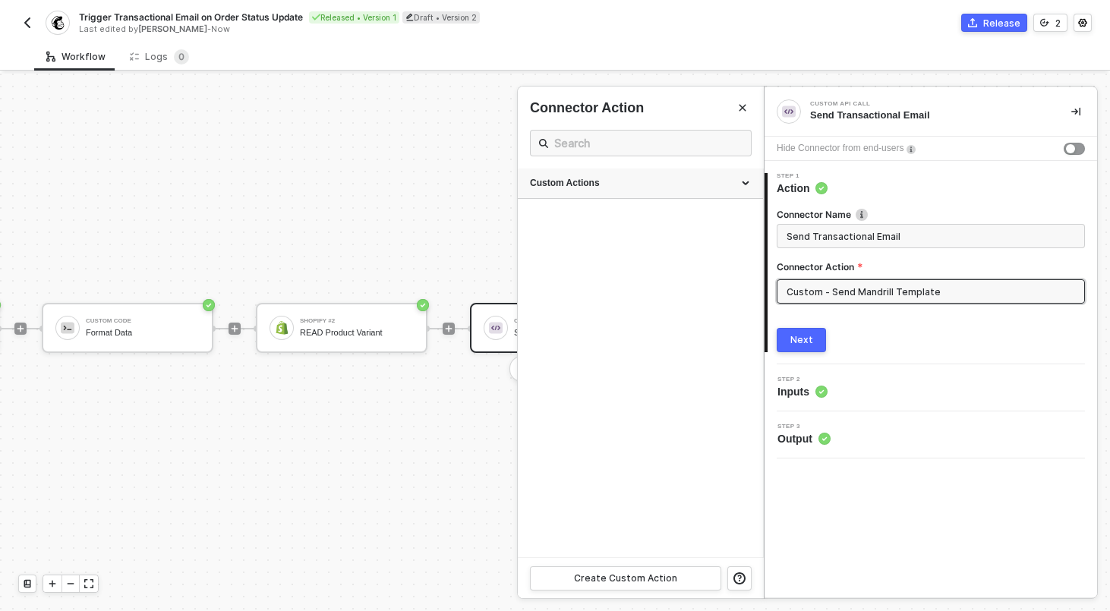
click at [747, 178] on div "Custom Actions" at bounding box center [640, 183] width 221 height 13
click at [699, 219] on icon "icon-edit" at bounding box center [701, 219] width 9 height 9
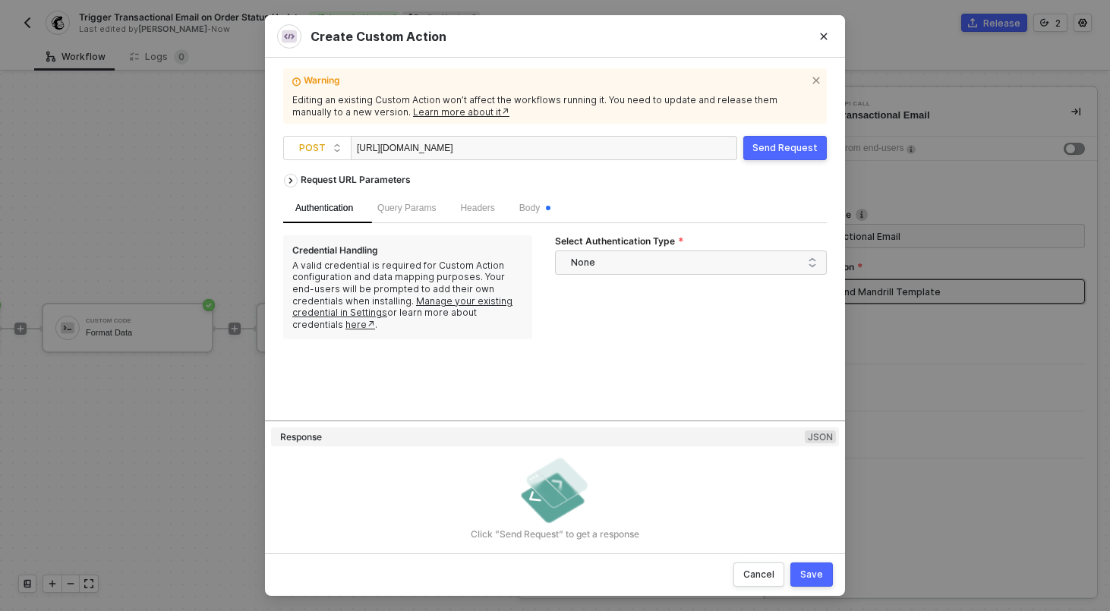
click at [68, 90] on div "Create Custom Action Warning Editing an existing Custom Action won’t affect the…" at bounding box center [555, 305] width 1110 height 611
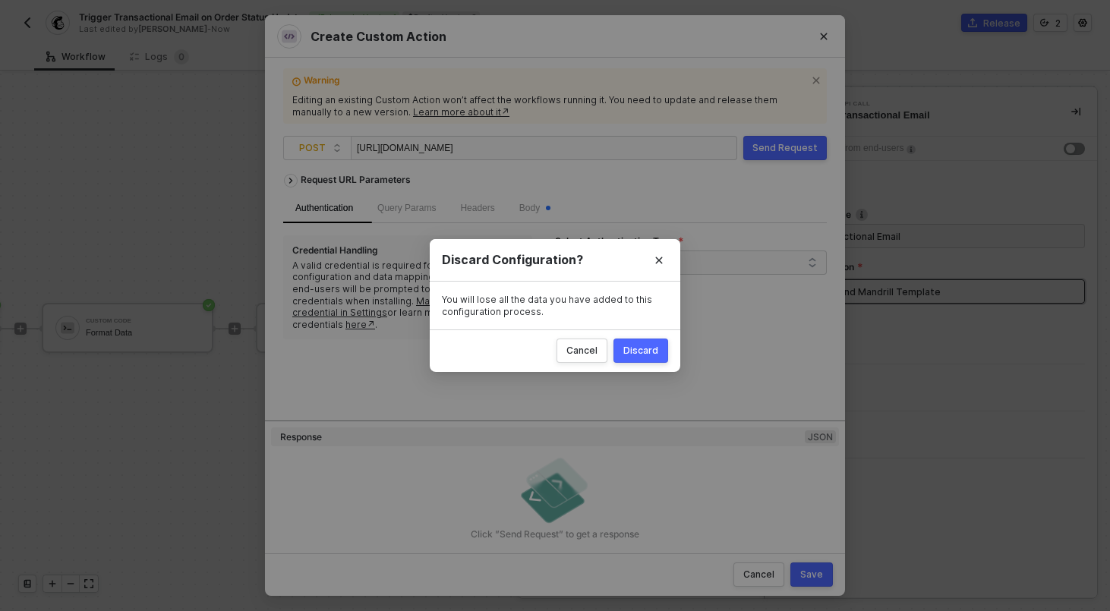
click at [29, 11] on div "Discard Configuration? You will lose all the data you have added to this config…" at bounding box center [555, 305] width 1110 height 611
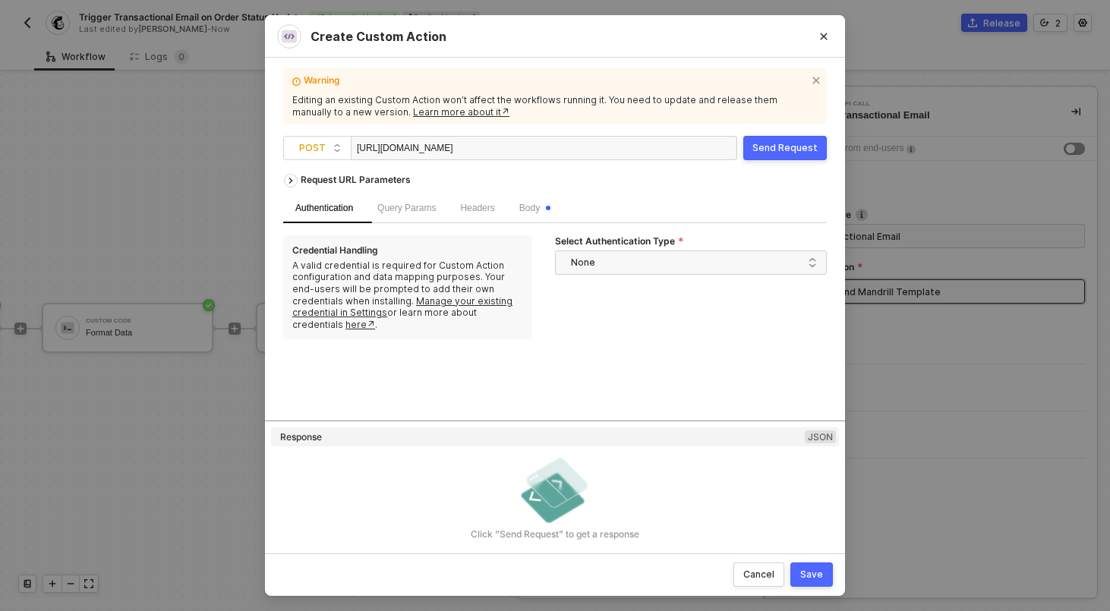
click at [502, 327] on div "Request URL Parameters Authentication Query Params Headers Body Credential Hand…" at bounding box center [555, 293] width 544 height 254
click at [161, 227] on div "Create Custom Action Warning Editing an existing Custom Action won’t affect the…" at bounding box center [555, 305] width 1110 height 611
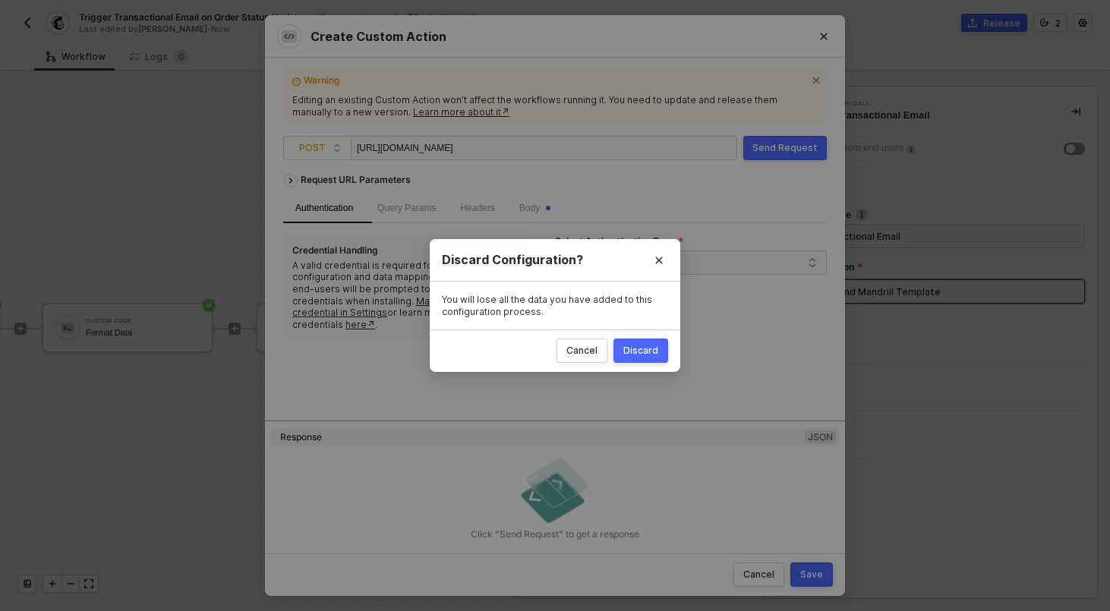
click at [642, 349] on div "Discard" at bounding box center [640, 351] width 35 height 12
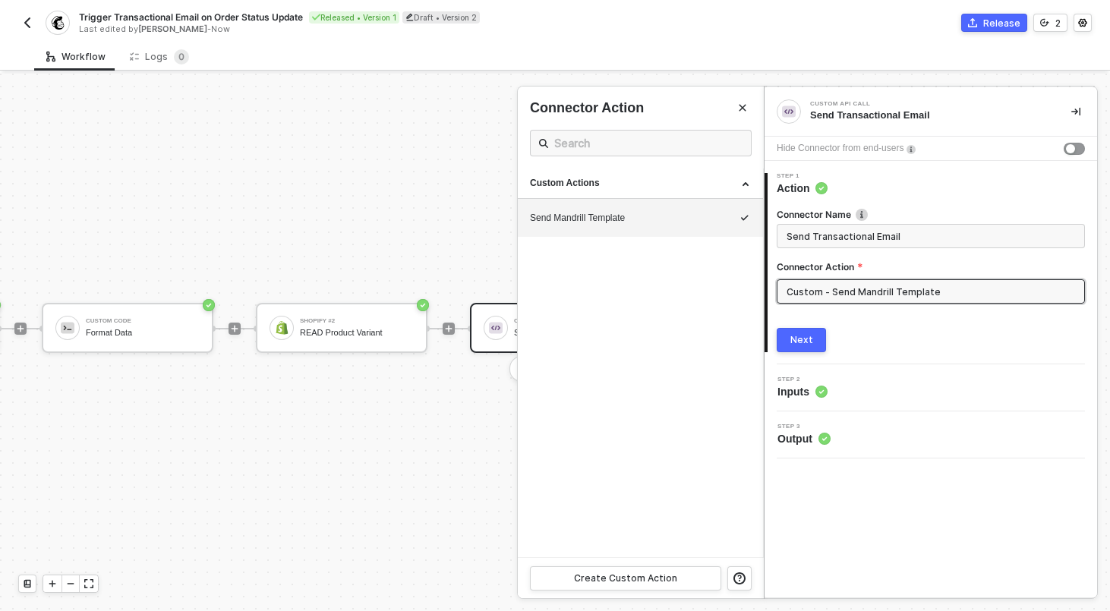
click at [32, 24] on img "button" at bounding box center [27, 23] width 12 height 12
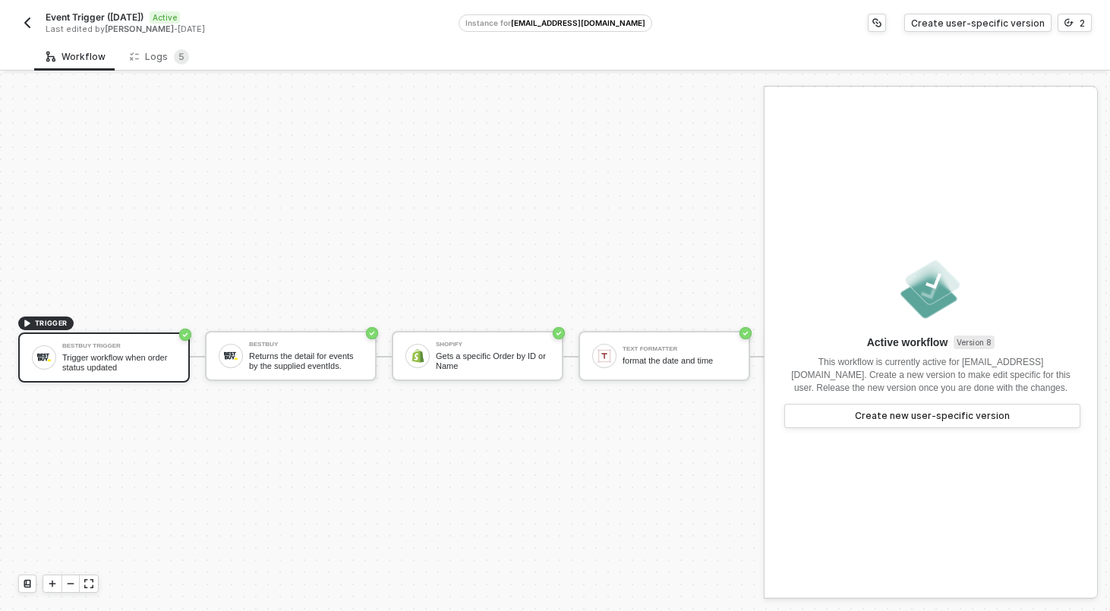
scroll to position [28, 0]
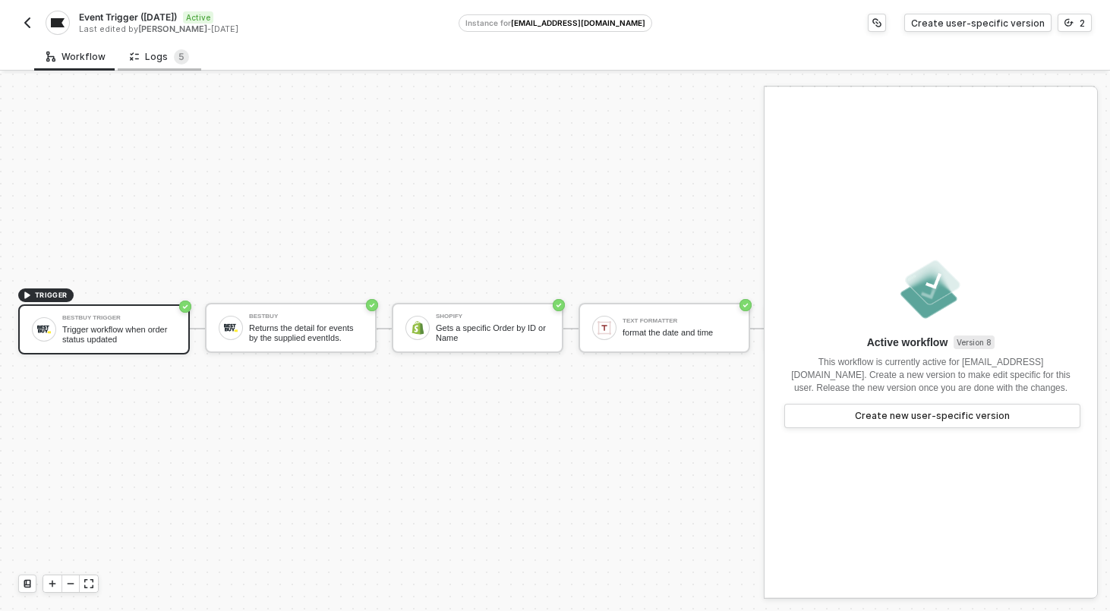
click at [157, 58] on div "Logs 5" at bounding box center [159, 56] width 59 height 15
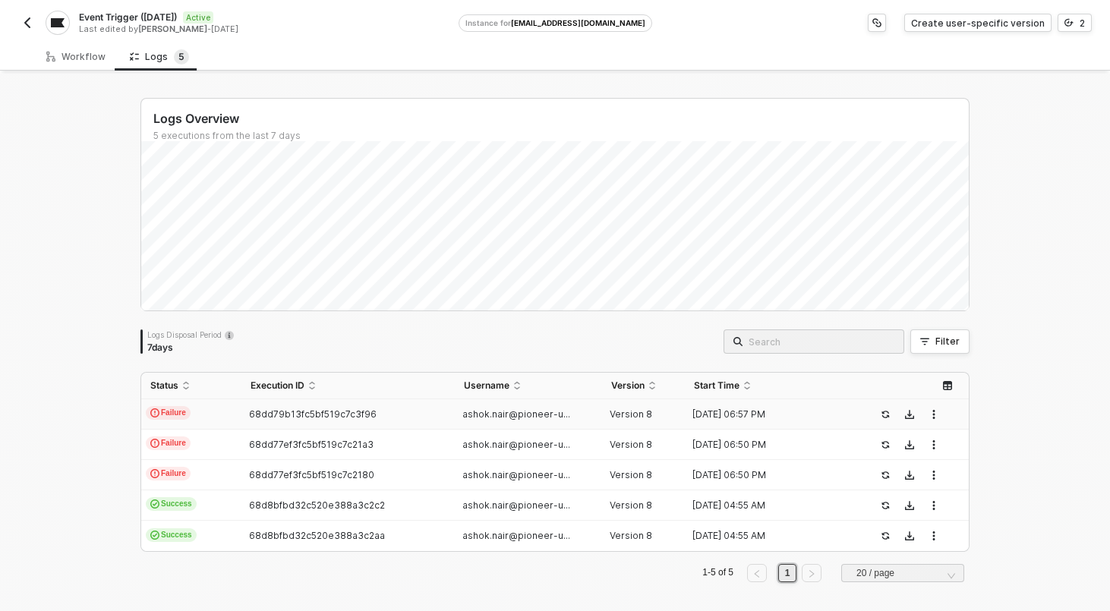
click at [216, 412] on td "Failure" at bounding box center [191, 414] width 100 height 30
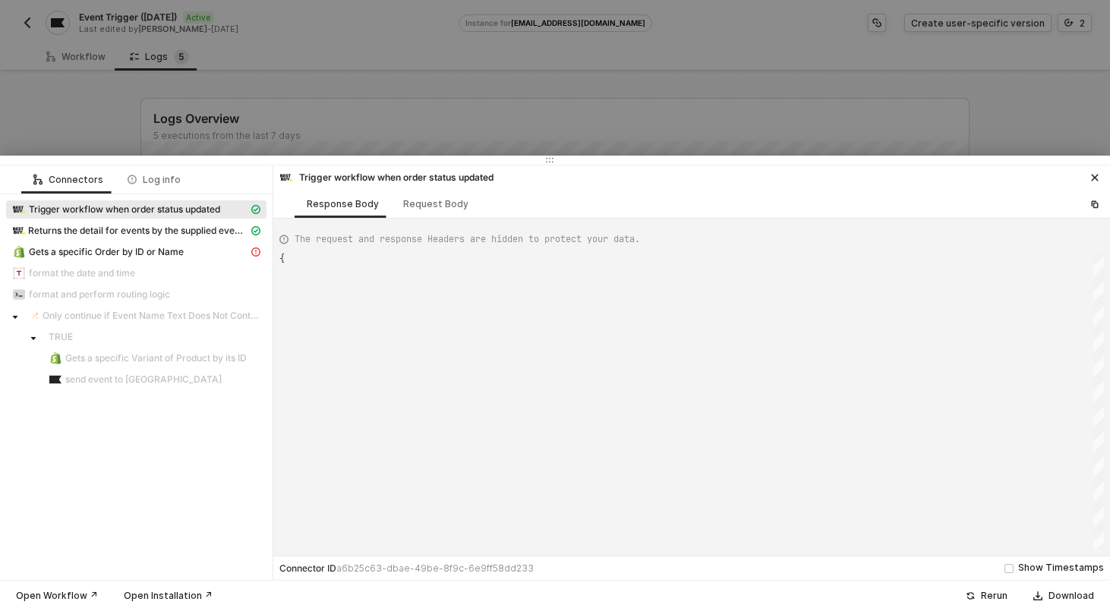
scroll to position [109, 0]
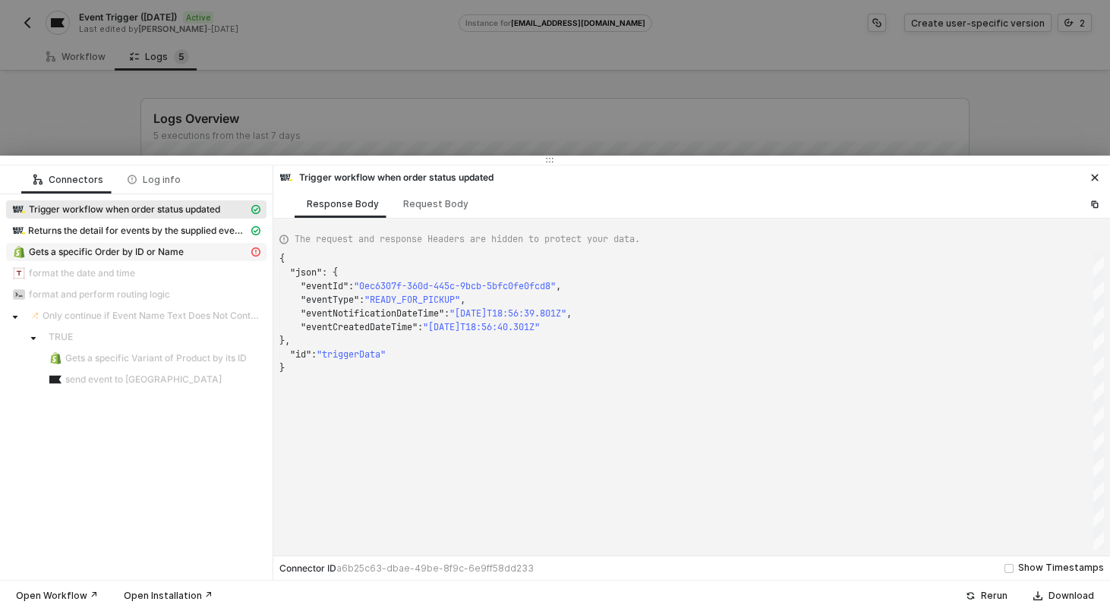
click at [104, 258] on div "Gets a specific Order by ID or Name" at bounding box center [130, 252] width 236 height 14
type textarea "{ "statusCode": 400, "message": "Error : {\n \"id\": \"expected String to be a …"
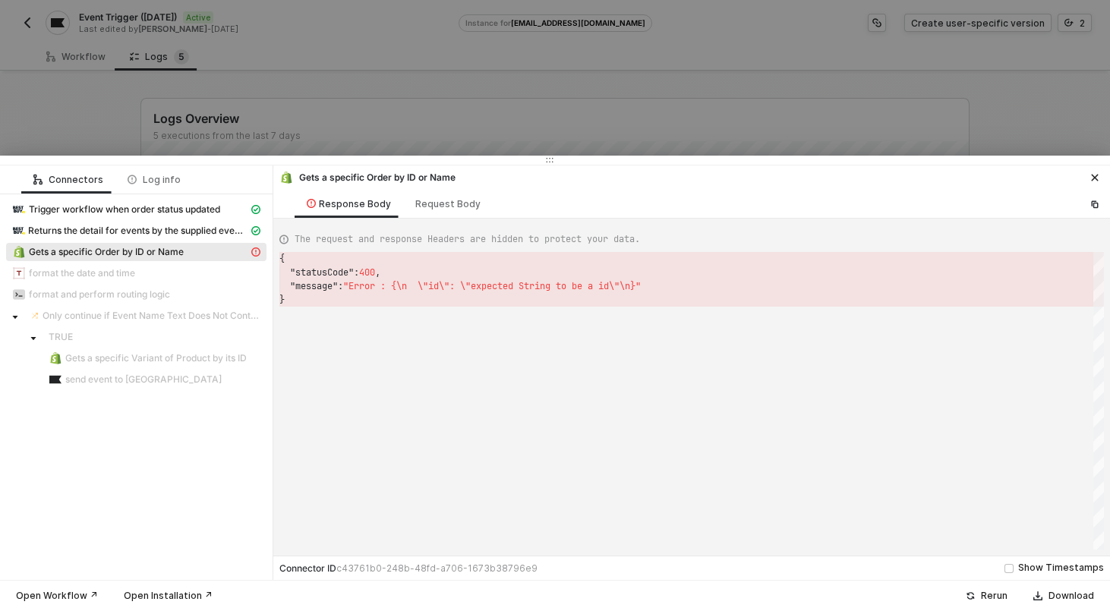
click at [272, 90] on div at bounding box center [555, 305] width 1110 height 611
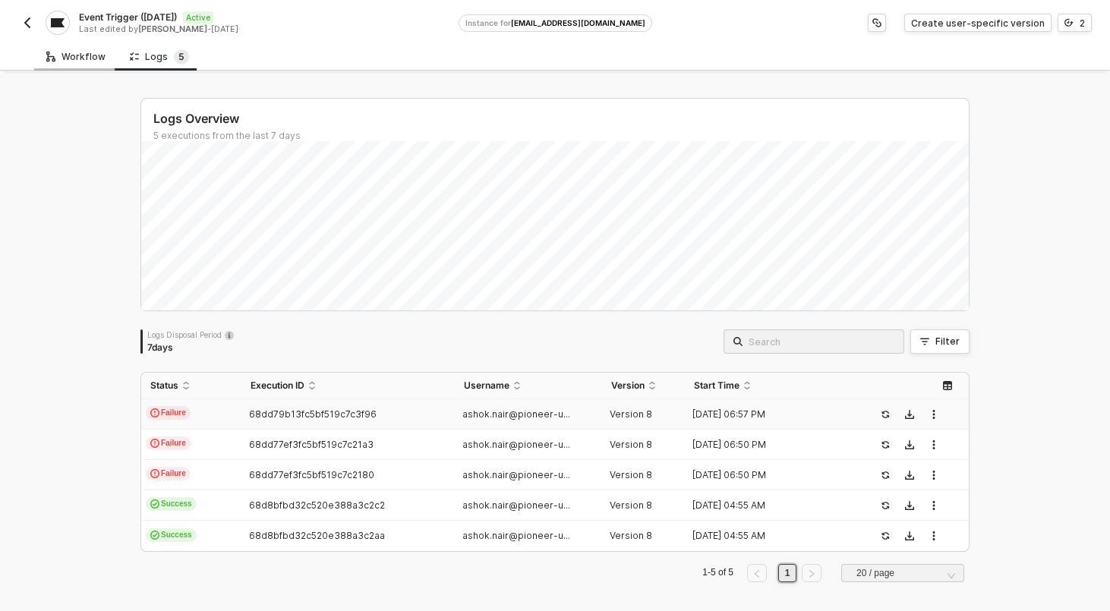
click at [55, 55] on icon at bounding box center [50, 56] width 9 height 14
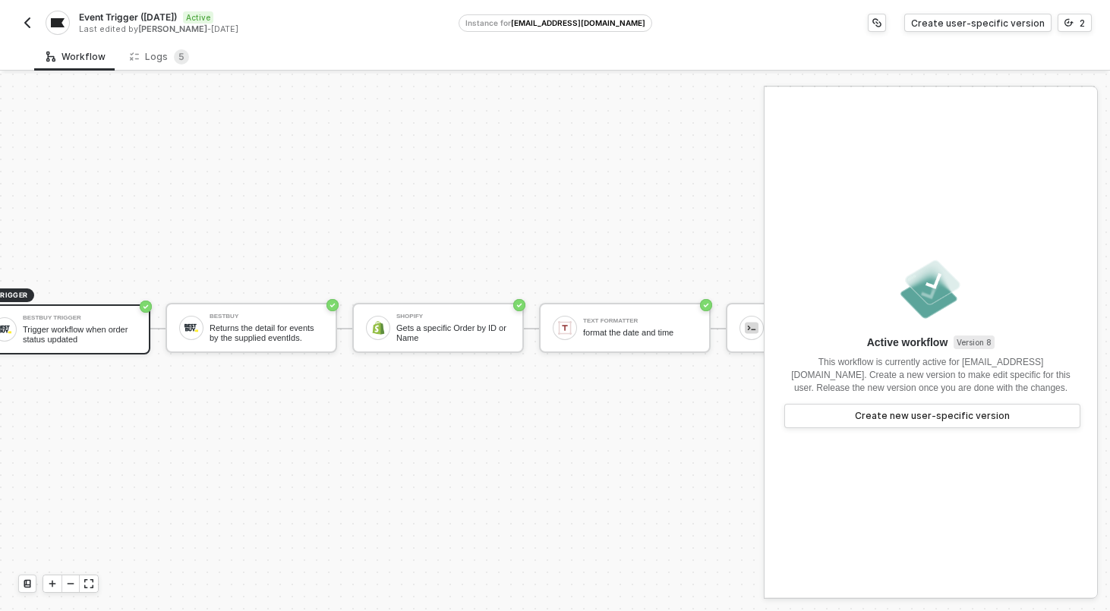
scroll to position [28, 41]
click at [448, 327] on div "Gets a specific Order by ID or Name" at bounding box center [452, 333] width 114 height 19
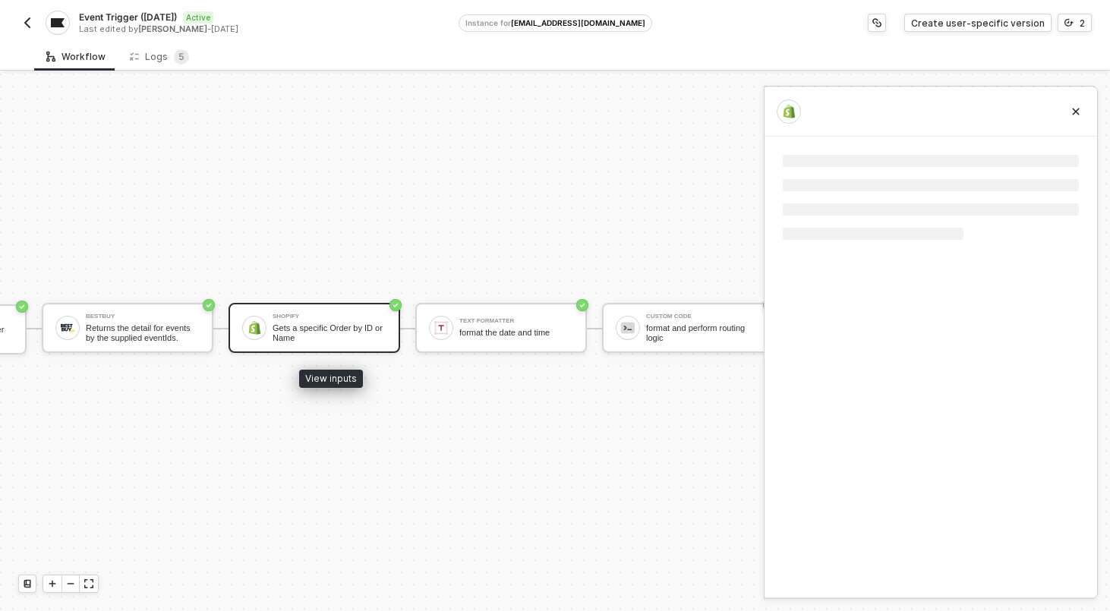
scroll to position [28, 172]
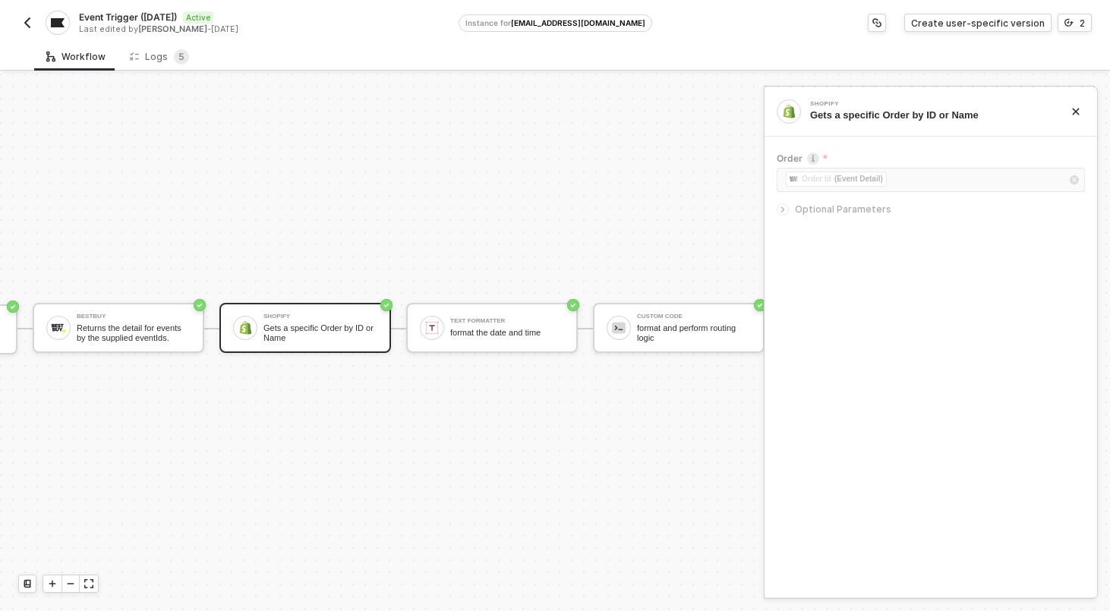
click at [825, 209] on span "Optional Parameters" at bounding box center [843, 209] width 96 height 11
click at [843, 182] on div "﻿ ﻿ Order Id (Event Detail) ﻿" at bounding box center [931, 181] width 308 height 27
click at [30, 24] on img "button" at bounding box center [27, 23] width 12 height 12
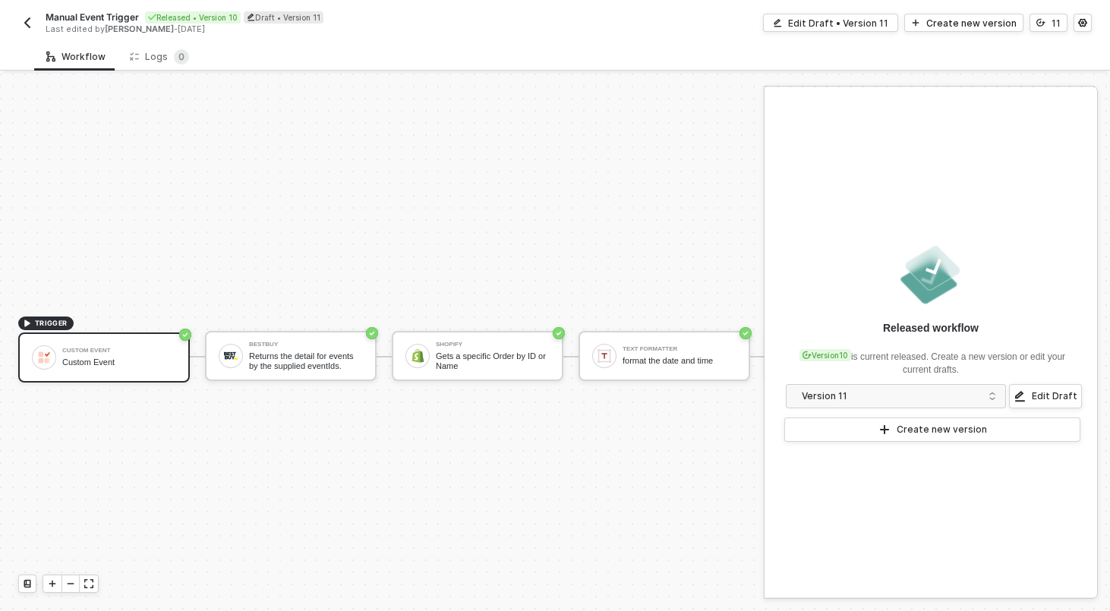
scroll to position [28, 0]
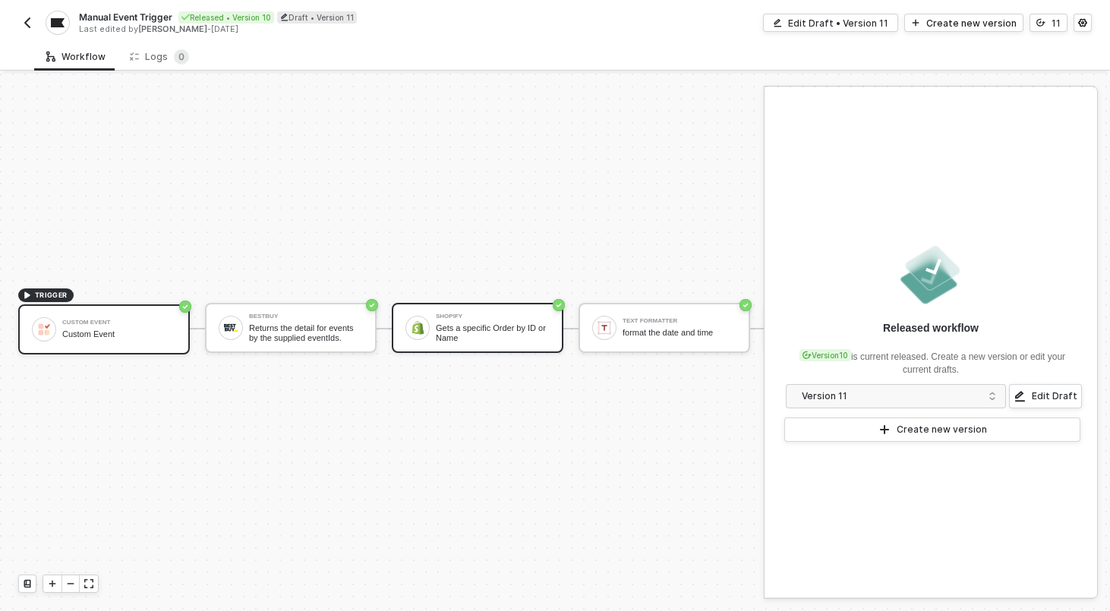
click at [445, 328] on div "Gets a specific Order by ID or Name" at bounding box center [493, 333] width 114 height 19
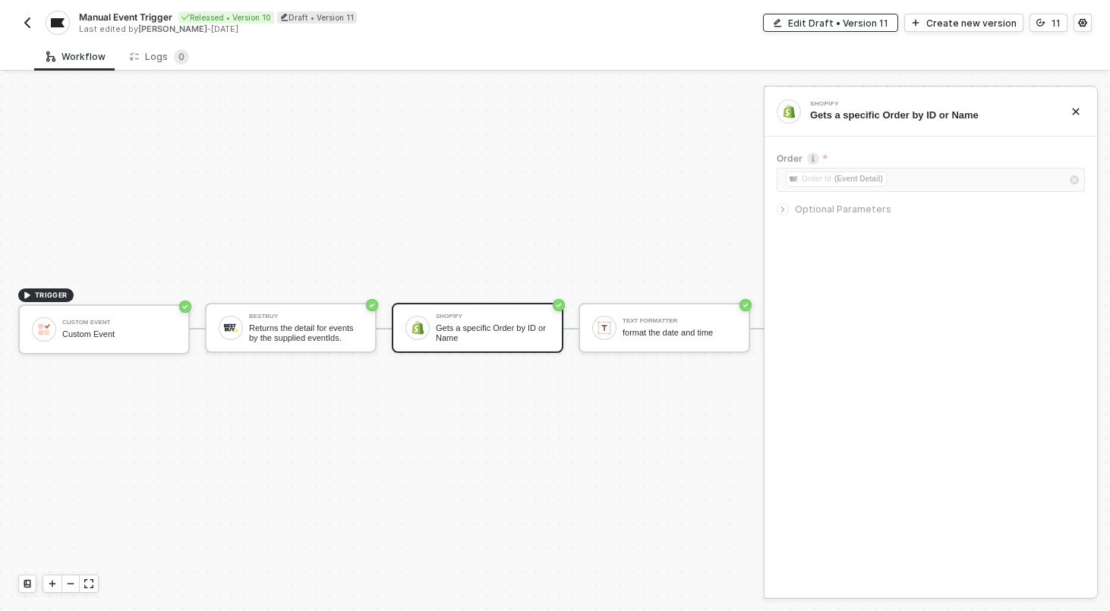
click at [806, 23] on div "Edit Draft • Version 11" at bounding box center [838, 23] width 100 height 13
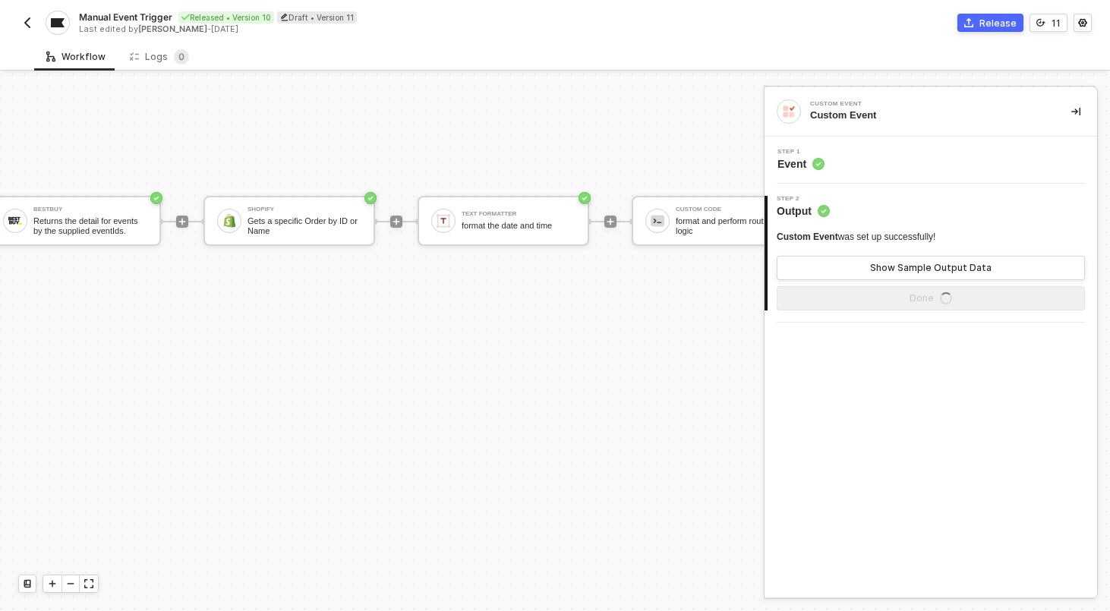
scroll to position [448, 243]
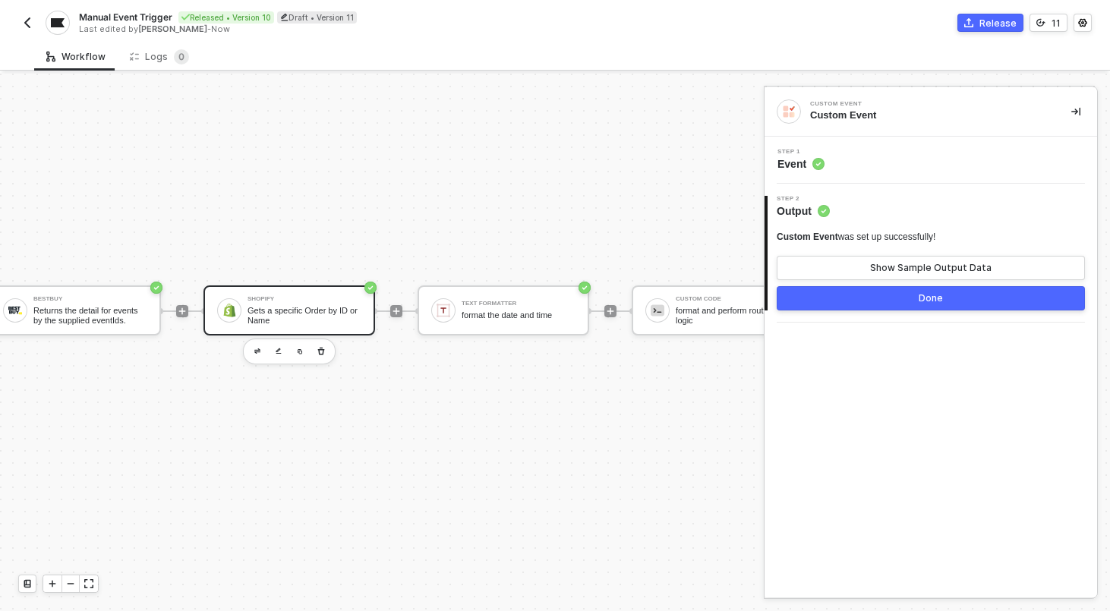
click at [354, 328] on div "Shopify Gets a specific Order by ID or Name" at bounding box center [290, 311] width 172 height 50
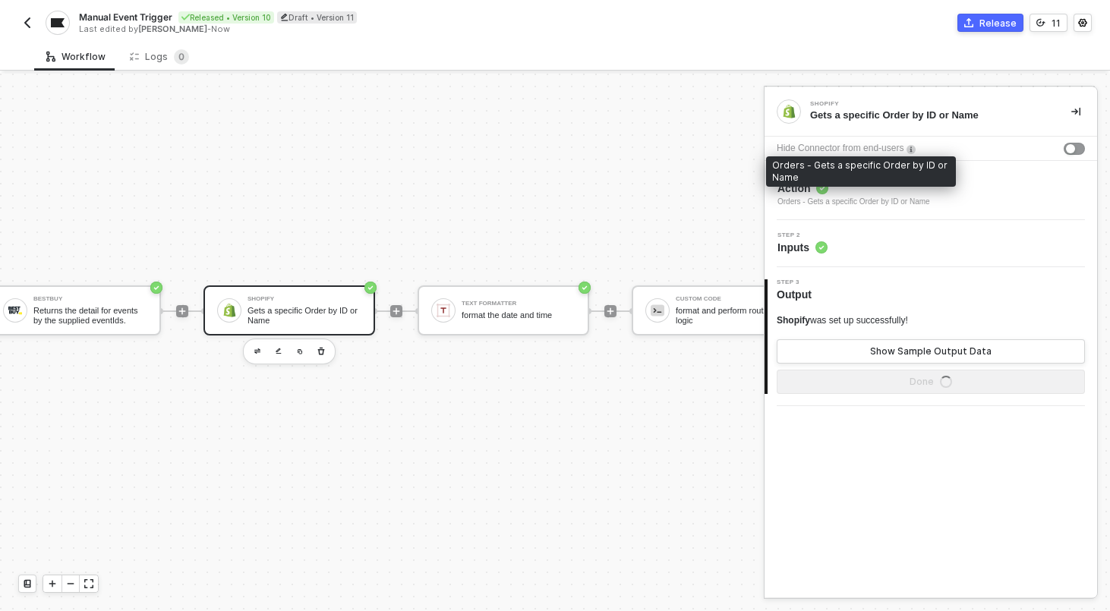
click at [870, 200] on div "Orders - Gets a specific Order by ID or Name" at bounding box center [854, 202] width 153 height 12
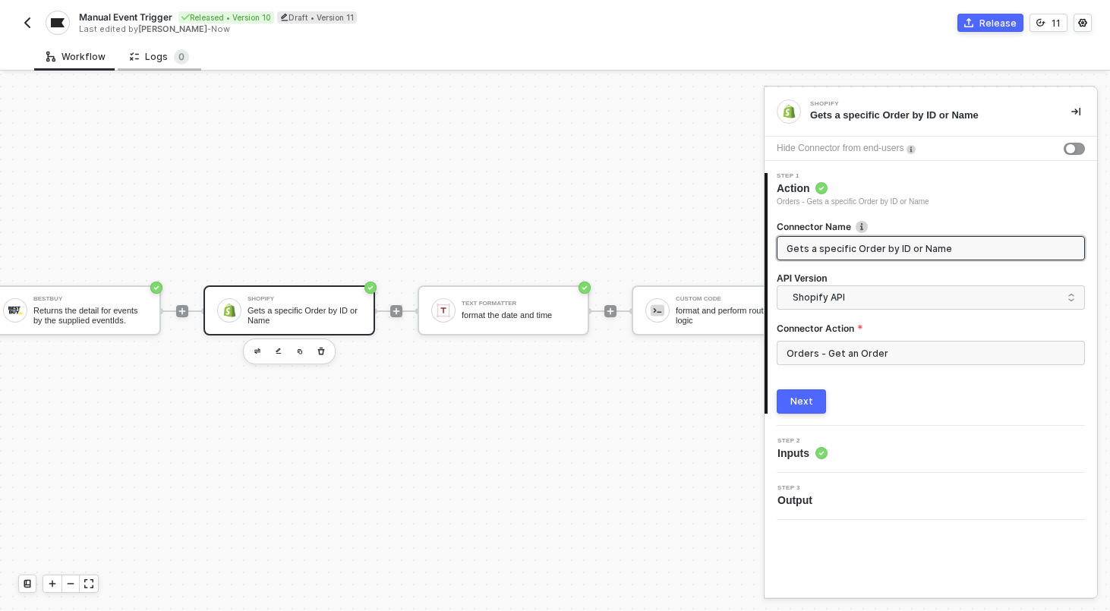
click at [147, 48] on div "Logs 0" at bounding box center [160, 57] width 84 height 28
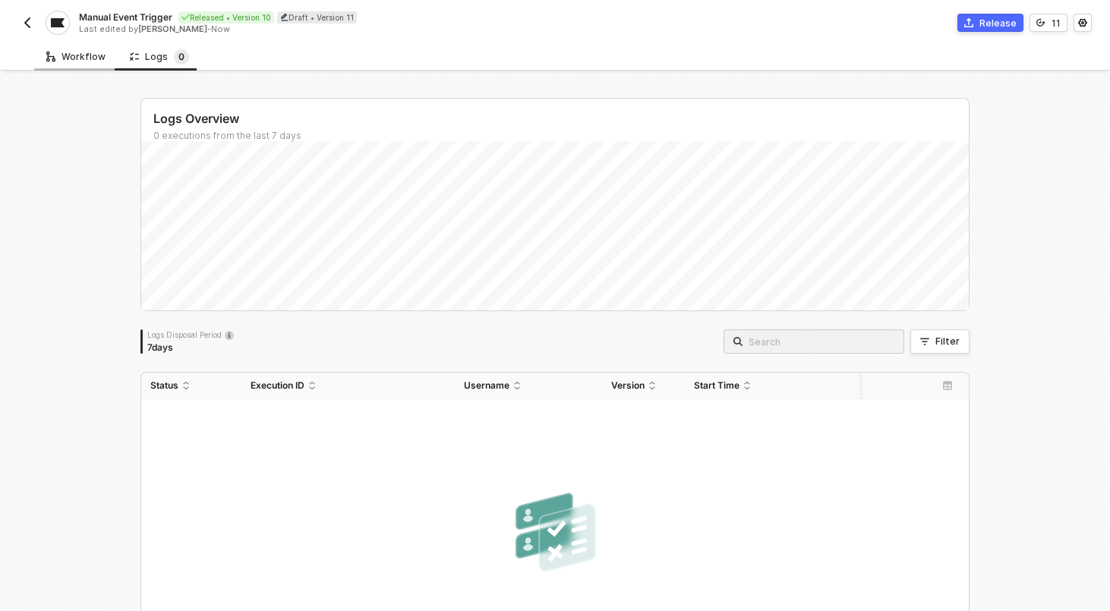
click at [83, 62] on div "Workflow" at bounding box center [75, 57] width 59 height 12
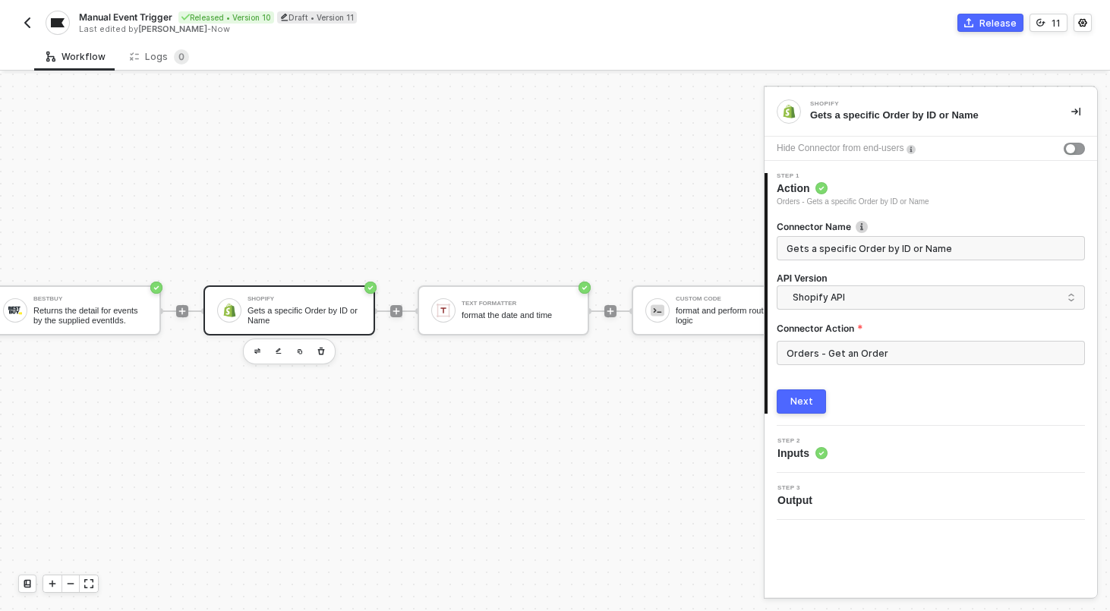
click at [28, 23] on img "button" at bounding box center [27, 23] width 12 height 12
